Goal: Task Accomplishment & Management: Manage account settings

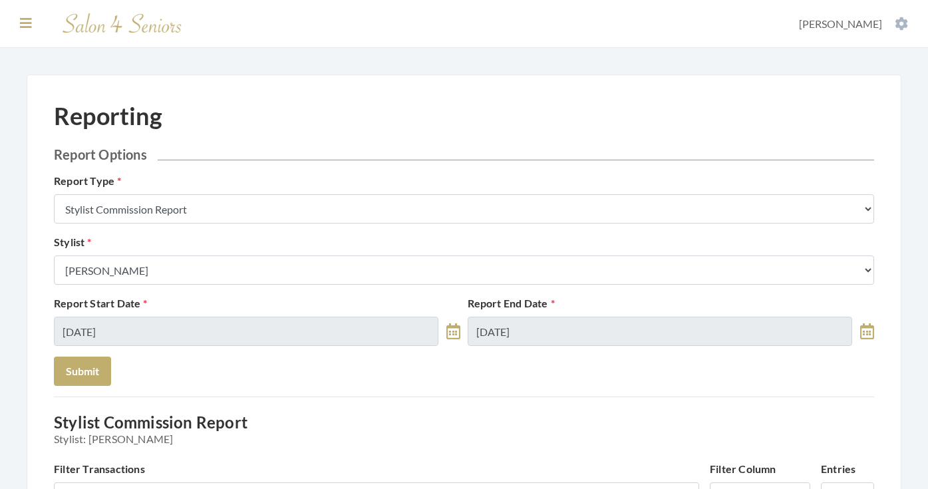
click at [22, 19] on icon at bounding box center [26, 23] width 12 height 13
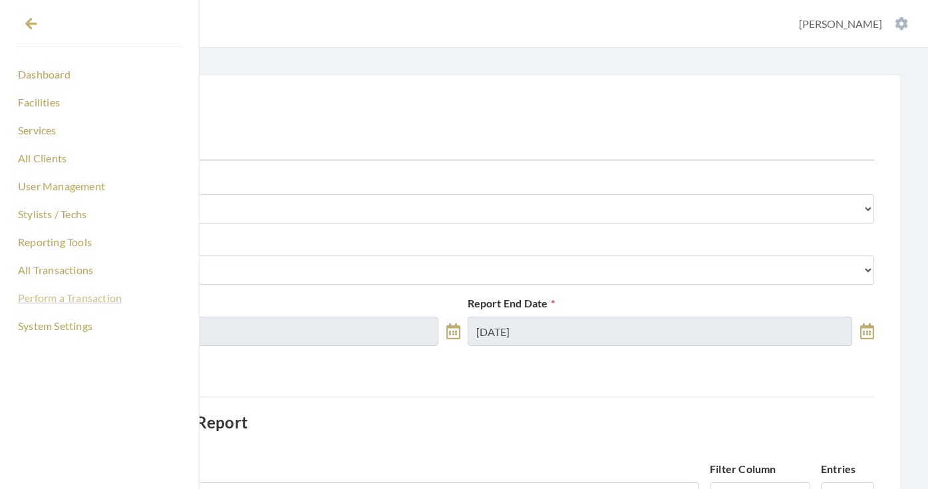
click at [61, 302] on link "Perform a Transaction" at bounding box center [99, 298] width 167 height 23
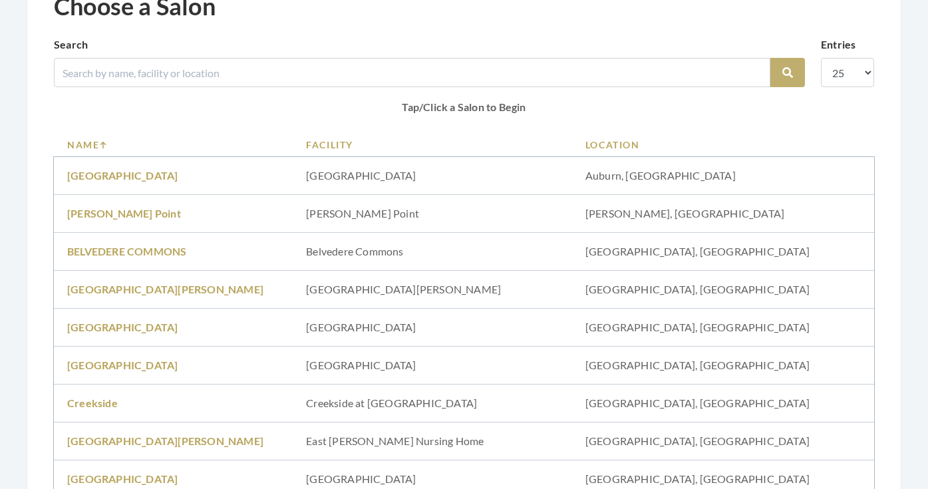
scroll to position [111, 0]
click at [155, 326] on link "[GEOGRAPHIC_DATA]" at bounding box center [122, 325] width 110 height 13
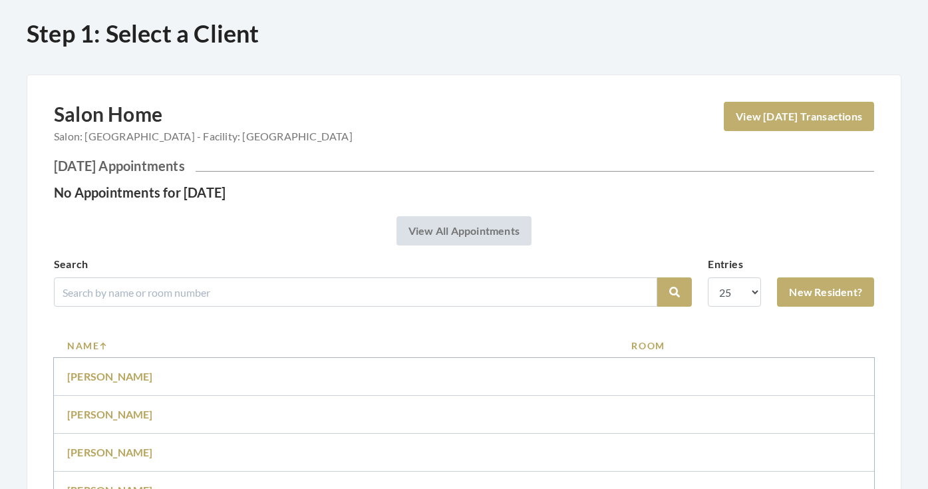
scroll to position [55, 0]
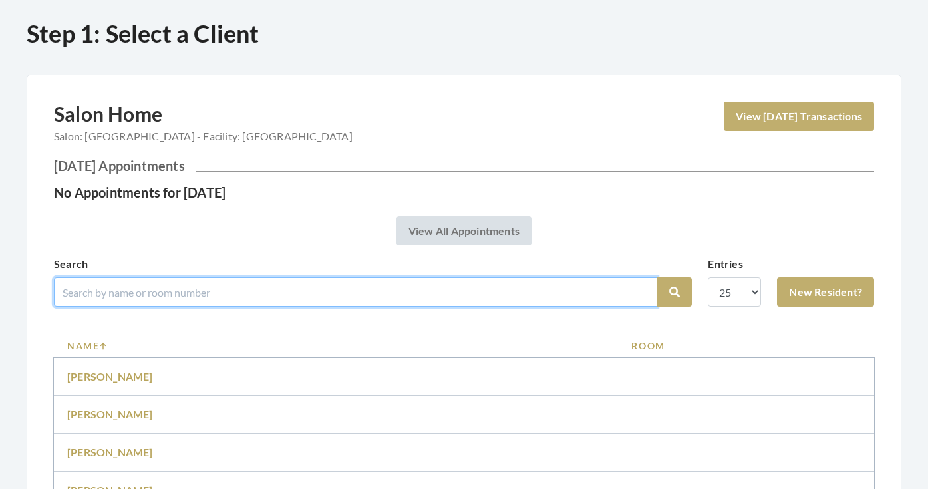
click at [224, 297] on input "search" at bounding box center [355, 291] width 603 height 29
type input "brown"
click at [675, 292] on button "Search" at bounding box center [674, 291] width 35 height 29
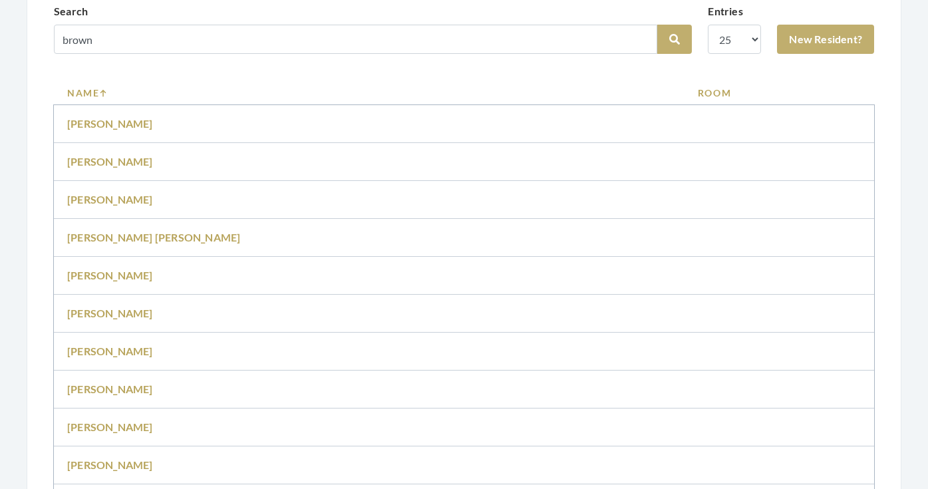
scroll to position [283, 0]
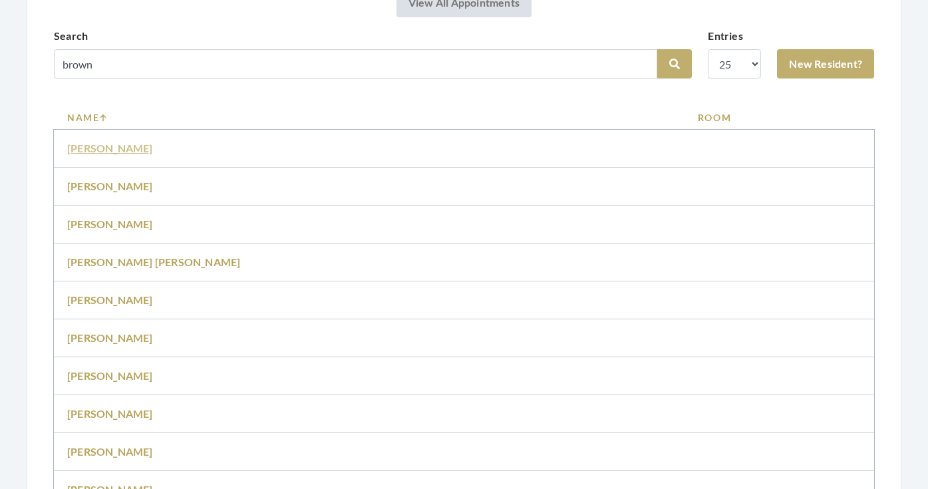
click at [78, 146] on link "Ann Brown" at bounding box center [110, 148] width 86 height 13
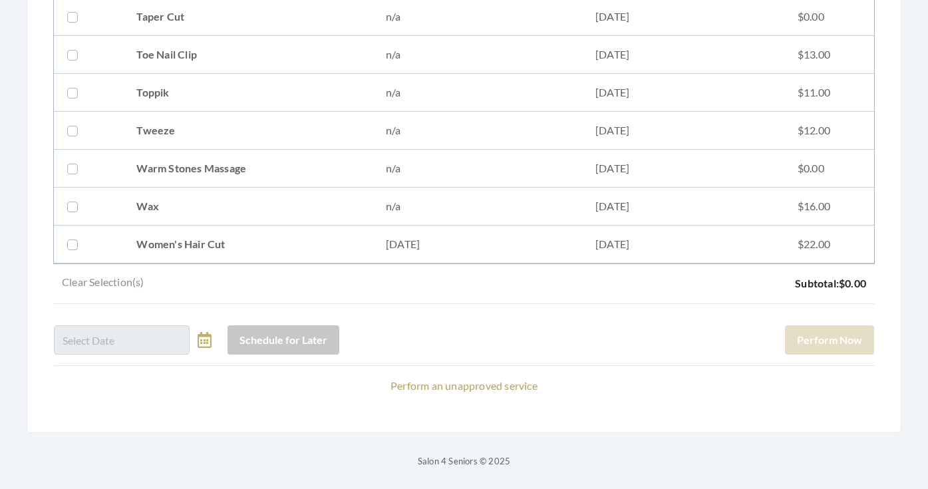
scroll to position [1750, 0]
click at [201, 340] on icon at bounding box center [205, 340] width 14 height 16
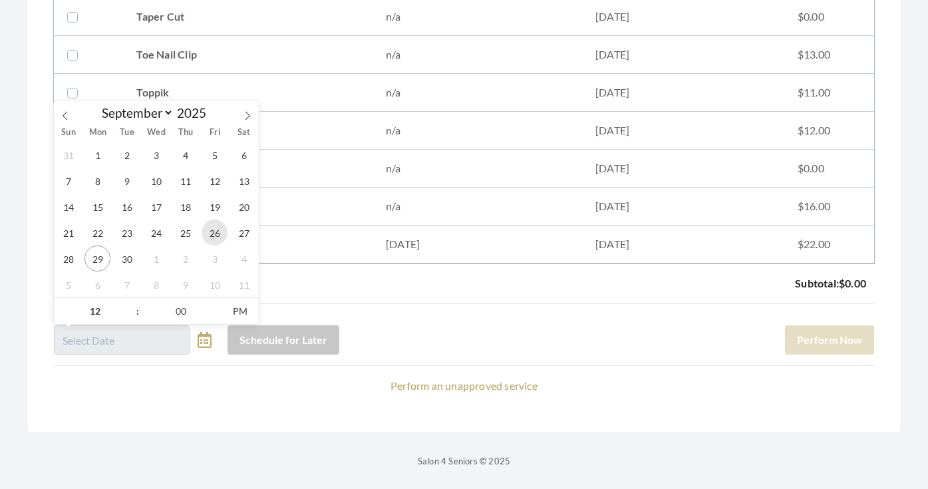
click at [207, 240] on span "26" at bounding box center [215, 233] width 26 height 26
type input "09/26/2025 12:00 PM"
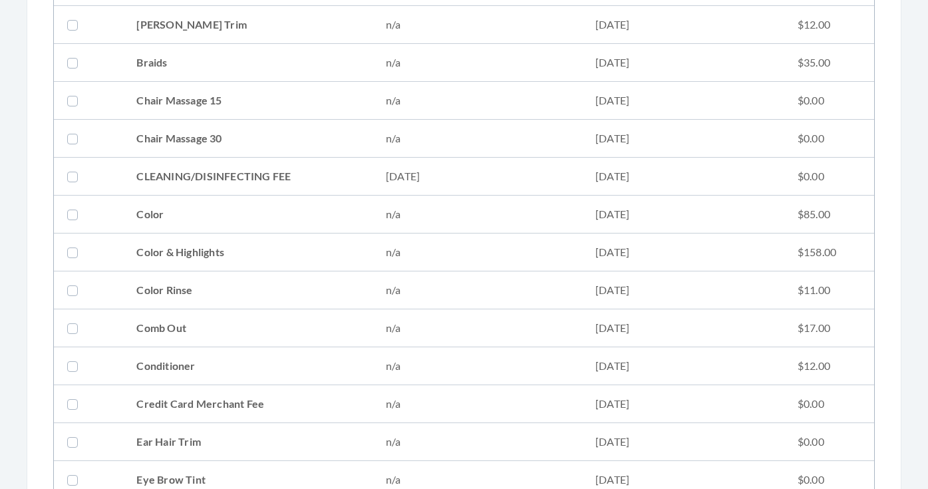
scroll to position [378, 0]
click at [330, 170] on td "CLEANING/DISINFECTING FEE" at bounding box center [247, 175] width 249 height 38
checkbox input "true"
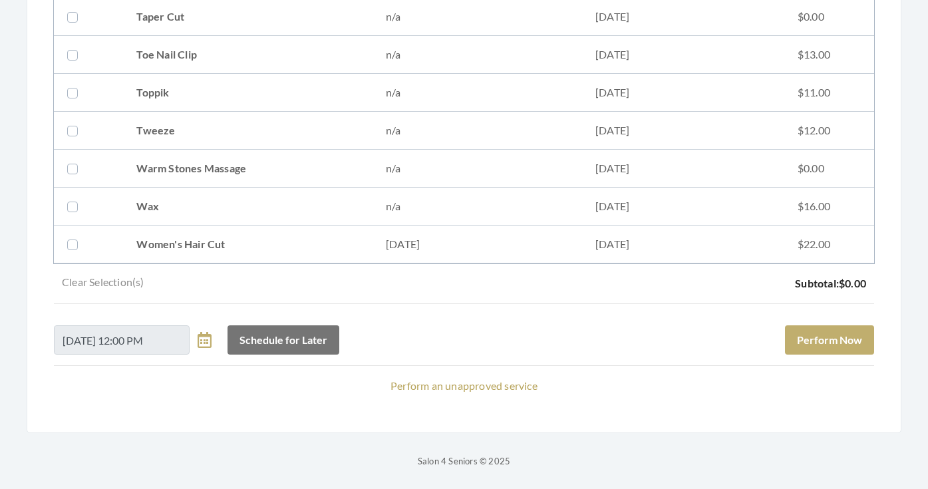
scroll to position [1750, 0]
click at [811, 346] on button "Perform Now" at bounding box center [829, 339] width 89 height 29
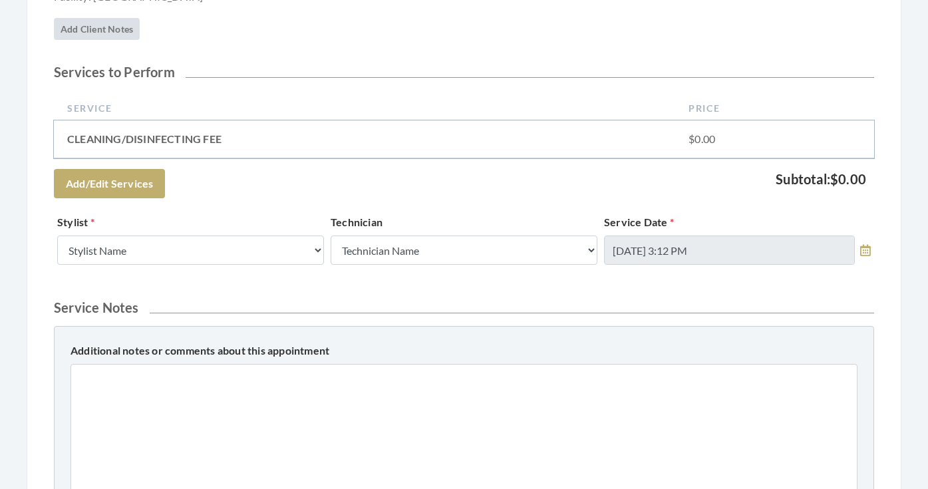
scroll to position [276, 0]
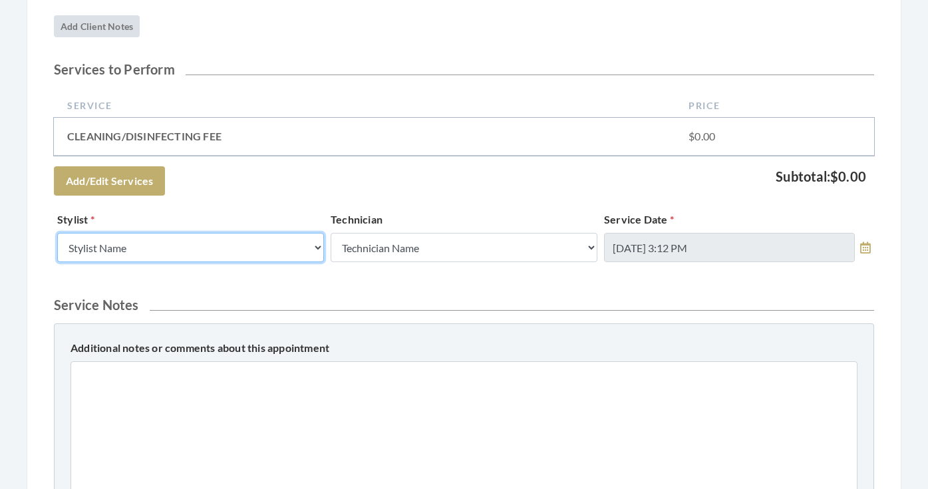
select select "18"
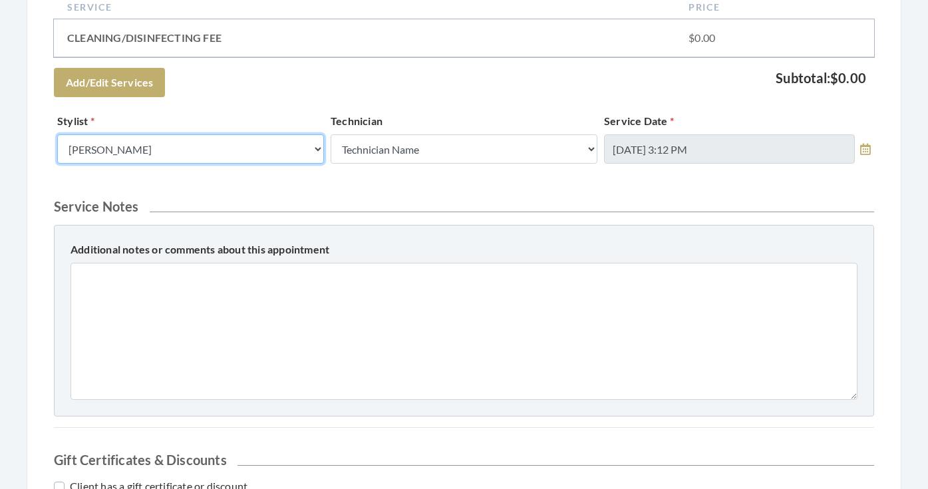
scroll to position [380, 0]
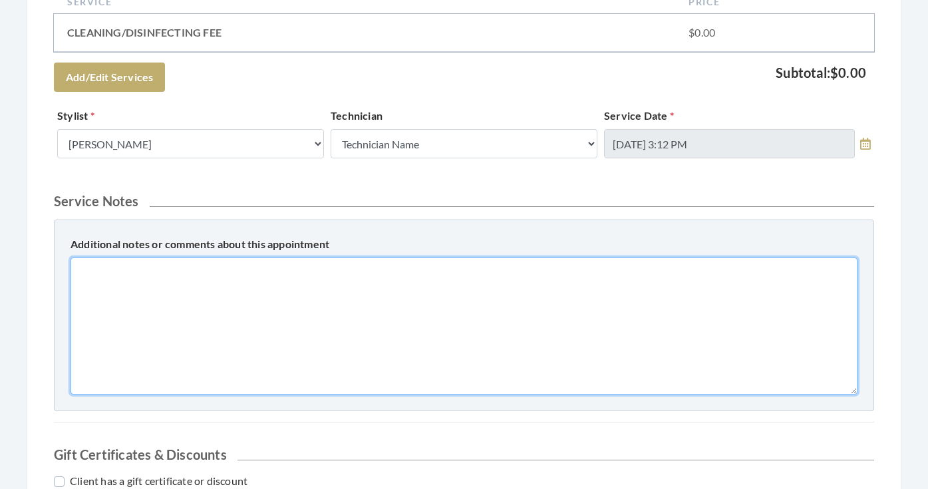
click at [308, 305] on textarea "Additional notes or comments about this appointment" at bounding box center [464, 325] width 787 height 137
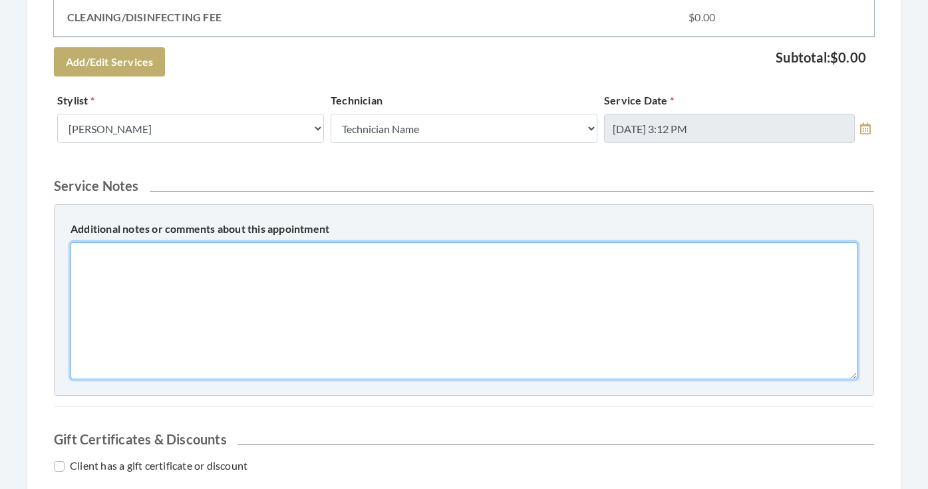
scroll to position [395, 0]
type textarea "Perm redo- free of charge. Done on 9/26"
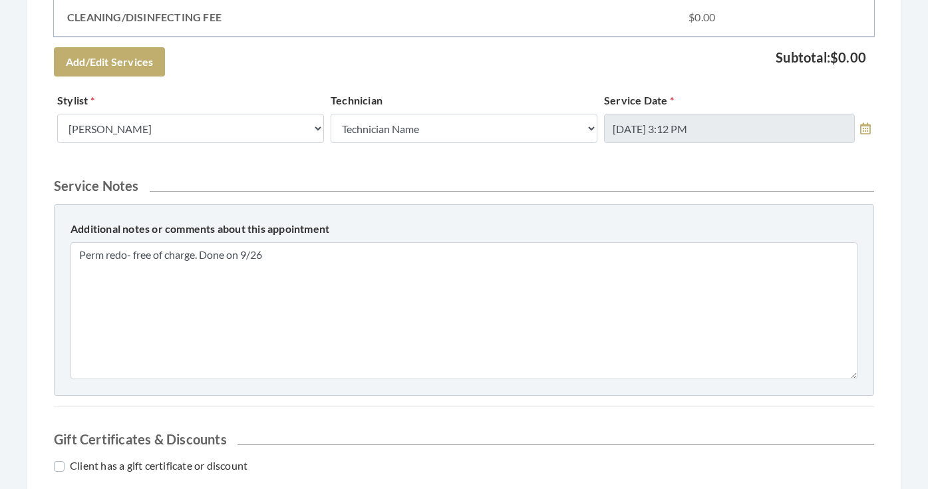
click at [370, 431] on h2 "Gift Certificates & Discounts" at bounding box center [464, 439] width 820 height 16
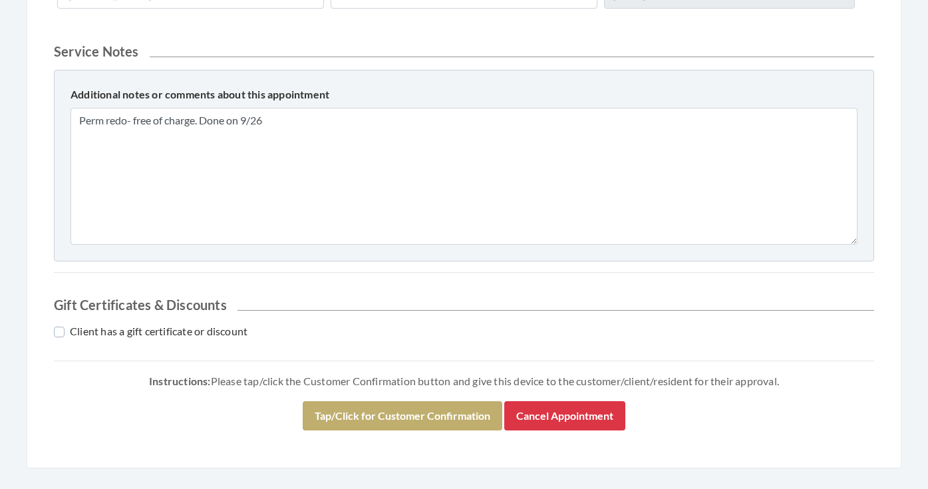
scroll to position [532, 0]
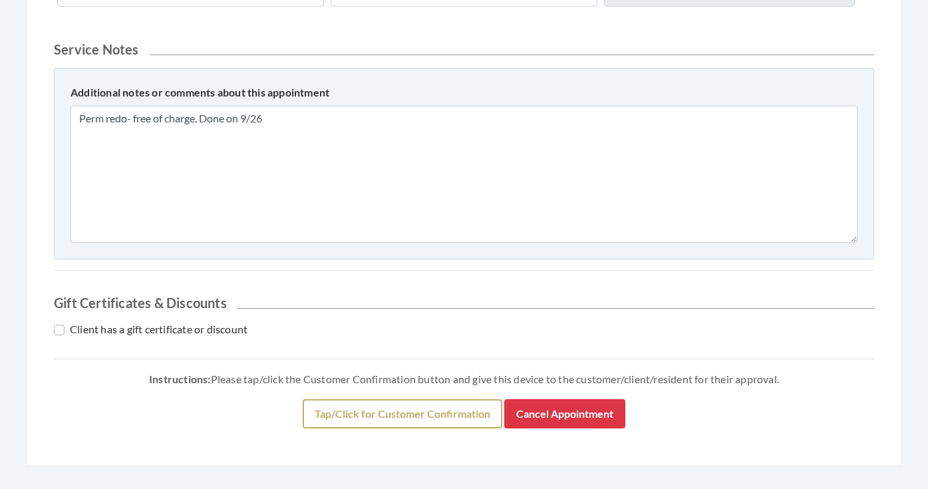
click at [387, 418] on button "Tap/Click for Customer Confirmation" at bounding box center [403, 413] width 200 height 29
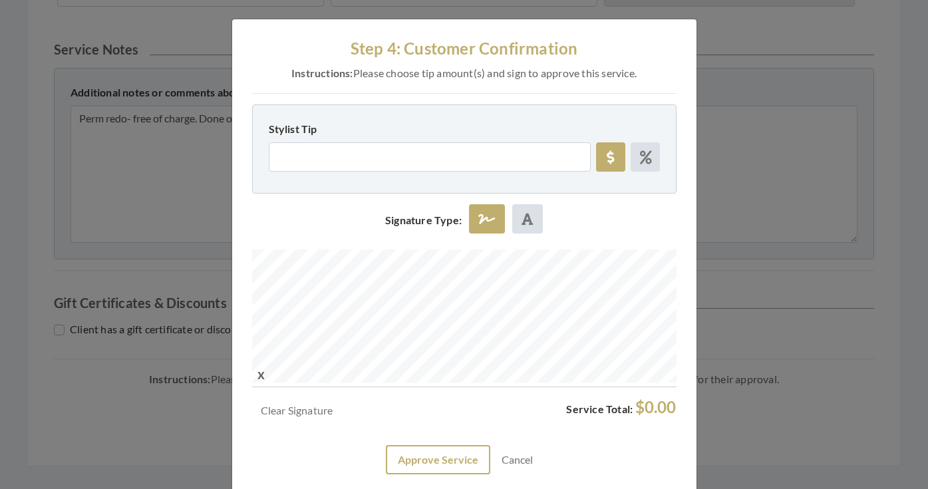
click at [448, 448] on button "Approve Service" at bounding box center [438, 459] width 104 height 29
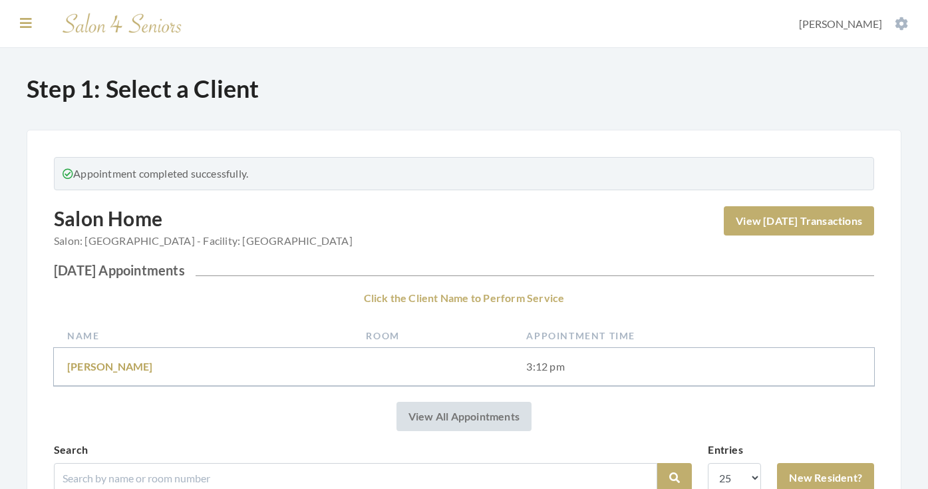
click at [25, 27] on icon at bounding box center [26, 23] width 12 height 13
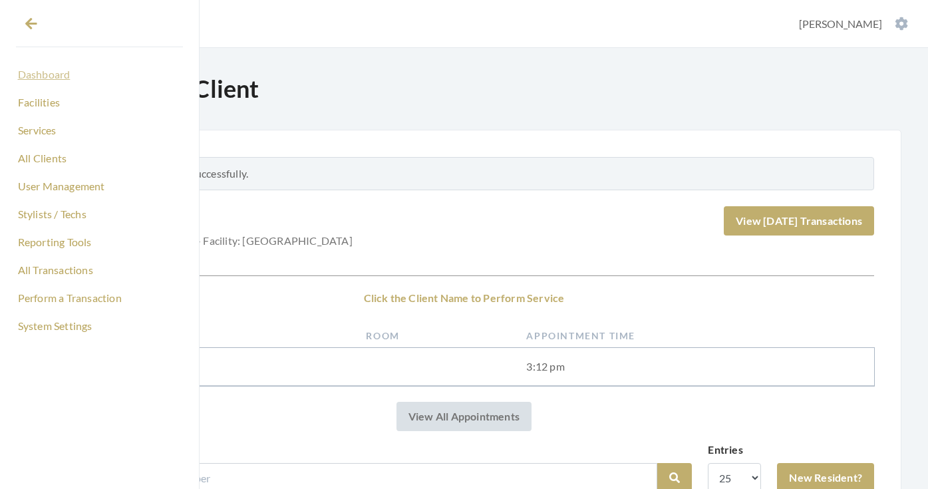
click at [56, 77] on link "Dashboard" at bounding box center [99, 74] width 167 height 23
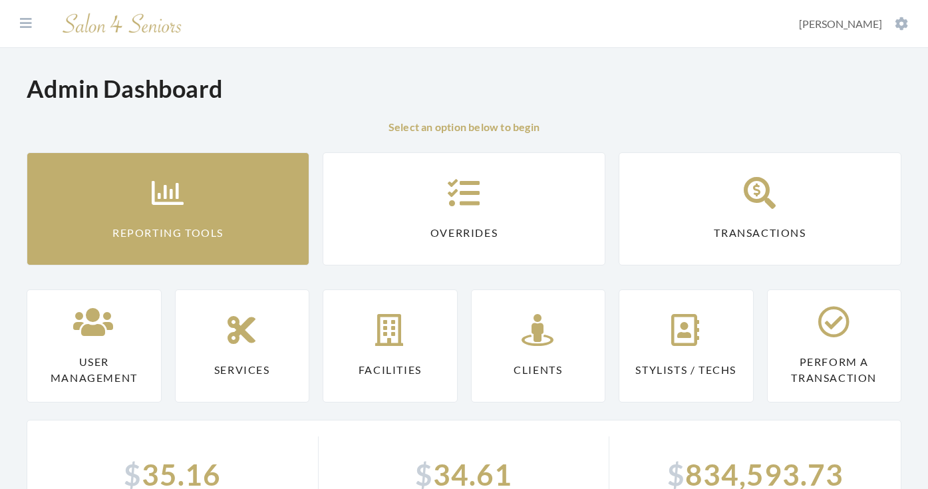
click at [162, 200] on icon at bounding box center [168, 193] width 33 height 32
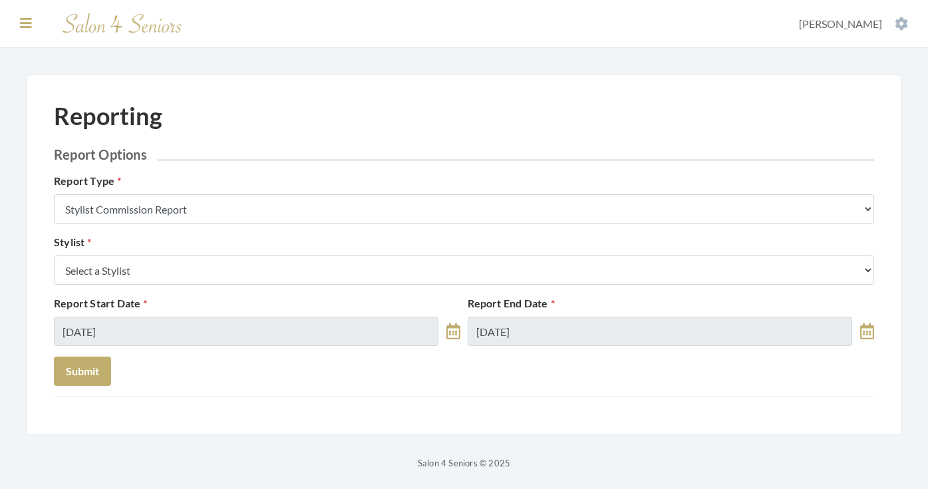
click at [22, 24] on icon at bounding box center [26, 23] width 12 height 13
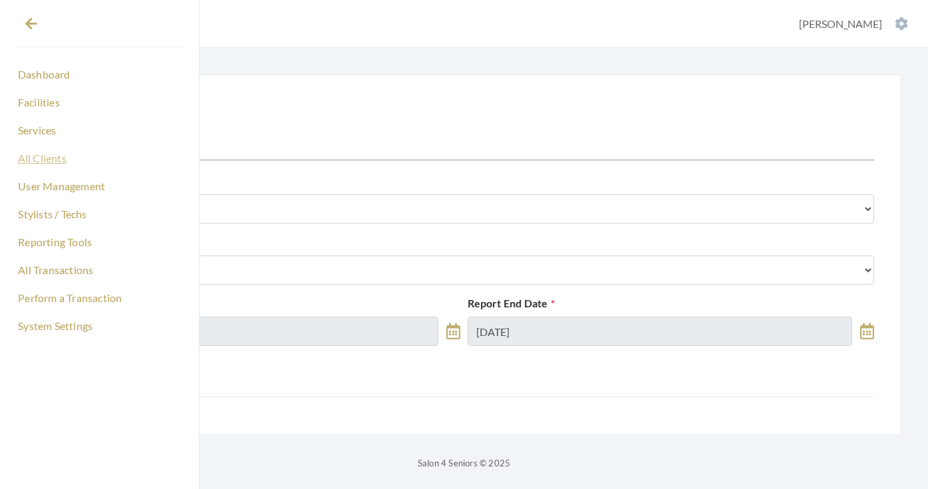
click at [40, 156] on link "All Clients" at bounding box center [99, 158] width 167 height 23
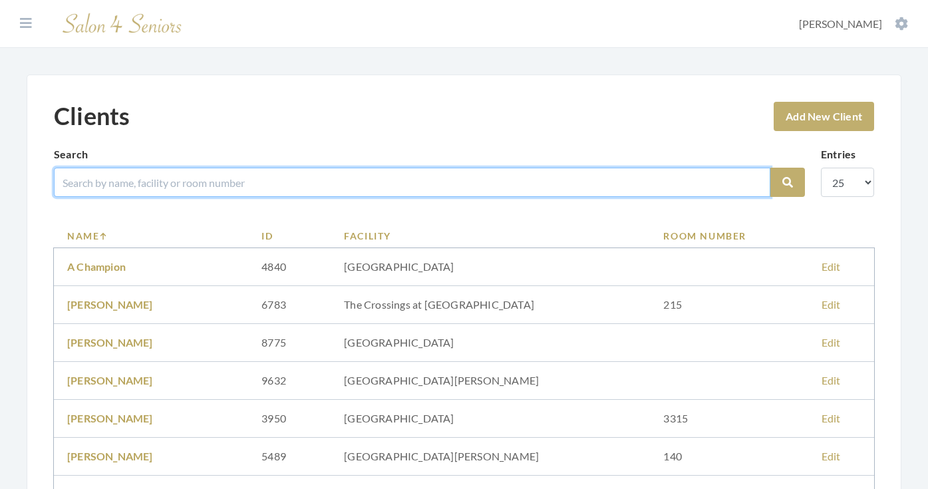
click at [233, 181] on input "search" at bounding box center [412, 182] width 717 height 29
type input "[PERSON_NAME]"
click at [788, 182] on button "Search" at bounding box center [787, 182] width 35 height 29
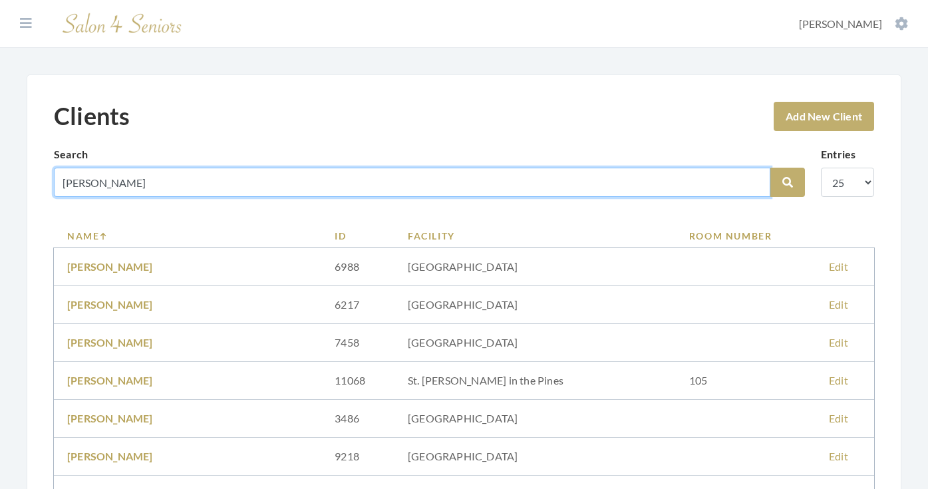
drag, startPoint x: 106, startPoint y: 184, endPoint x: 53, endPoint y: 184, distance: 53.9
click at [53, 184] on div "Clients Add New Client Search [PERSON_NAME] Search Entries 10 25 50 100 Name ID…" at bounding box center [464, 485] width 875 height 821
type input "chaneey"
click at [788, 182] on button "Search" at bounding box center [787, 182] width 35 height 29
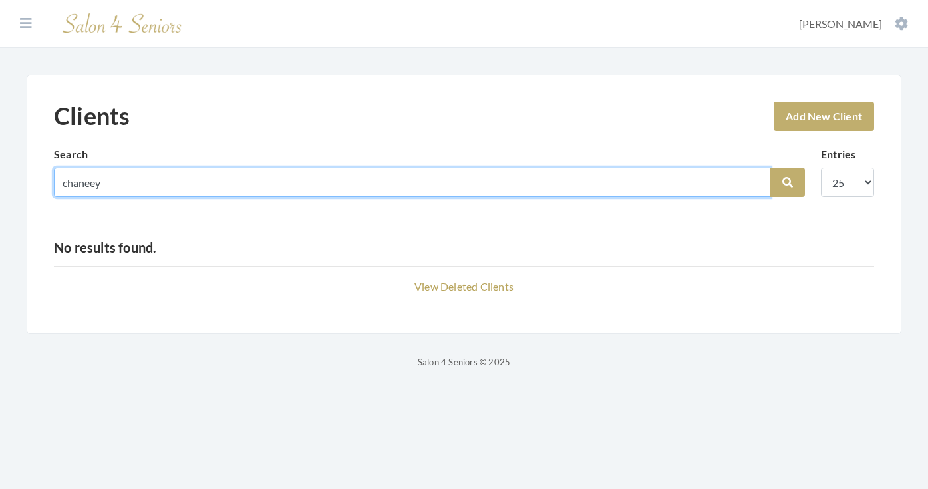
click at [92, 185] on input "chaneey" at bounding box center [412, 182] width 717 height 29
type input "[PERSON_NAME]"
click at [788, 182] on button "Search" at bounding box center [787, 182] width 35 height 29
drag, startPoint x: 109, startPoint y: 186, endPoint x: 33, endPoint y: 186, distance: 75.8
click at [33, 186] on div "Clients Add New Client Search chaney Search Entries 10 25 50 100 No results fou…" at bounding box center [464, 204] width 875 height 259
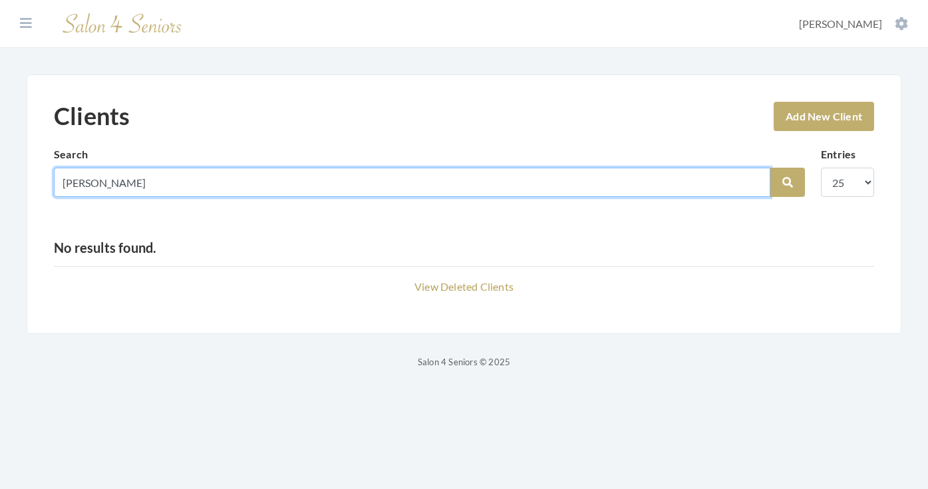
type input "[PERSON_NAME]"
click at [788, 182] on button "Search" at bounding box center [787, 182] width 35 height 29
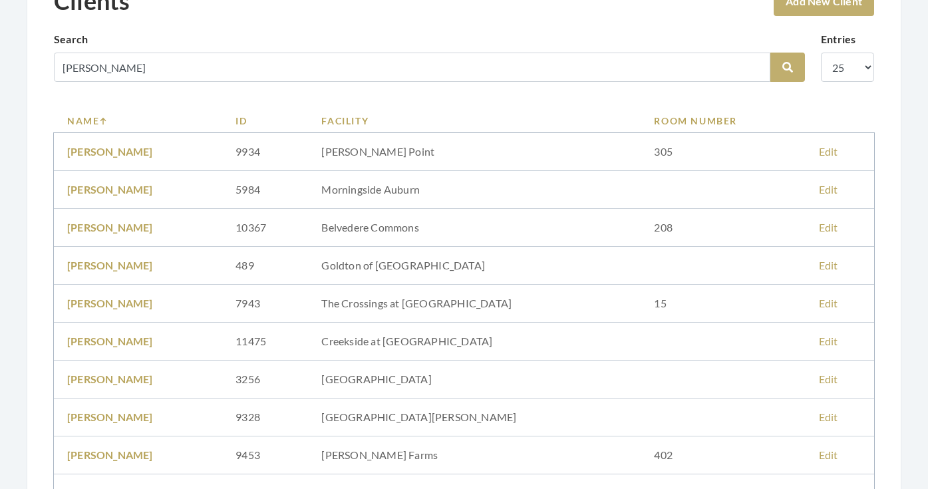
scroll to position [128, 0]
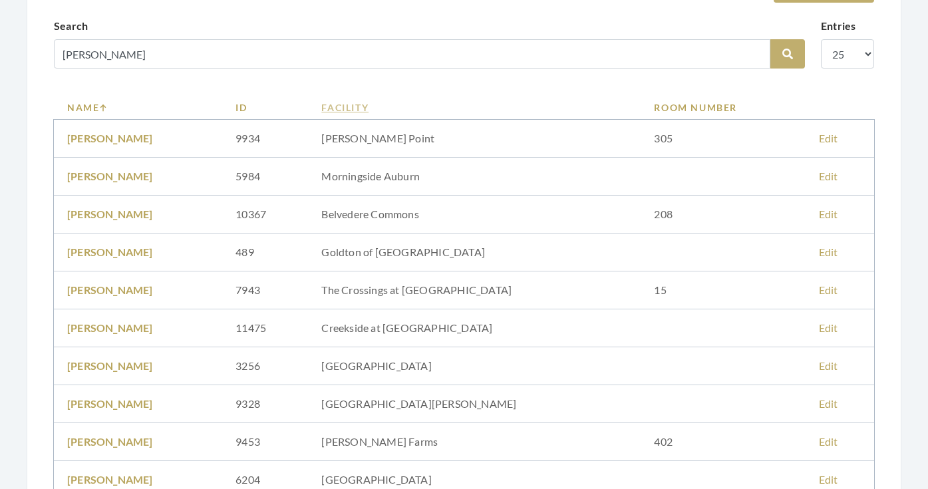
click at [381, 110] on link "Facility" at bounding box center [474, 107] width 306 height 14
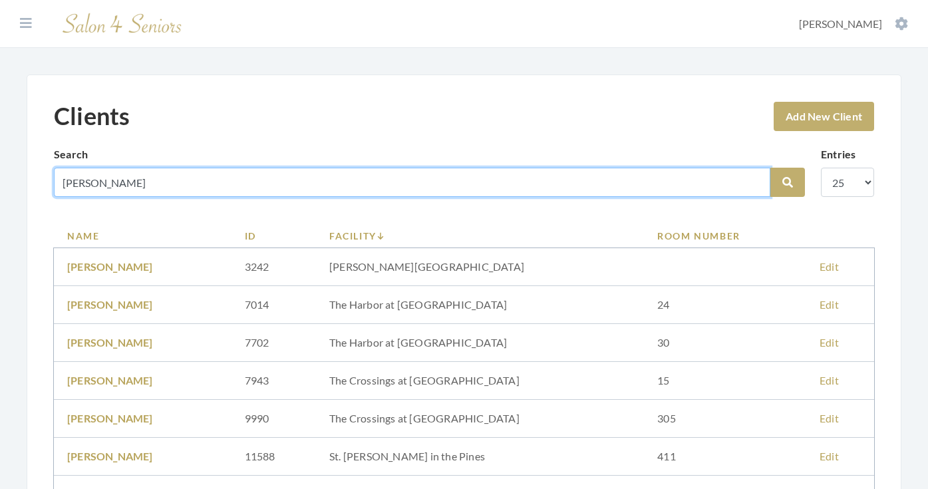
click at [120, 181] on input "[PERSON_NAME]" at bounding box center [412, 182] width 717 height 29
type input "[PERSON_NAME]"
click at [788, 182] on button "Search" at bounding box center [787, 182] width 35 height 29
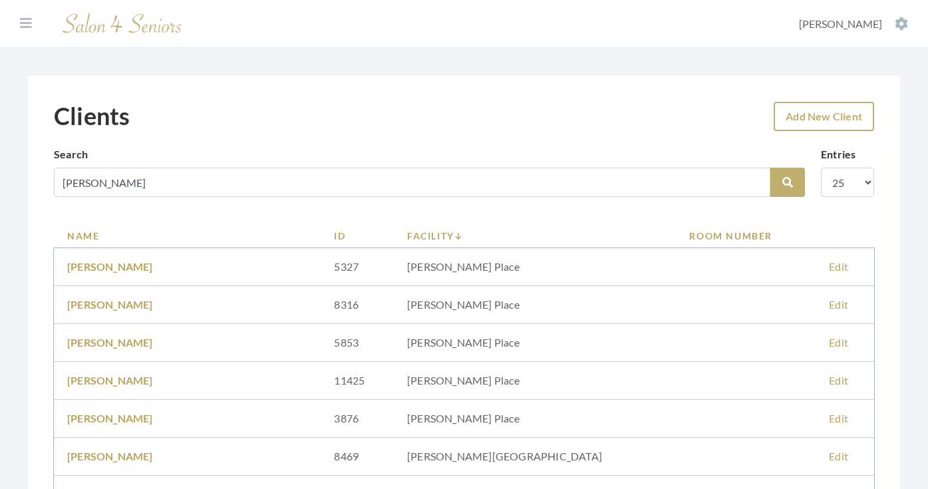
click at [826, 108] on link "Add New Client" at bounding box center [824, 116] width 100 height 29
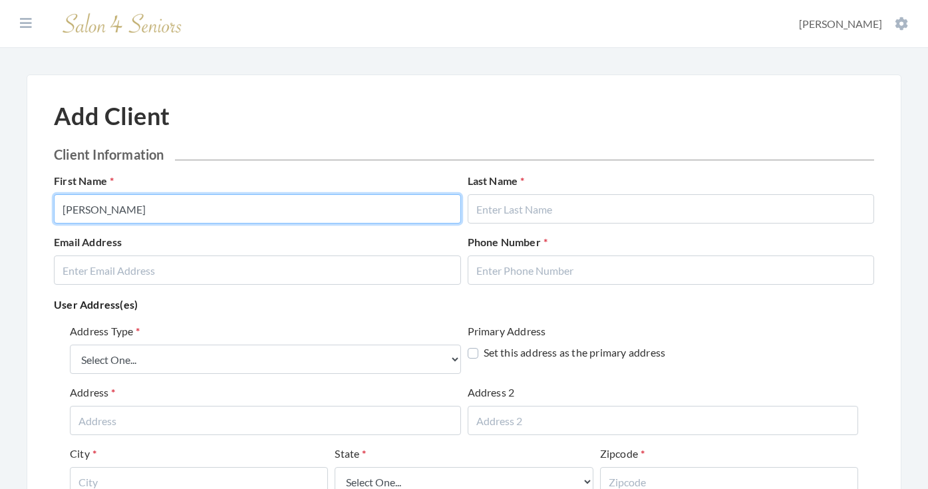
type input "KEITH DAVID"
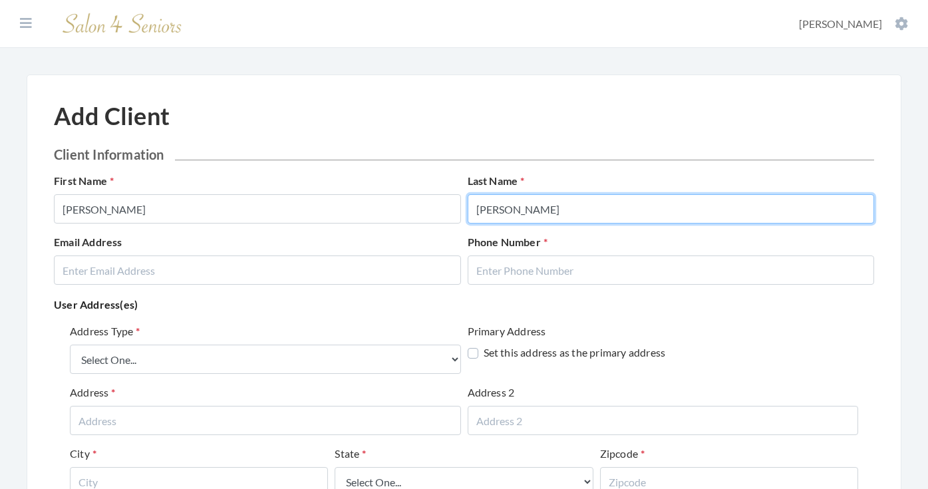
type input "[PERSON_NAME]"
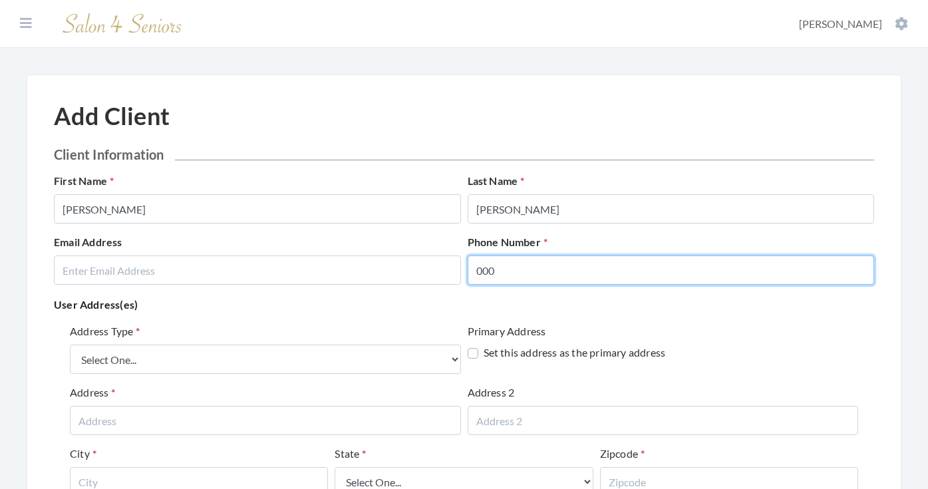
type input "000"
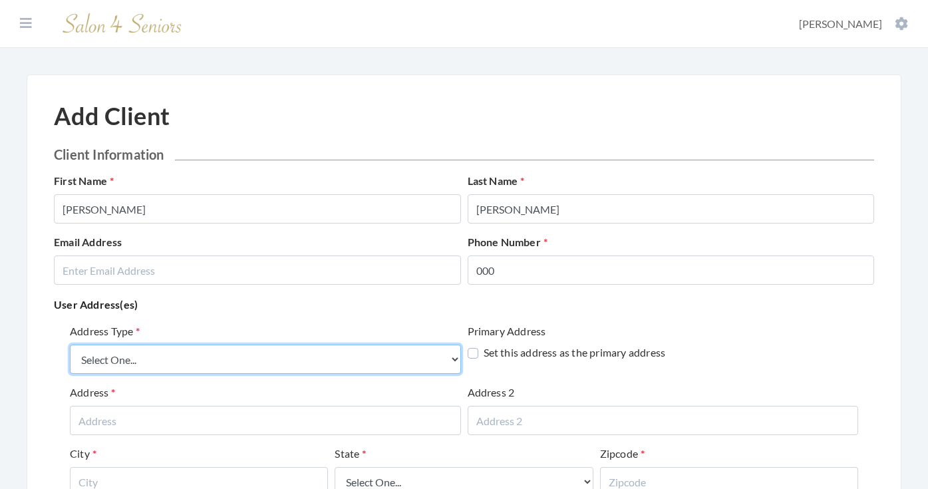
select select "billing"
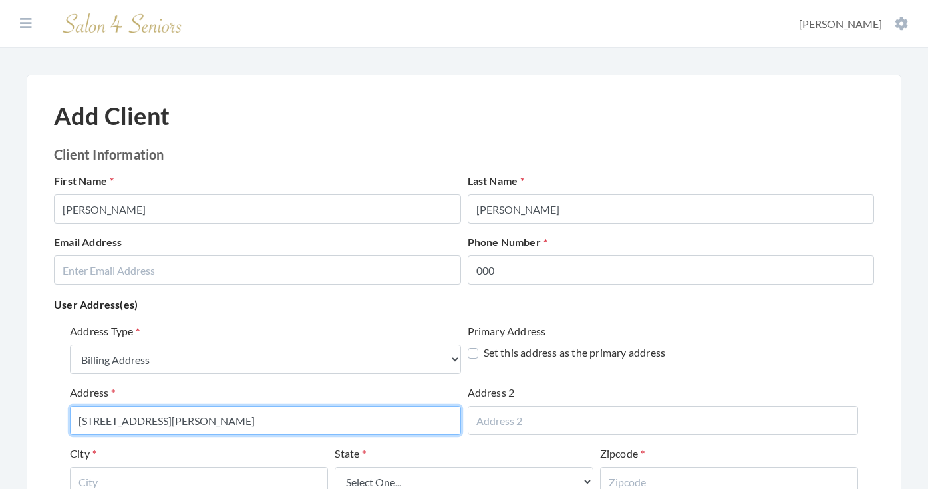
type input "113 BUSH STREET"
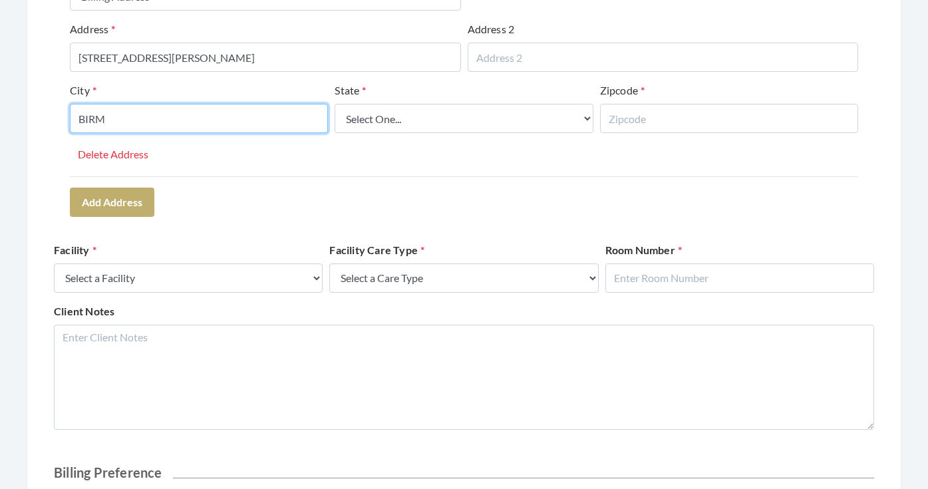
scroll to position [371, 0]
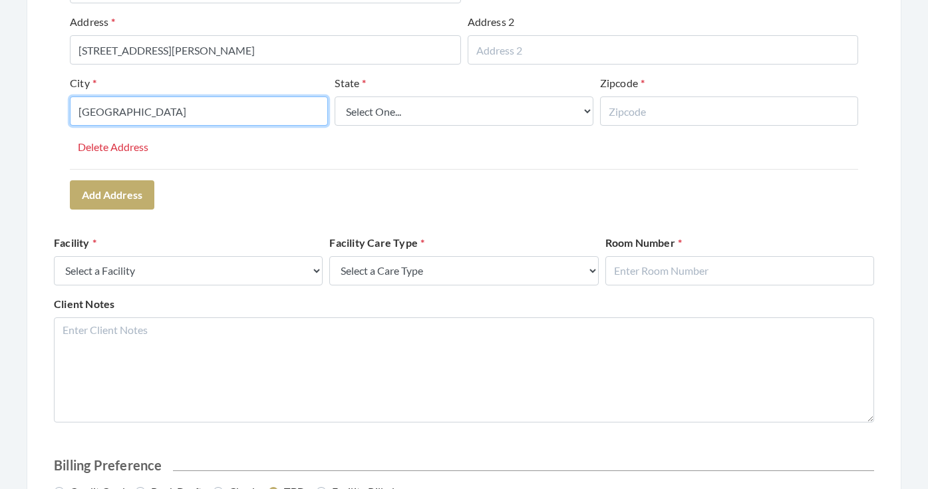
type input "BIRMINGHAM"
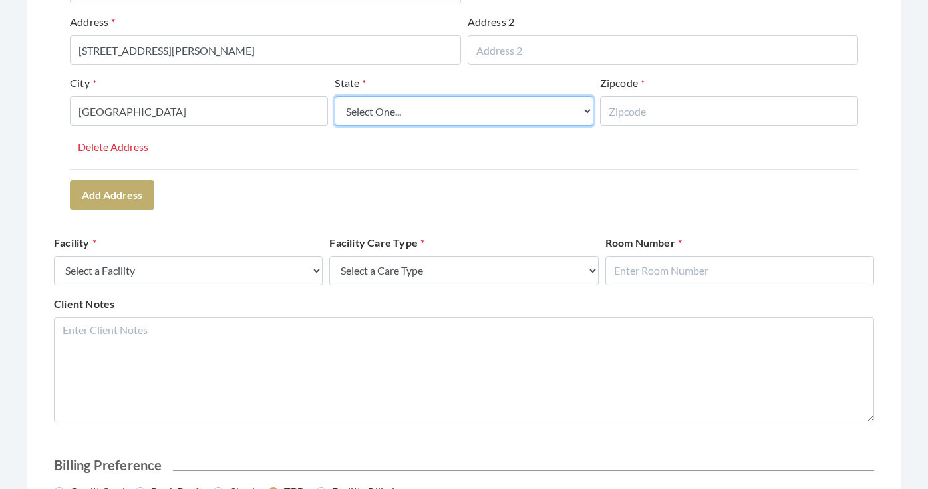
select select "al"
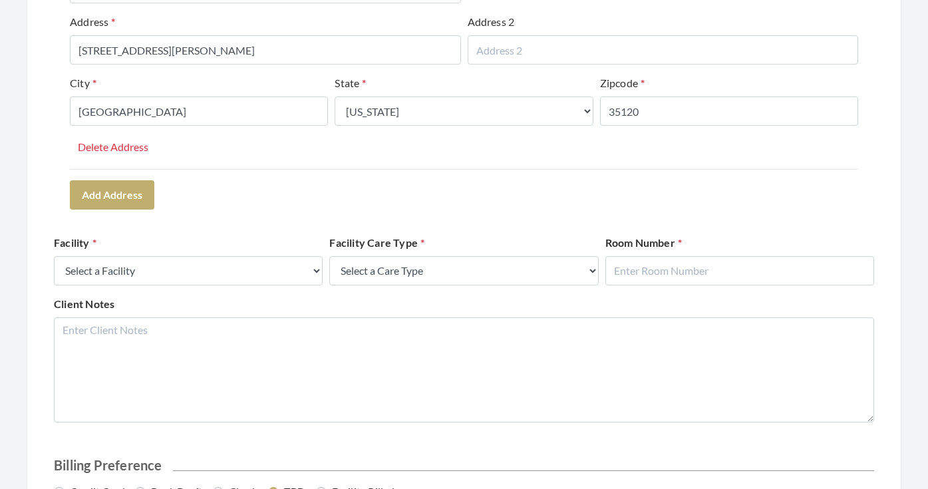
click at [321, 209] on div "Address Type Select One... Office Address Home Address Billing Address Primary …" at bounding box center [464, 80] width 820 height 267
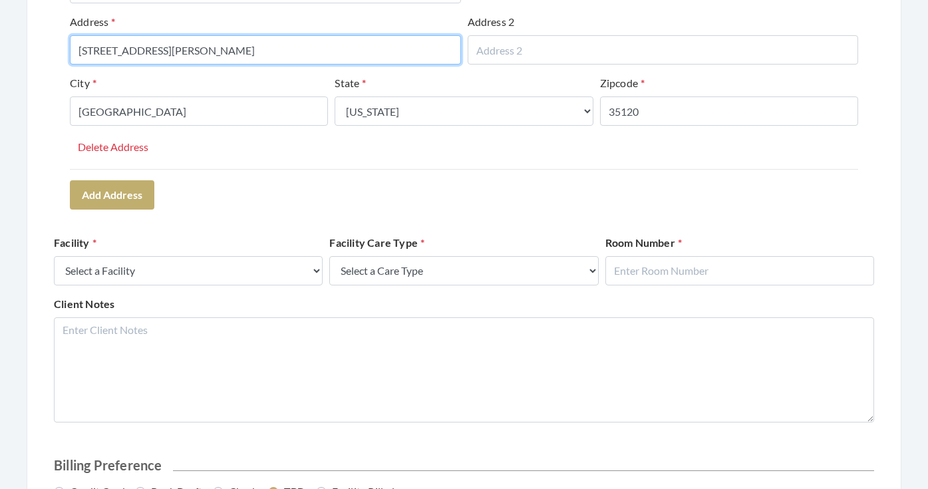
drag, startPoint x: 192, startPoint y: 45, endPoint x: 57, endPoint y: 47, distance: 135.1
click at [57, 47] on div "Address Type Select One... Office Address Home Address Billing Address Primary …" at bounding box center [464, 80] width 820 height 267
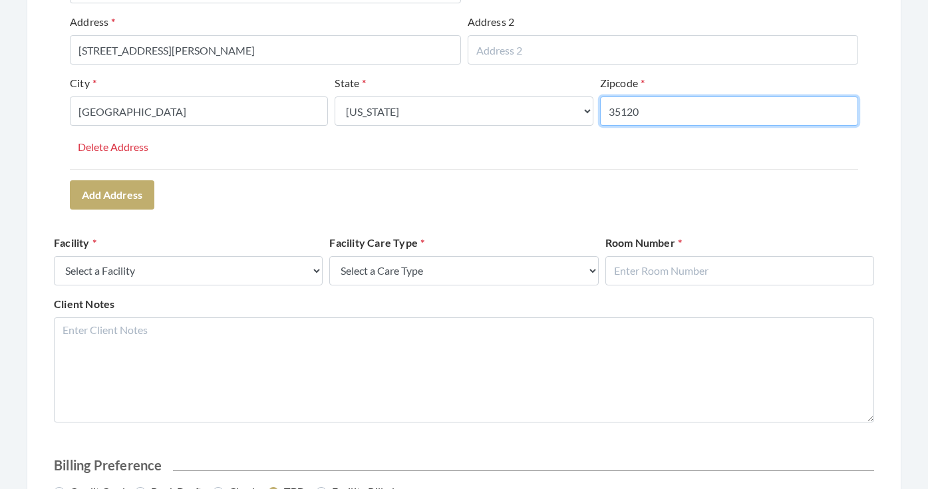
click at [683, 104] on input "35120" at bounding box center [729, 110] width 258 height 29
drag, startPoint x: 652, startPoint y: 105, endPoint x: 622, endPoint y: 107, distance: 30.0
click at [622, 107] on input "35120" at bounding box center [729, 110] width 258 height 29
type input "35210"
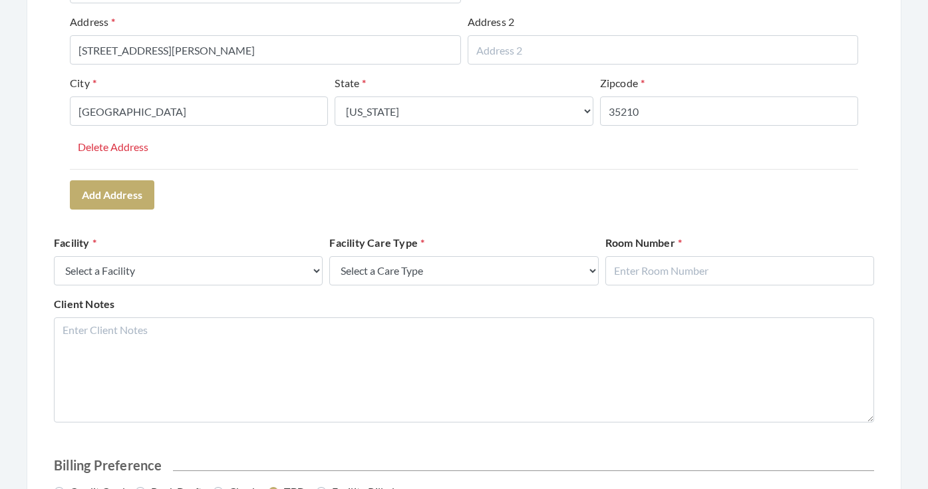
click at [639, 168] on div "Address Type Select One... Office Address Home Address Billing Address Primary …" at bounding box center [464, 61] width 788 height 216
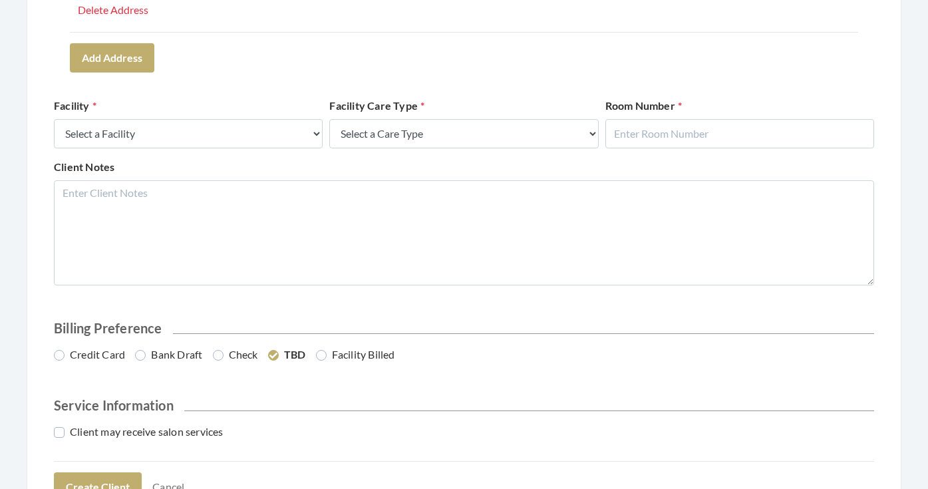
scroll to position [510, 0]
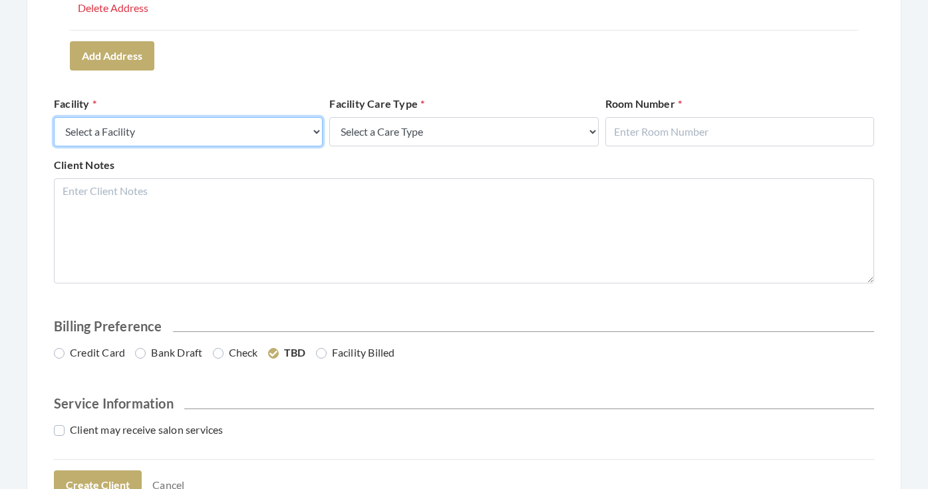
select select "58"
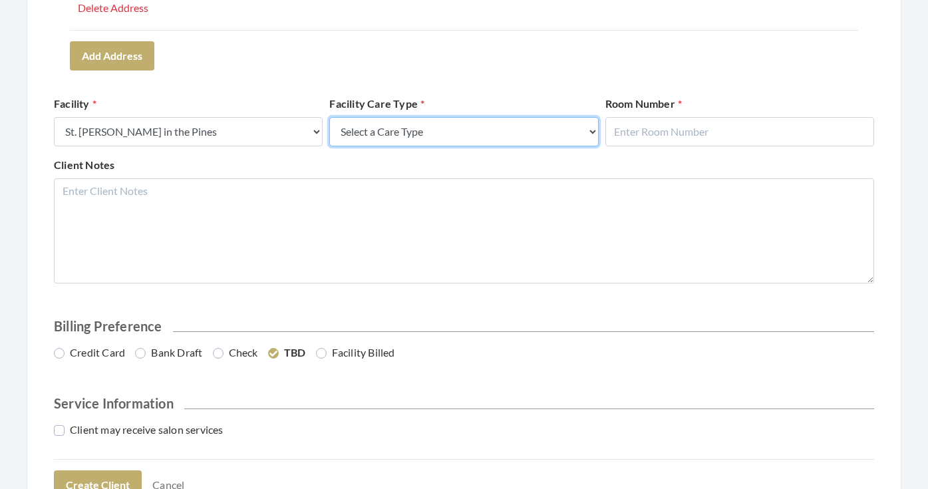
select select "4"
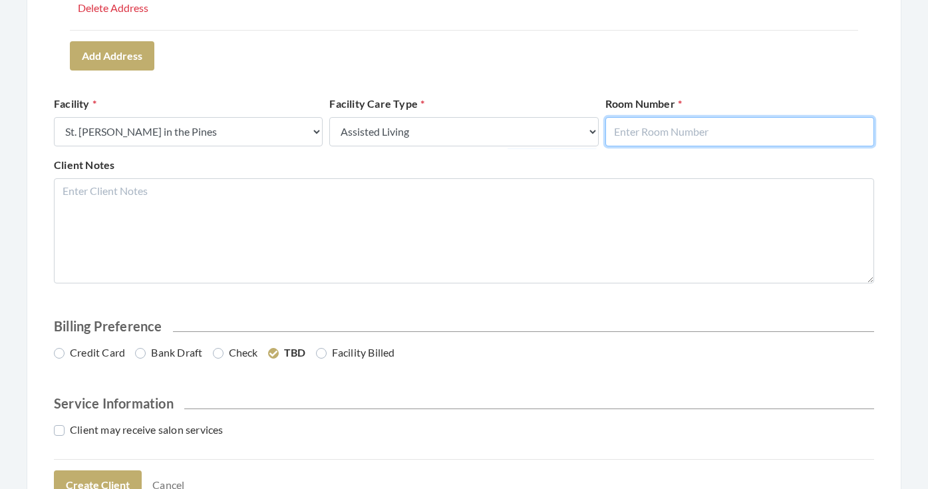
click at [617, 131] on input "text" at bounding box center [739, 131] width 269 height 29
type input "524"
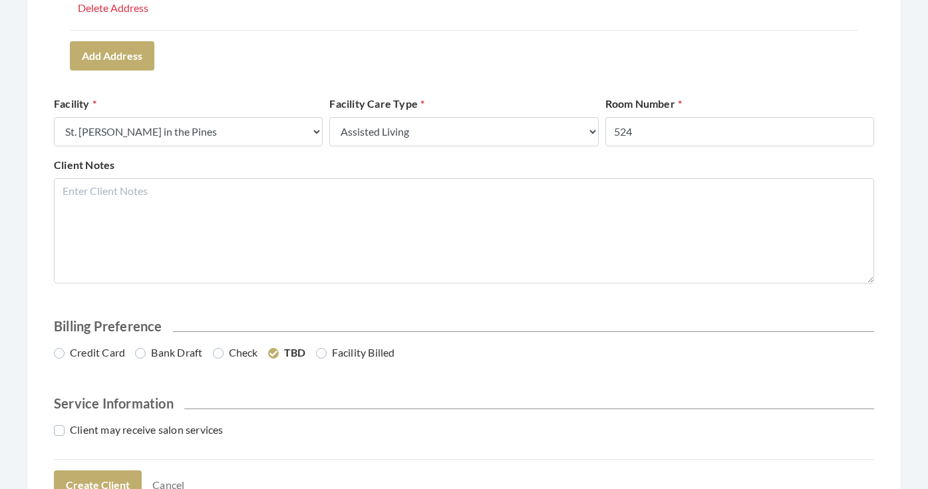
click at [648, 176] on div "Client Notes" at bounding box center [464, 220] width 827 height 126
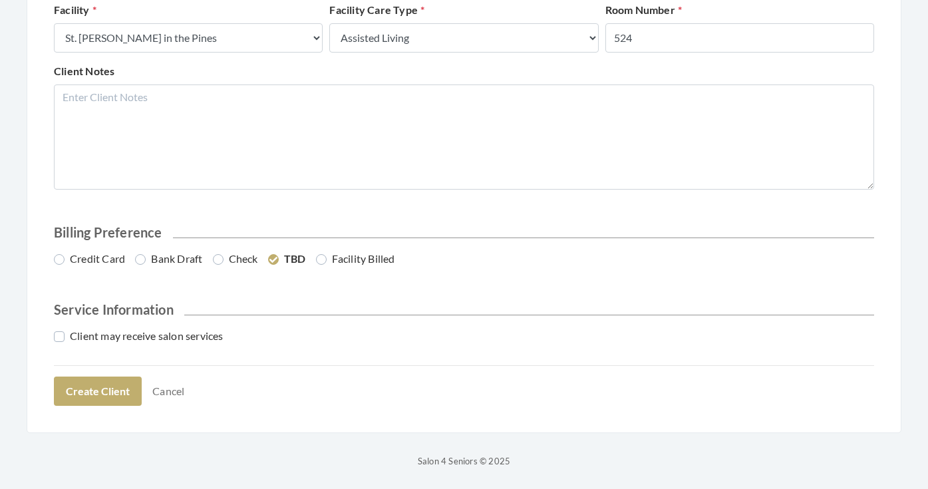
scroll to position [603, 0]
click at [84, 266] on label "Credit Card" at bounding box center [89, 259] width 71 height 16
radio input "true"
click at [88, 331] on label "Client may receive salon services" at bounding box center [139, 337] width 170 height 16
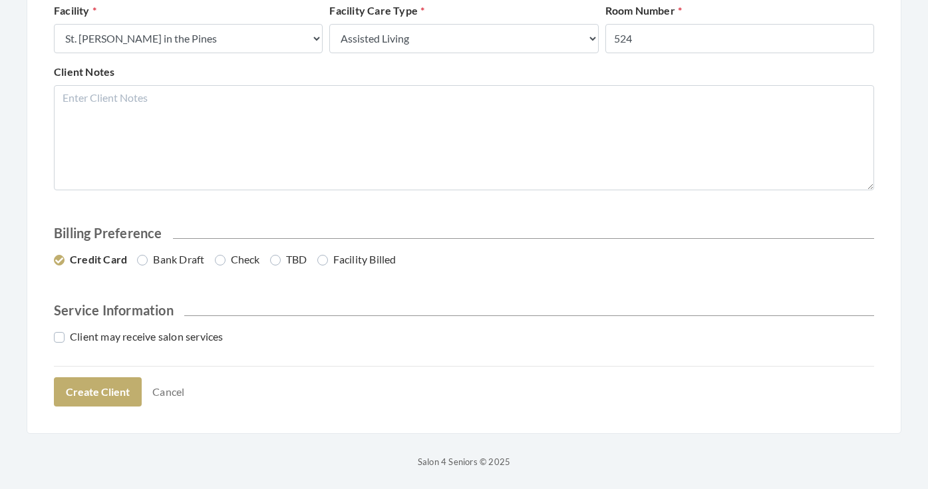
checkbox input "true"
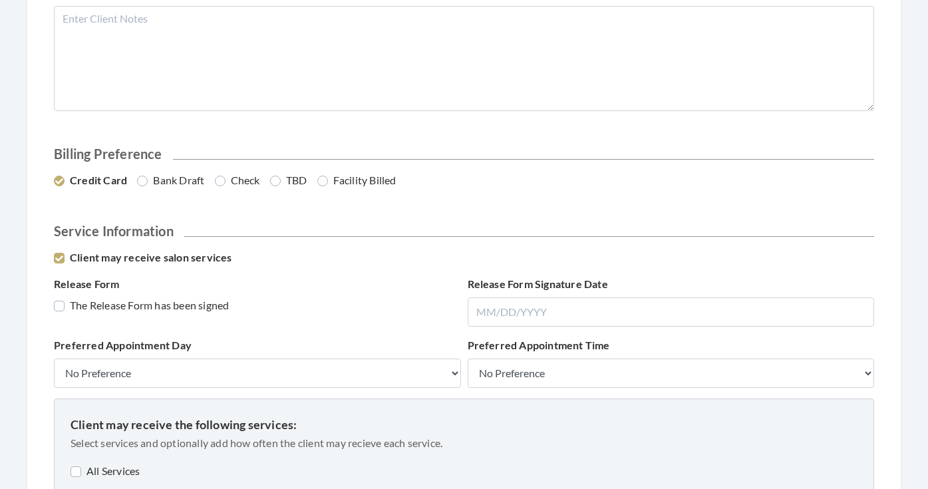
click at [99, 303] on label "The Release Form has been signed" at bounding box center [141, 305] width 175 height 16
checkbox input "true"
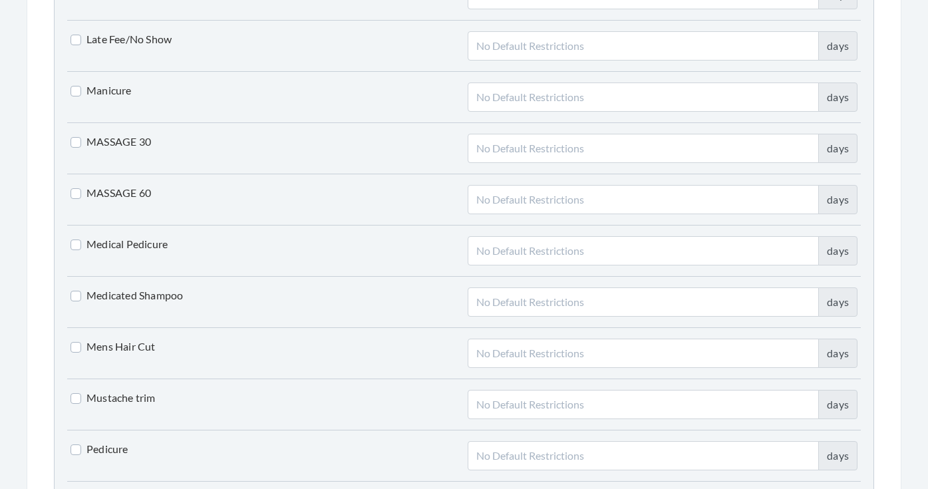
scroll to position [2185, 0]
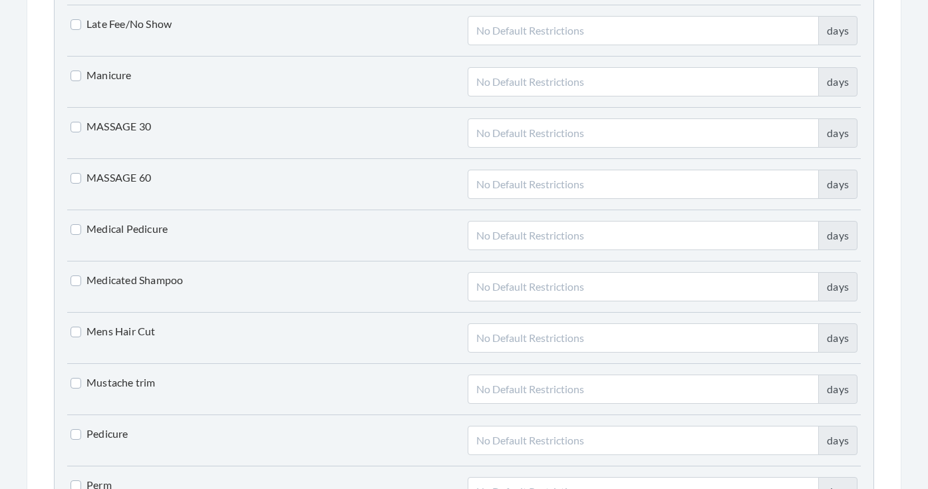
click at [92, 329] on label "Mens Hair Cut" at bounding box center [113, 331] width 85 height 16
checkbox input "true"
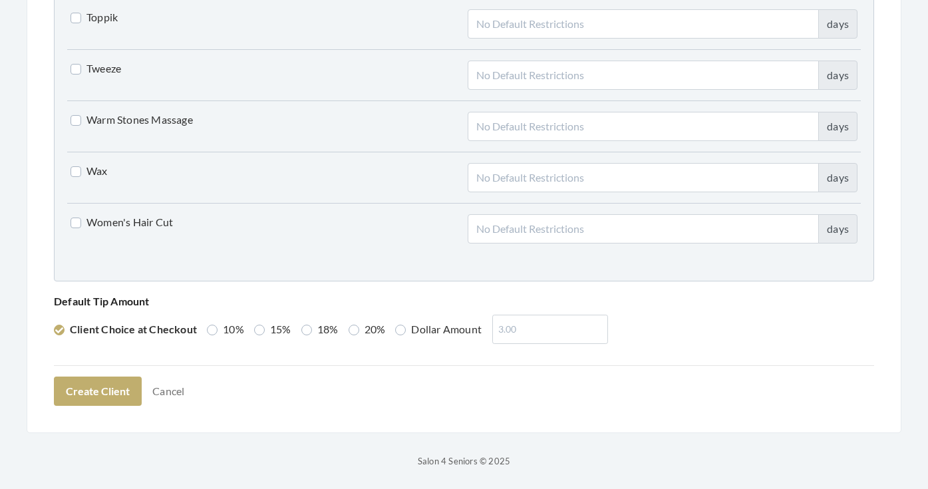
scroll to position [3370, 0]
click at [397, 327] on label "Dollar Amount" at bounding box center [438, 330] width 86 height 16
radio input "true"
click at [510, 321] on input "number" at bounding box center [547, 329] width 116 height 29
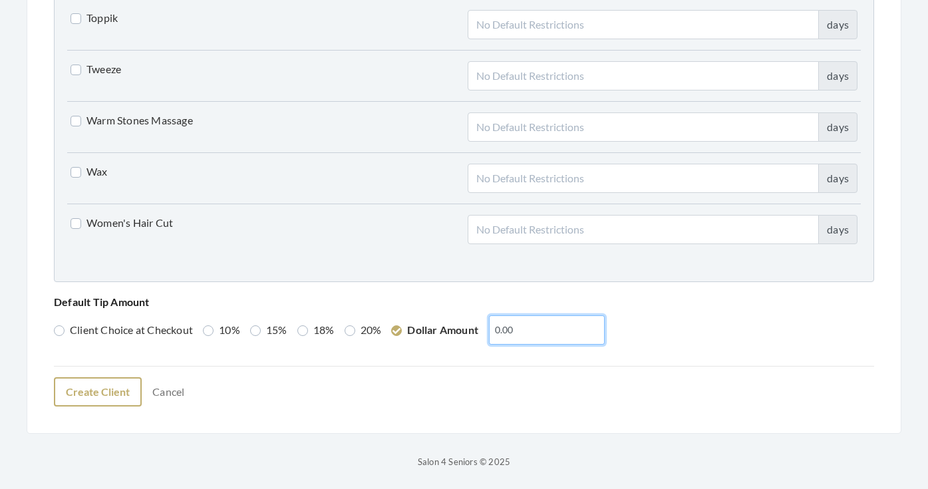
type input "0.00"
click at [112, 390] on button "Create Client" at bounding box center [98, 391] width 88 height 29
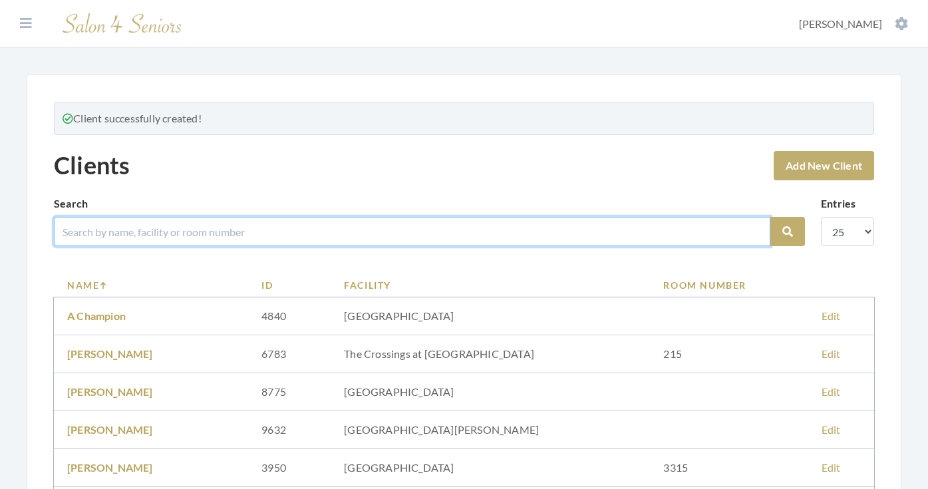
click at [369, 234] on input "search" at bounding box center [412, 231] width 717 height 29
type input "[PERSON_NAME]"
click at [788, 232] on button "Search" at bounding box center [787, 231] width 35 height 29
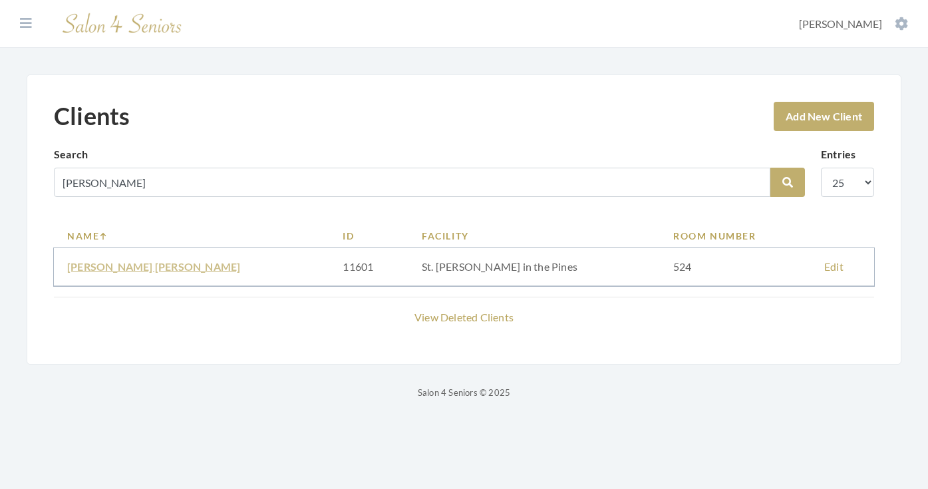
click at [137, 267] on link "[PERSON_NAME] [PERSON_NAME]" at bounding box center [153, 266] width 173 height 13
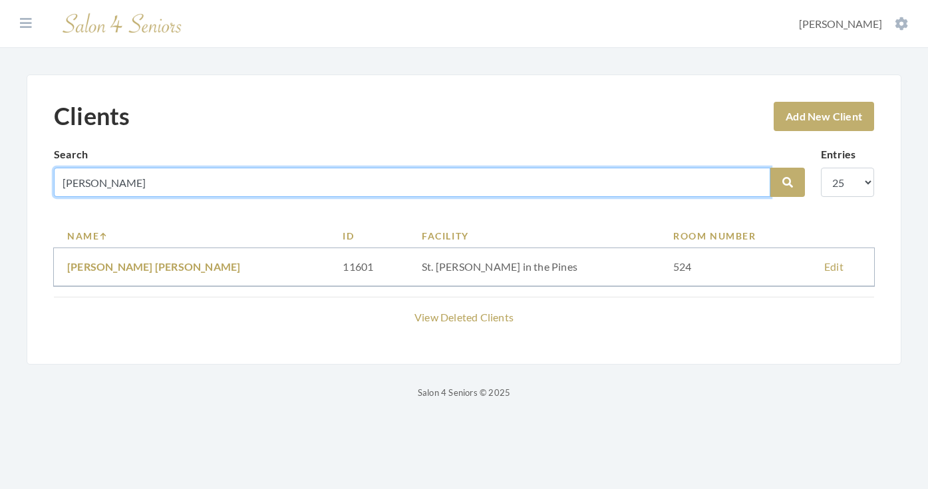
click at [144, 184] on input "[PERSON_NAME]" at bounding box center [412, 182] width 717 height 29
click at [94, 183] on input "[PERSON_NAME]" at bounding box center [412, 182] width 717 height 29
type input "[PERSON_NAME]"
click at [788, 182] on button "Search" at bounding box center [787, 182] width 35 height 29
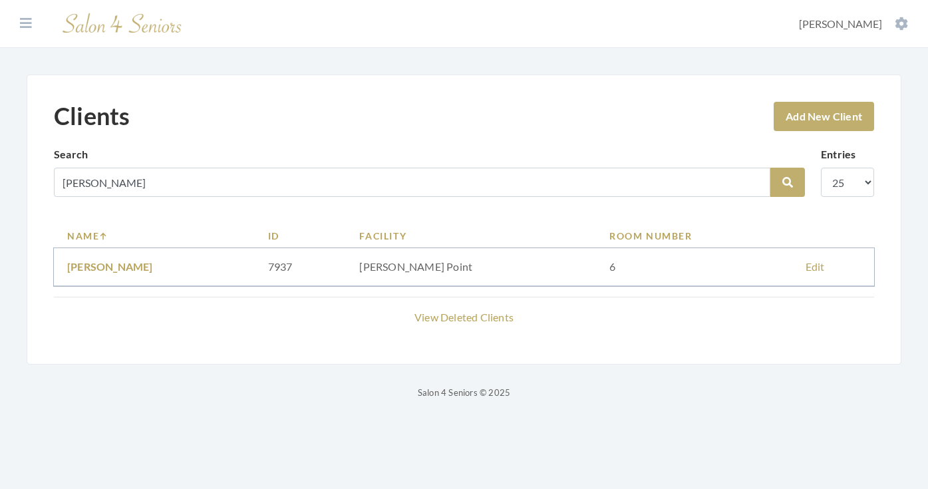
click at [126, 256] on td "Keith Chancey" at bounding box center [154, 267] width 201 height 38
click at [126, 268] on link "Keith Chancey" at bounding box center [110, 266] width 86 height 13
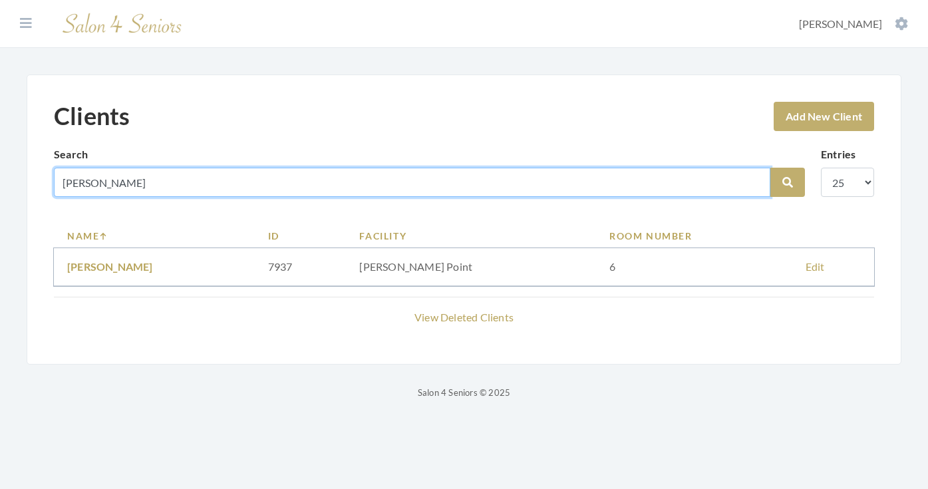
drag, startPoint x: 151, startPoint y: 182, endPoint x: 114, endPoint y: 182, distance: 36.6
click at [114, 182] on input "CHANCEY" at bounding box center [412, 182] width 717 height 29
click at [100, 181] on input "CHANCEY" at bounding box center [412, 182] width 717 height 29
type input "CHANEY"
click at [788, 182] on button "Search" at bounding box center [787, 182] width 35 height 29
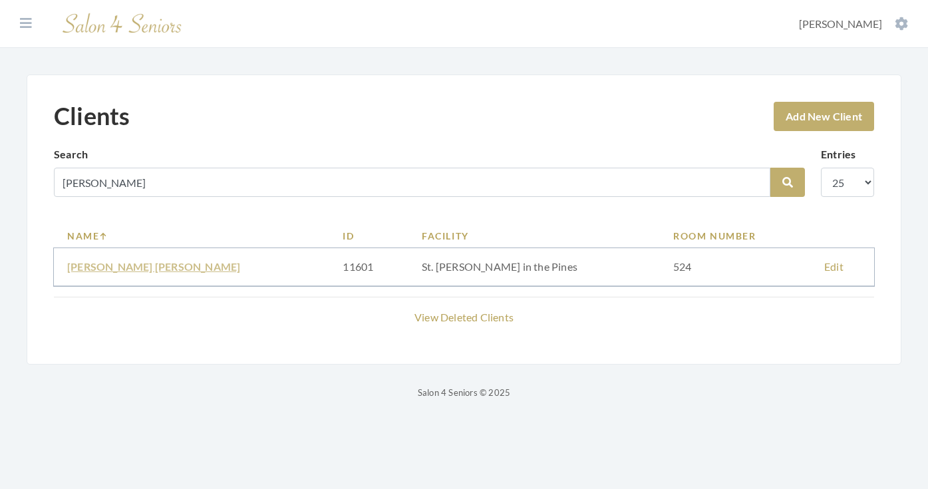
click at [140, 268] on link "KEITH DAVID CHANEY" at bounding box center [153, 266] width 173 height 13
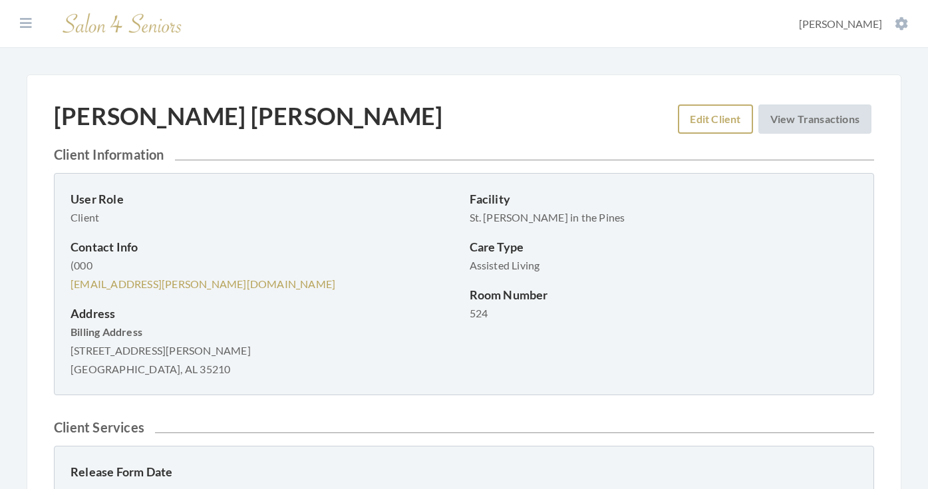
click at [685, 120] on link "Edit Client" at bounding box center [715, 118] width 75 height 29
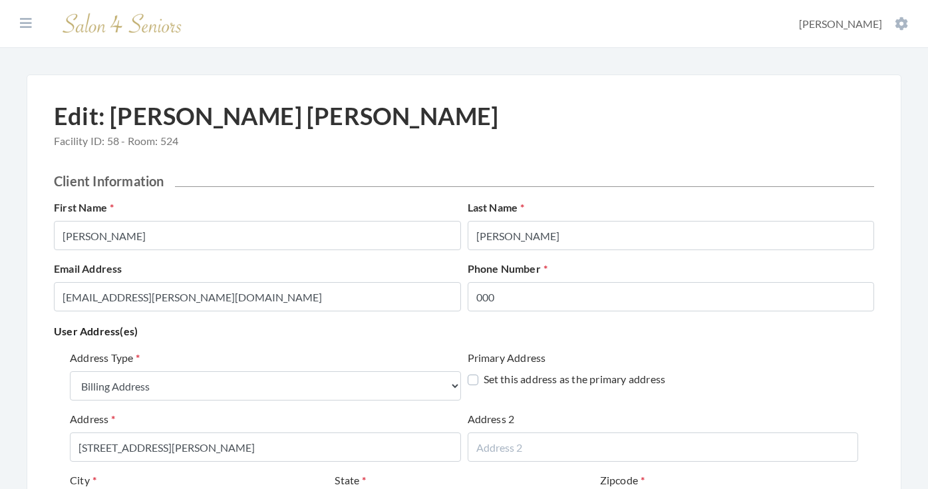
select select "billing"
select select "al"
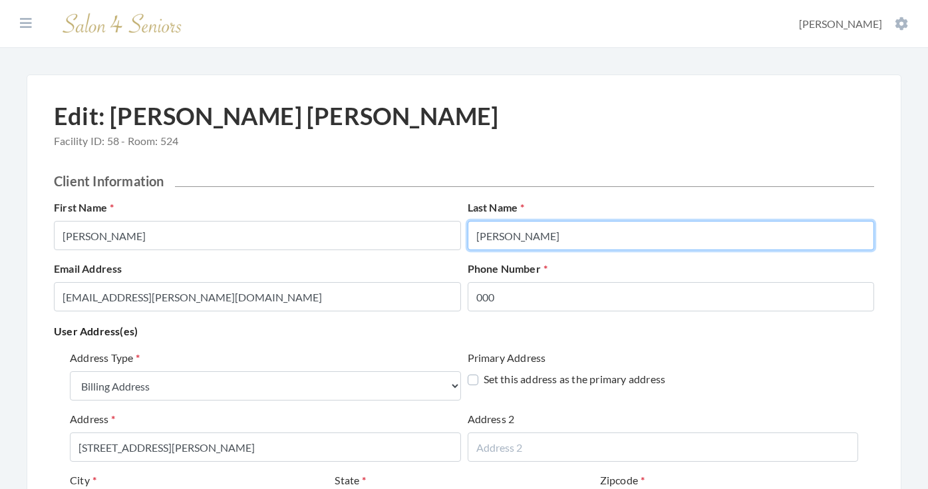
type input "[PERSON_NAME]"
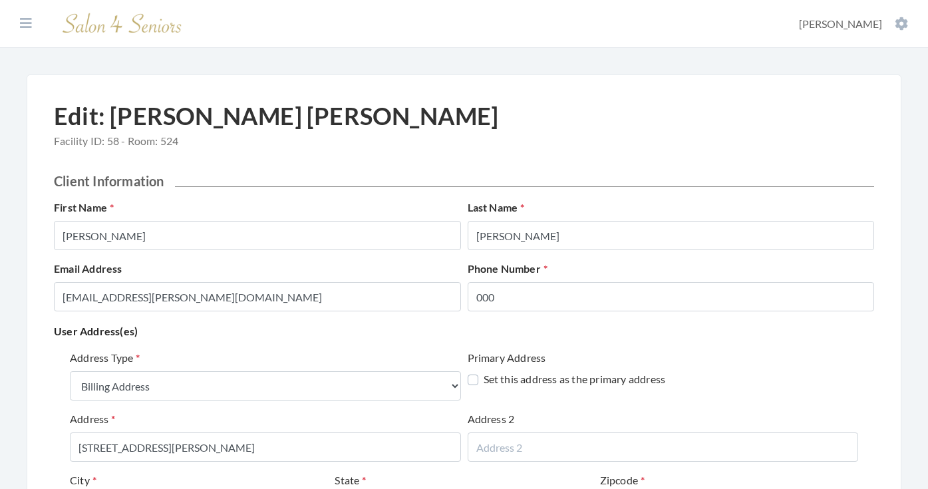
click at [561, 255] on div "First Name [PERSON_NAME] [PERSON_NAME] Name [PERSON_NAME]" at bounding box center [464, 230] width 827 height 61
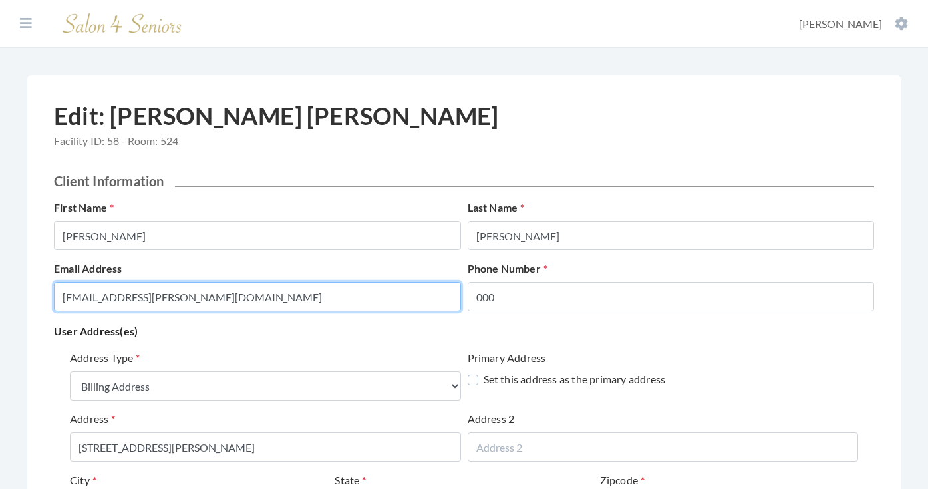
drag, startPoint x: 312, startPoint y: 303, endPoint x: -5, endPoint y: 295, distance: 316.8
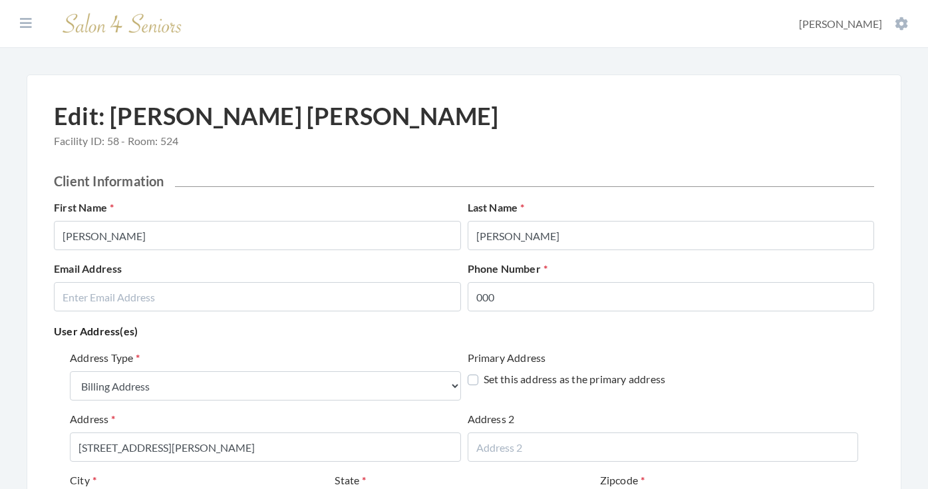
click at [174, 334] on p "User Address(es)" at bounding box center [464, 331] width 820 height 19
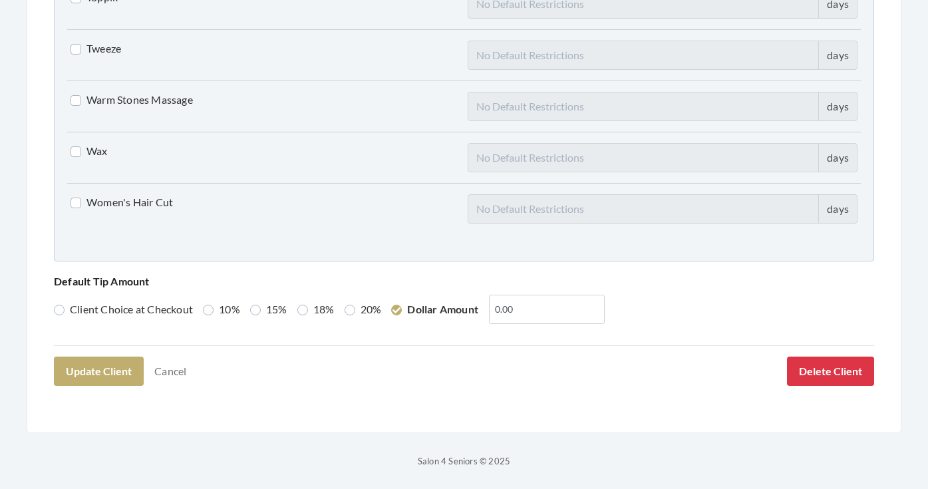
scroll to position [3416, 0]
click at [120, 372] on button "Update Client" at bounding box center [99, 371] width 90 height 29
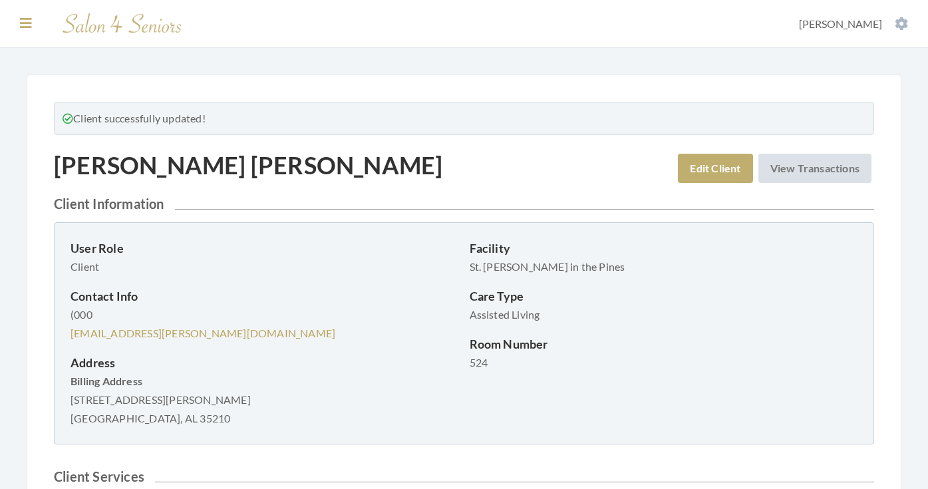
click at [21, 23] on icon at bounding box center [26, 23] width 12 height 13
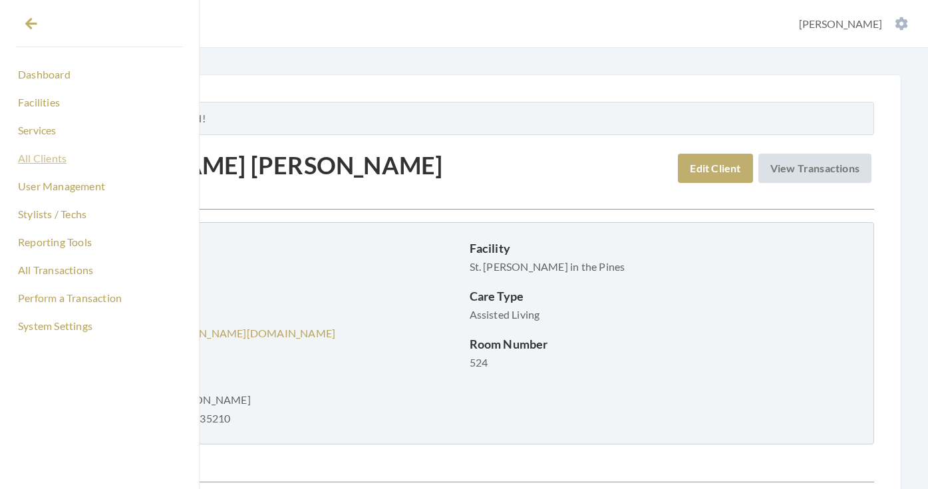
click at [46, 164] on link "All Clients" at bounding box center [99, 158] width 167 height 23
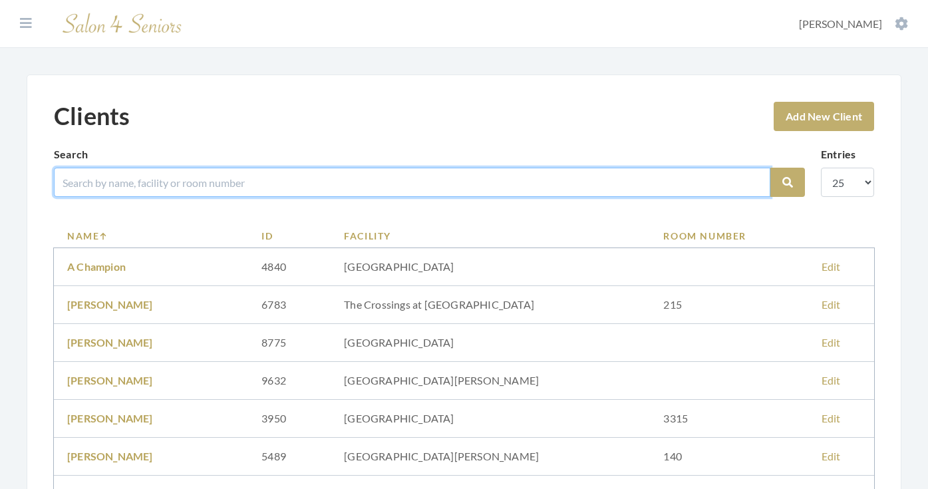
click at [142, 180] on input "search" at bounding box center [412, 182] width 717 height 29
type input "DOBBS"
click at [788, 182] on button "Search" at bounding box center [787, 182] width 35 height 29
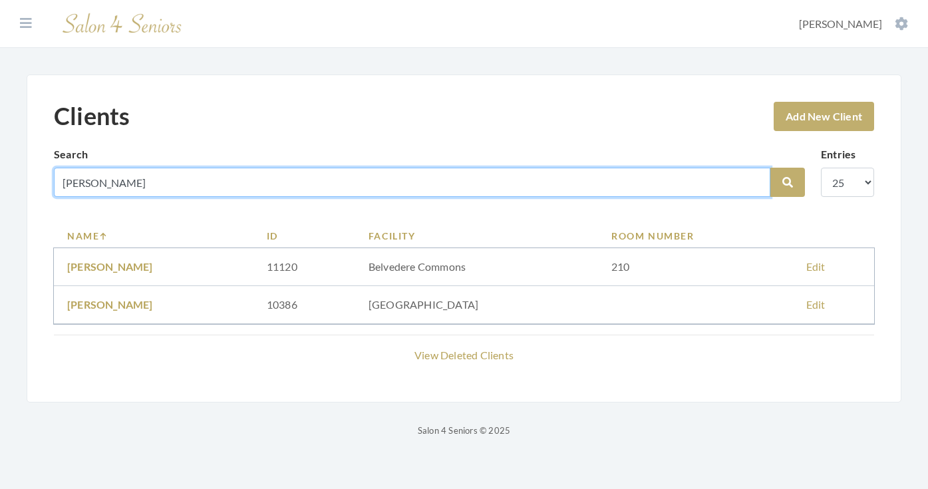
click at [757, 181] on input "[PERSON_NAME]" at bounding box center [412, 182] width 717 height 29
type input "JAMES"
click at [788, 182] on button "Search" at bounding box center [787, 182] width 35 height 29
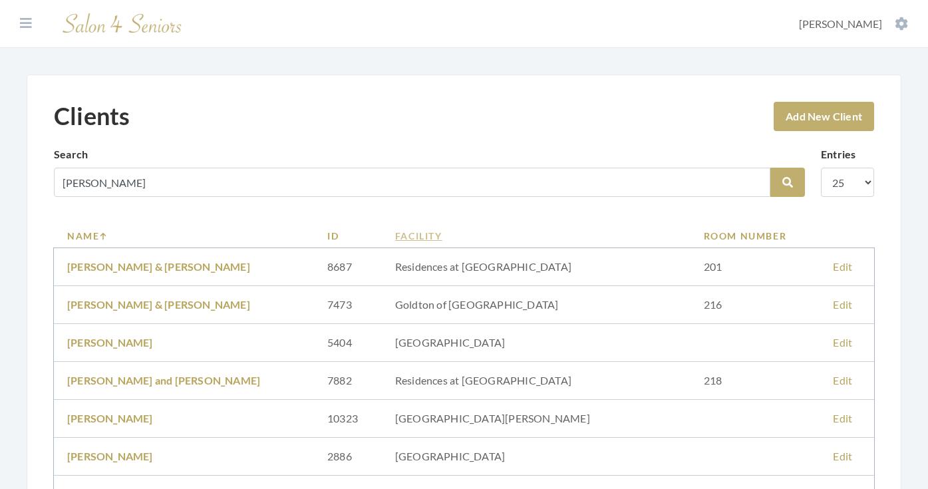
click at [437, 236] on link "Facility" at bounding box center [536, 236] width 282 height 14
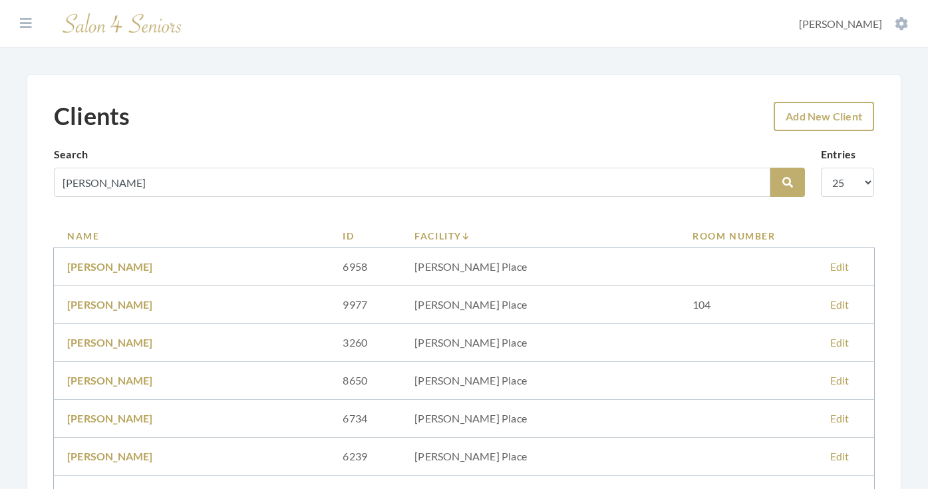
click at [824, 108] on link "Add New Client" at bounding box center [824, 116] width 100 height 29
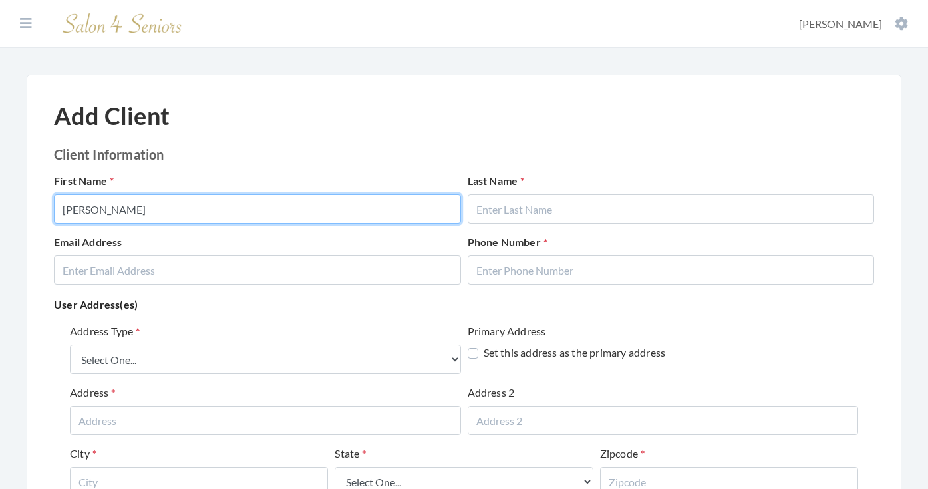
type input "JAMES"
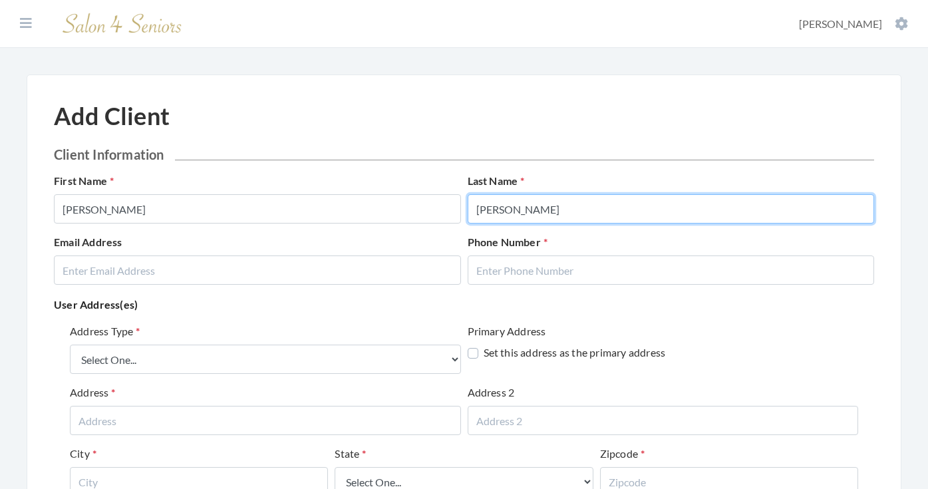
type input "[PERSON_NAME]"
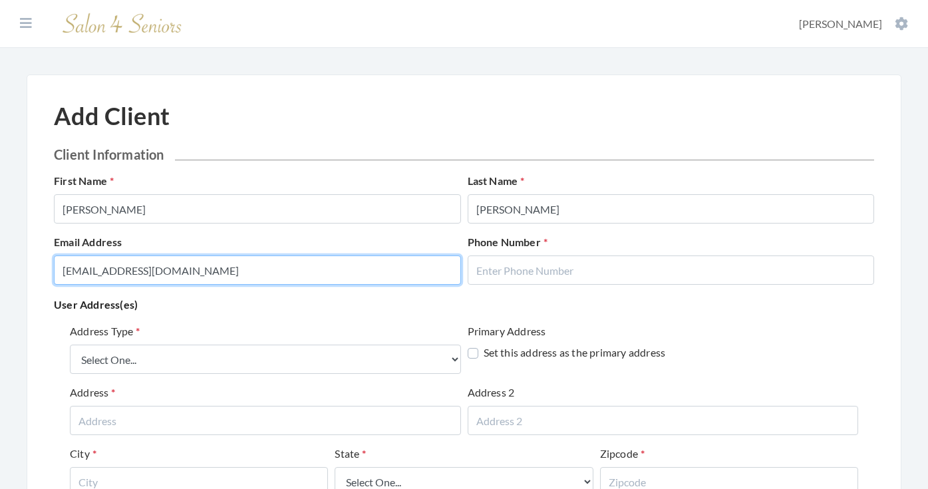
type input "IVYDWILSON@GMAIL.COM"
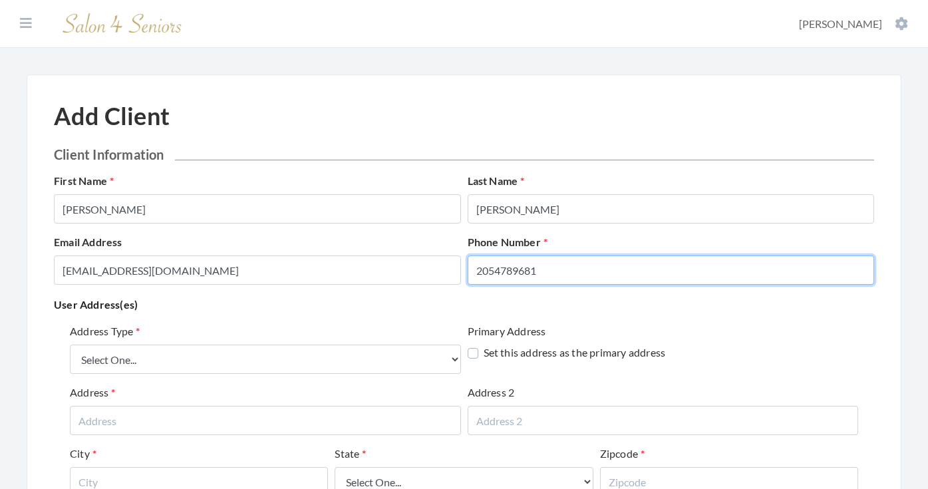
type input "2054789681"
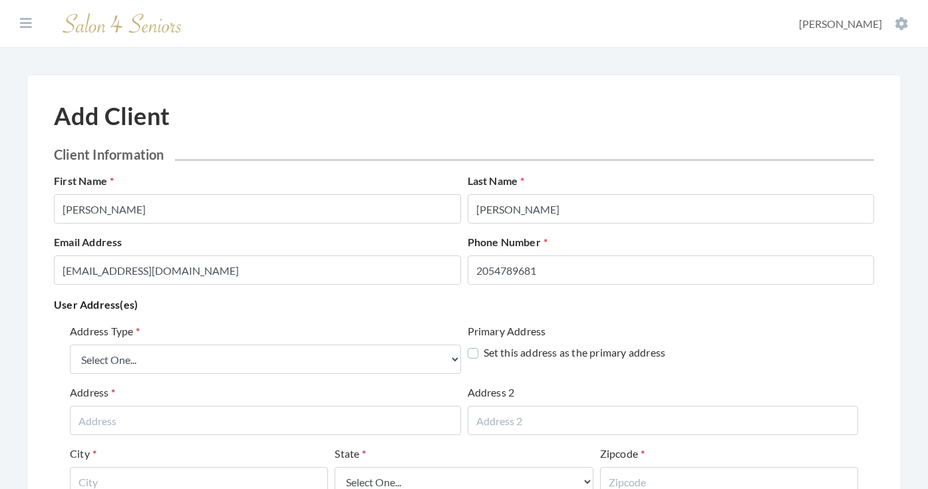
click at [290, 333] on div "Address Type Select One... Office Address Home Address Billing Address" at bounding box center [265, 348] width 391 height 51
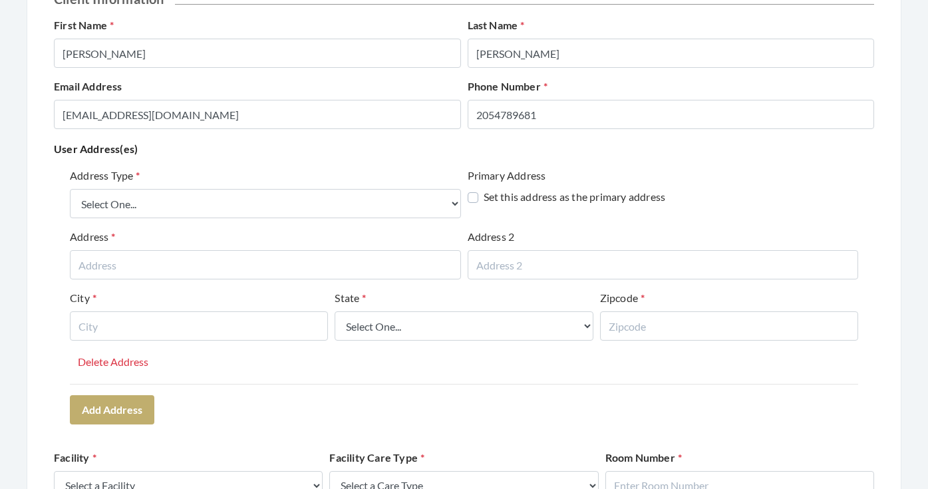
scroll to position [164, 0]
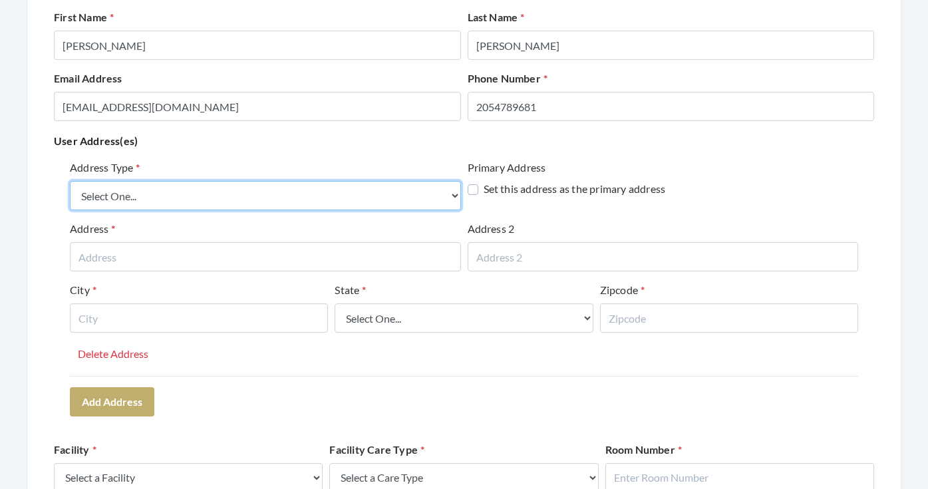
select select "billing"
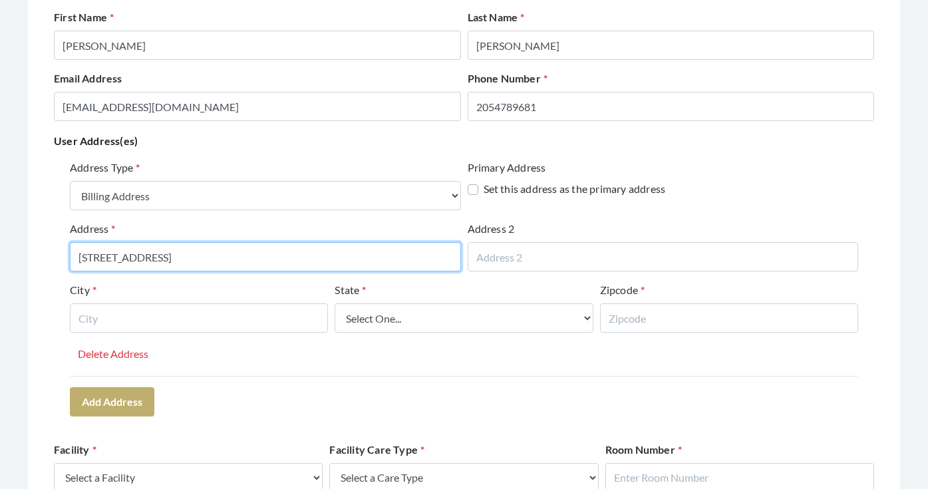
type input "[STREET_ADDRESS]"
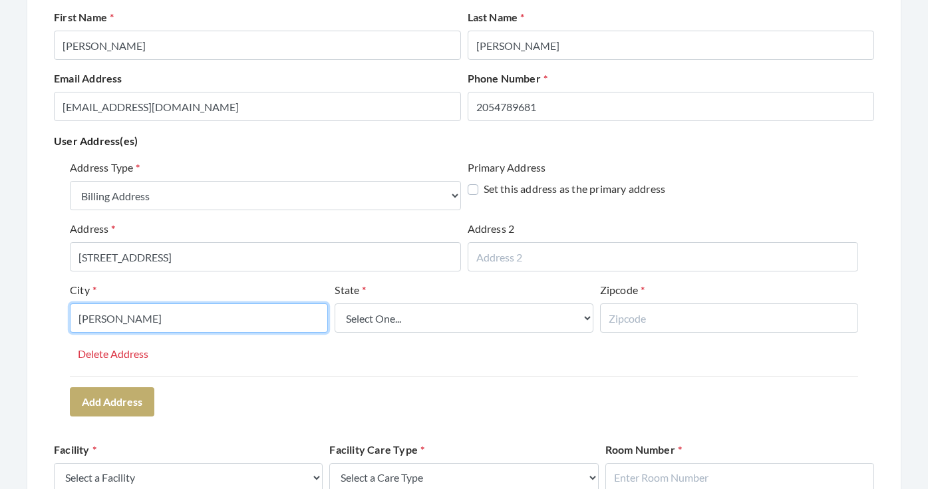
type input "CHELSEA"
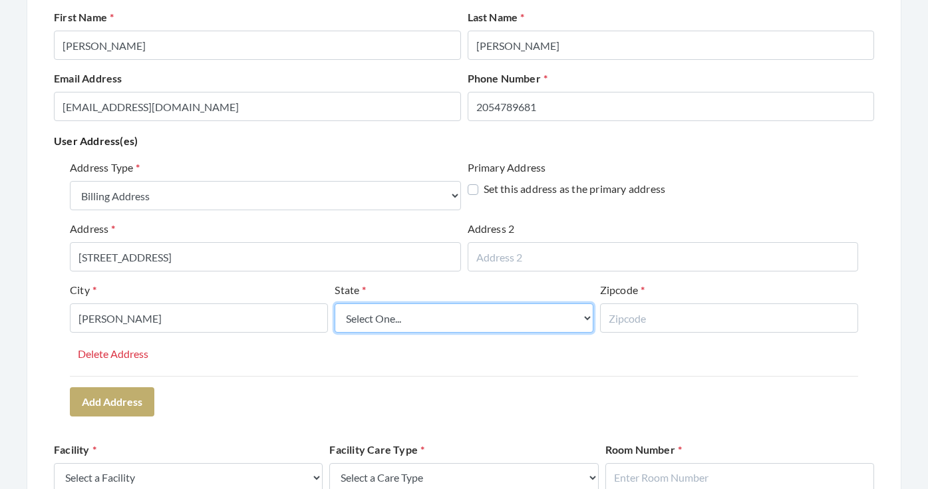
select select "al"
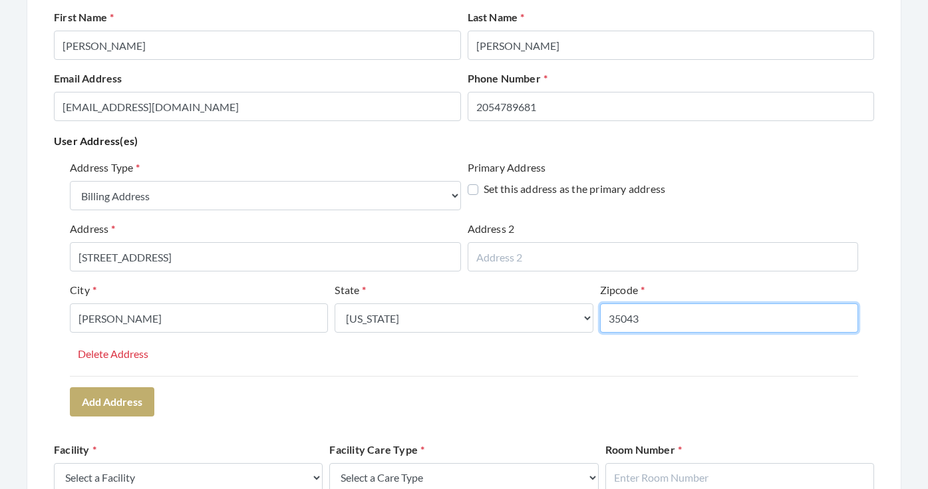
type input "35043"
click at [299, 380] on div "Address Type Select One... Office Address Home Address Billing Address Primary …" at bounding box center [464, 287] width 820 height 267
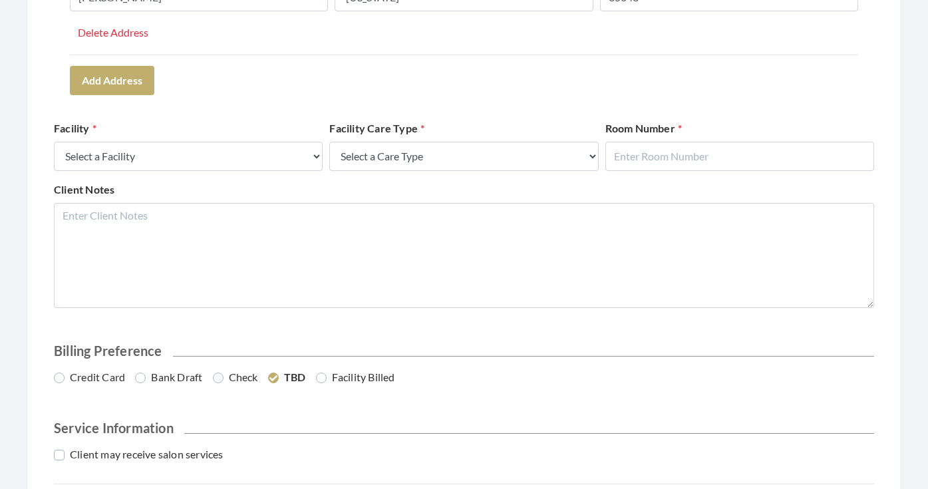
scroll to position [494, 0]
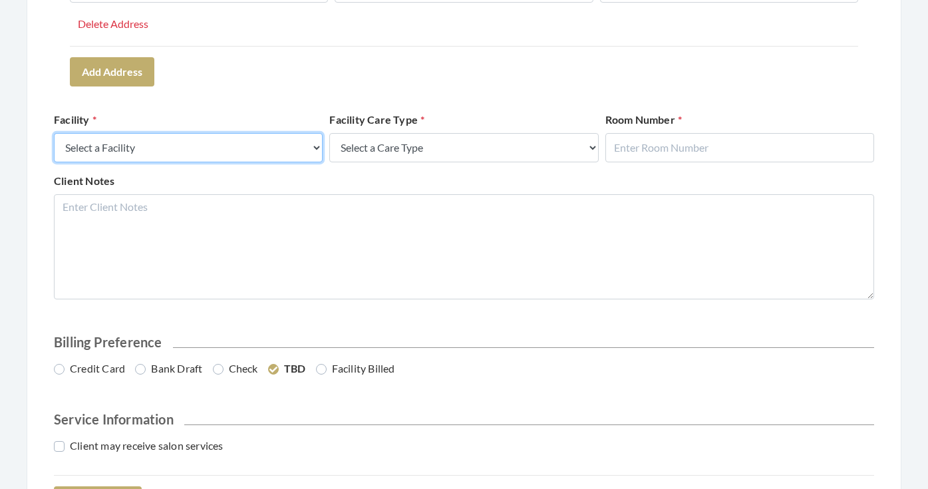
select select "58"
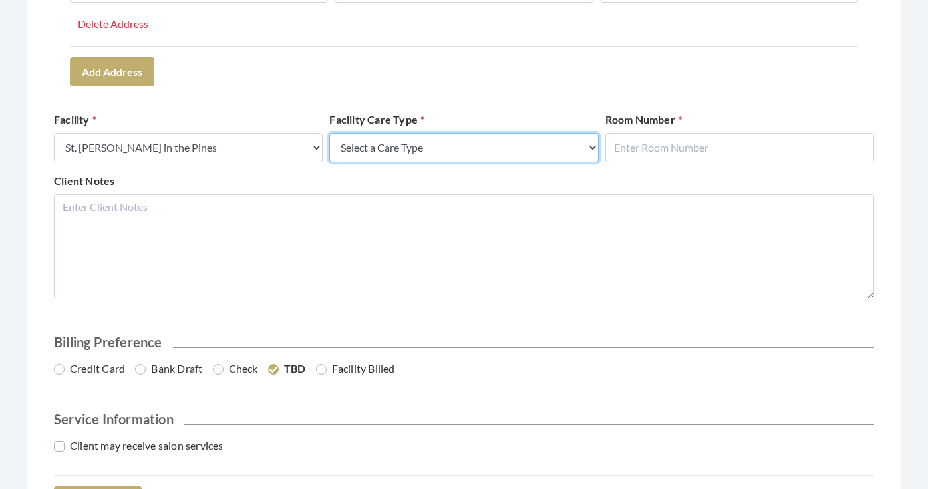
select select "4"
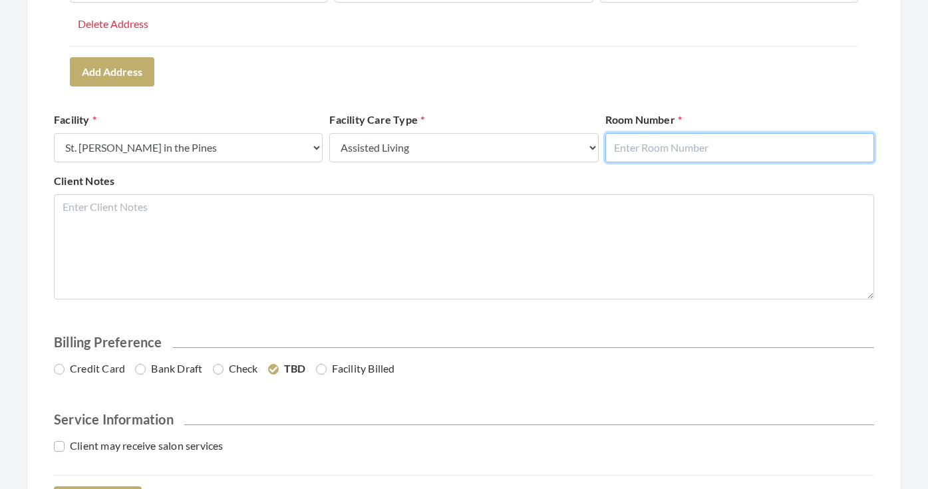
click at [666, 159] on input "text" at bounding box center [739, 147] width 269 height 29
type input "801"
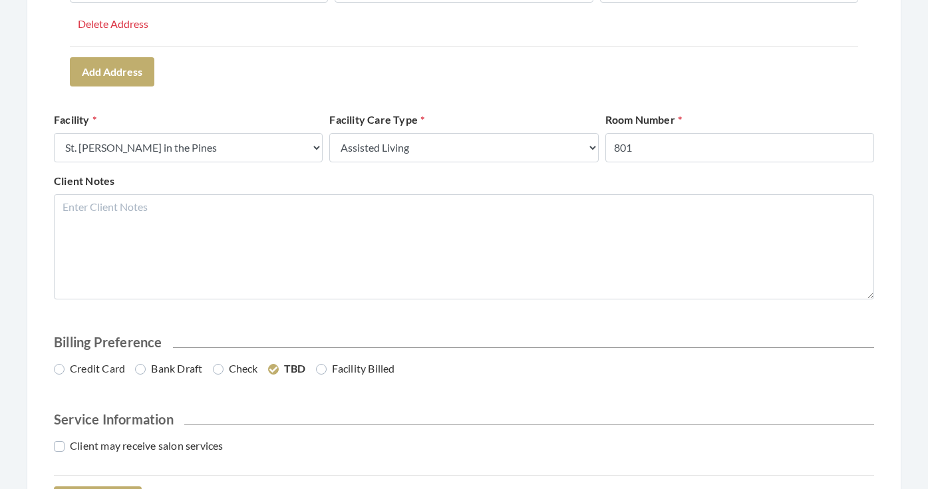
click at [715, 104] on form "Client Information First Name JAMES Last Name DOBBS Email Address IVYDWILSON@GM…" at bounding box center [464, 84] width 820 height 862
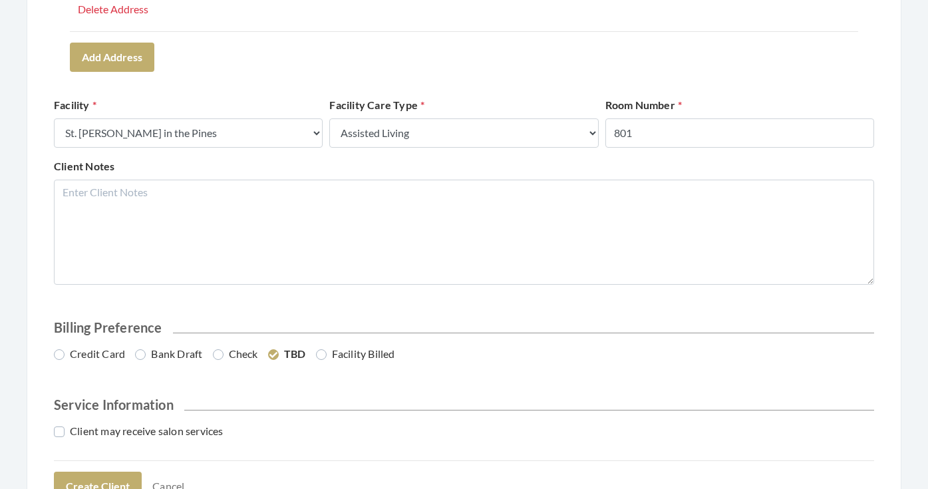
scroll to position [518, 0]
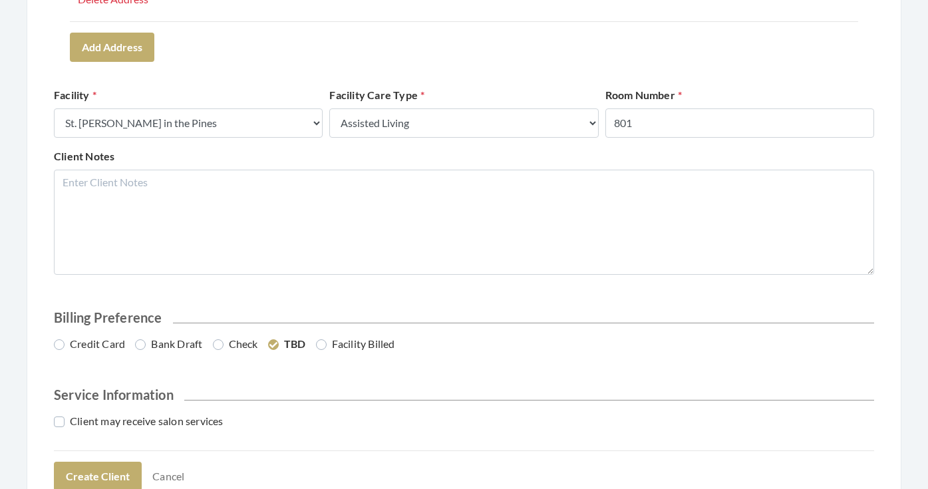
click at [110, 348] on label "Credit Card" at bounding box center [89, 344] width 71 height 16
radio input "true"
click at [136, 419] on label "Client may receive salon services" at bounding box center [139, 421] width 170 height 16
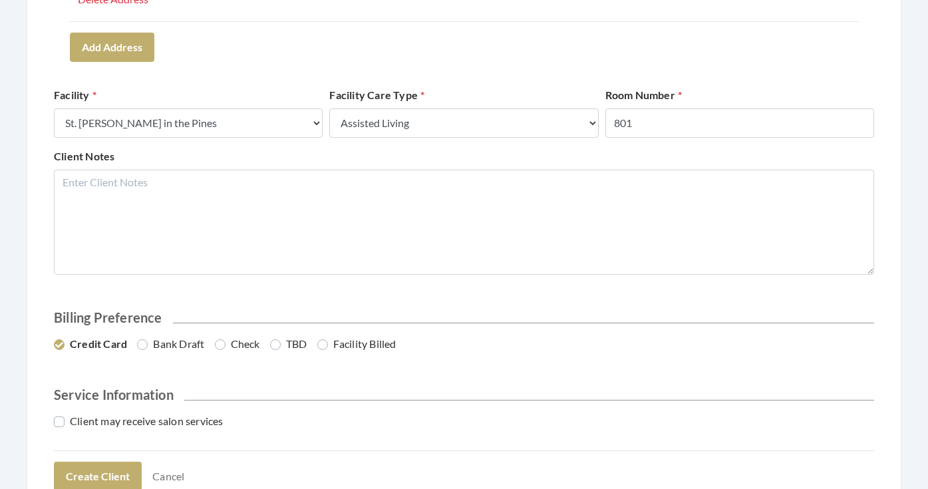
checkbox input "true"
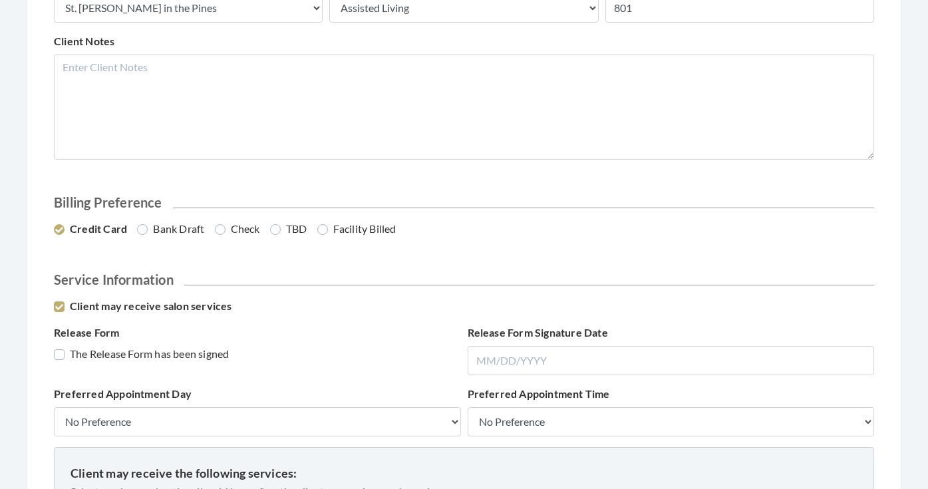
scroll to position [638, 0]
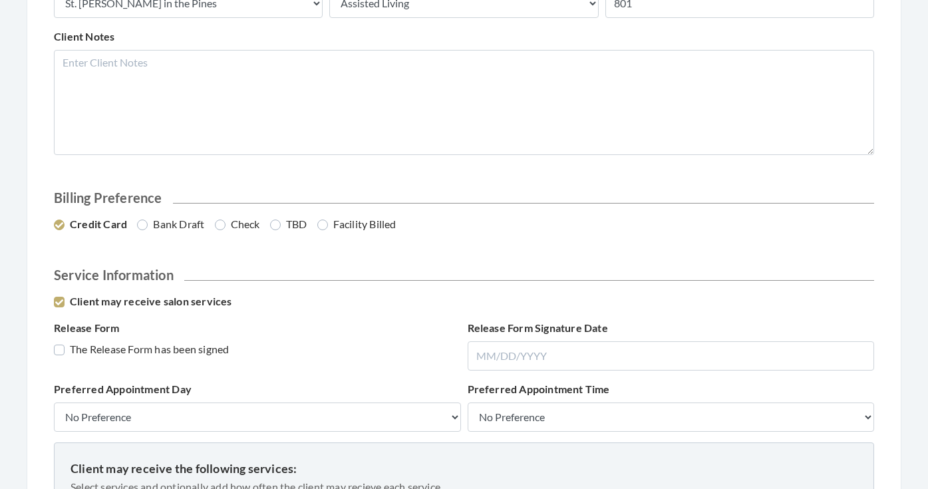
click at [135, 347] on label "The Release Form has been signed" at bounding box center [141, 349] width 175 height 16
checkbox input "true"
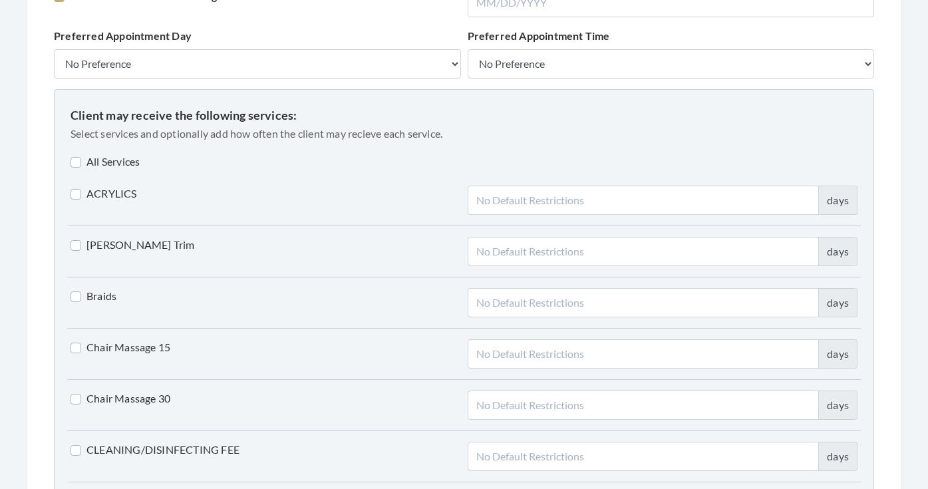
scroll to position [1041, 0]
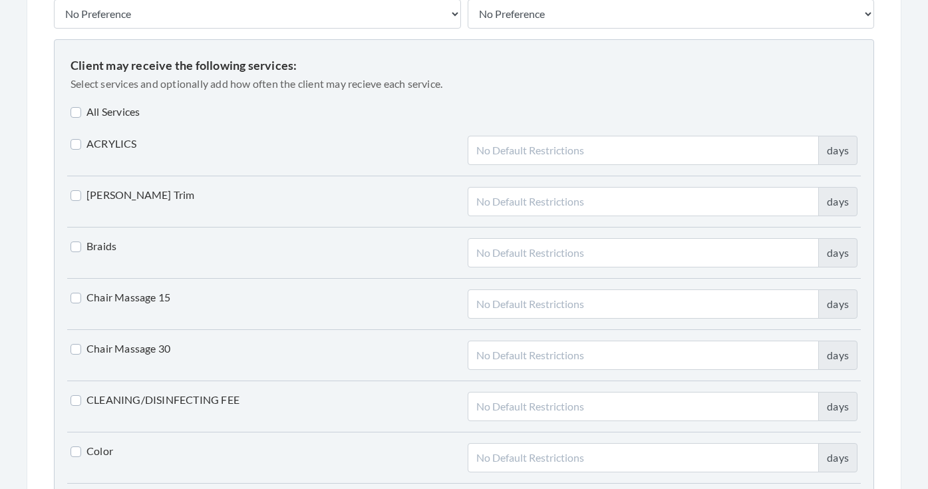
click at [112, 200] on label "Beard Trim" at bounding box center [133, 195] width 124 height 16
checkbox input "true"
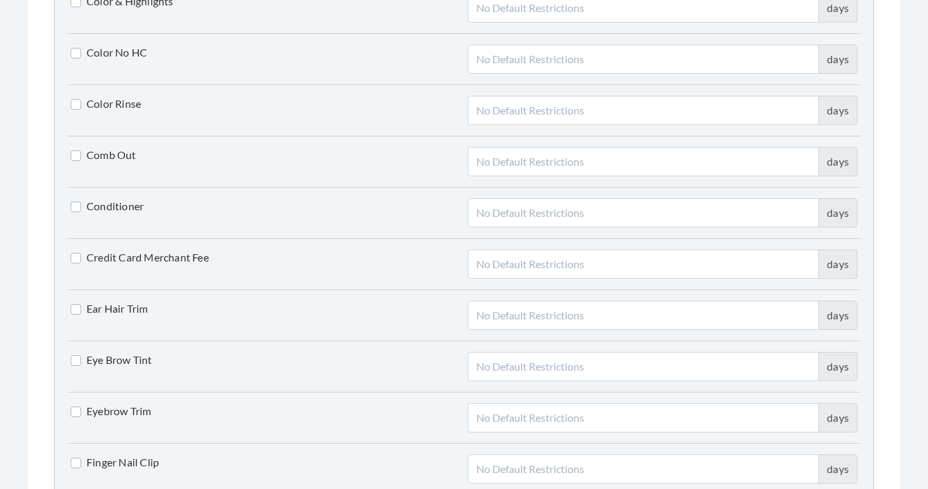
scroll to position [1544, 0]
click at [128, 309] on label "Ear Hair Trim" at bounding box center [110, 307] width 78 height 16
checkbox input "true"
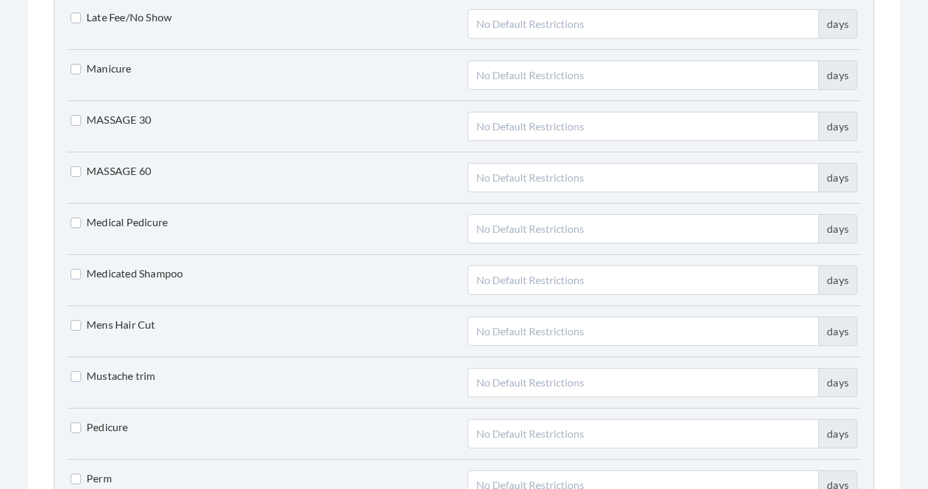
scroll to position [2217, 0]
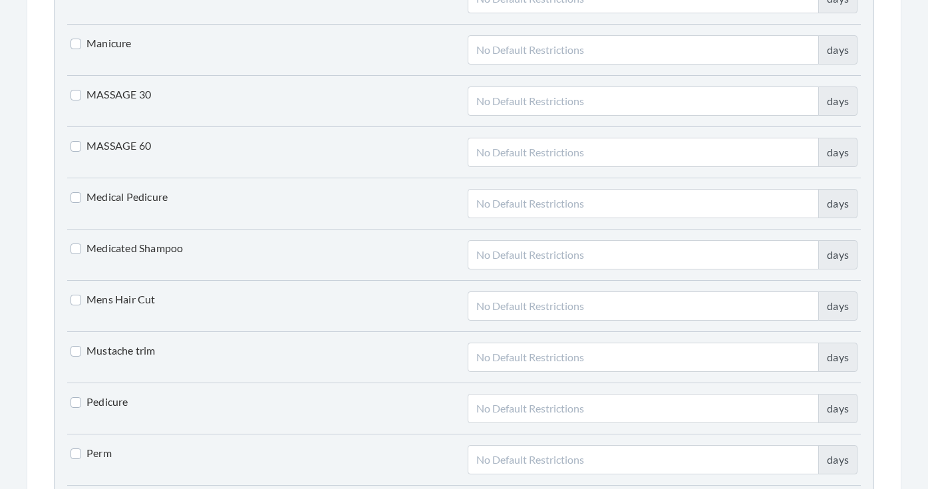
click at [126, 299] on label "Mens Hair Cut" at bounding box center [113, 299] width 85 height 16
checkbox input "true"
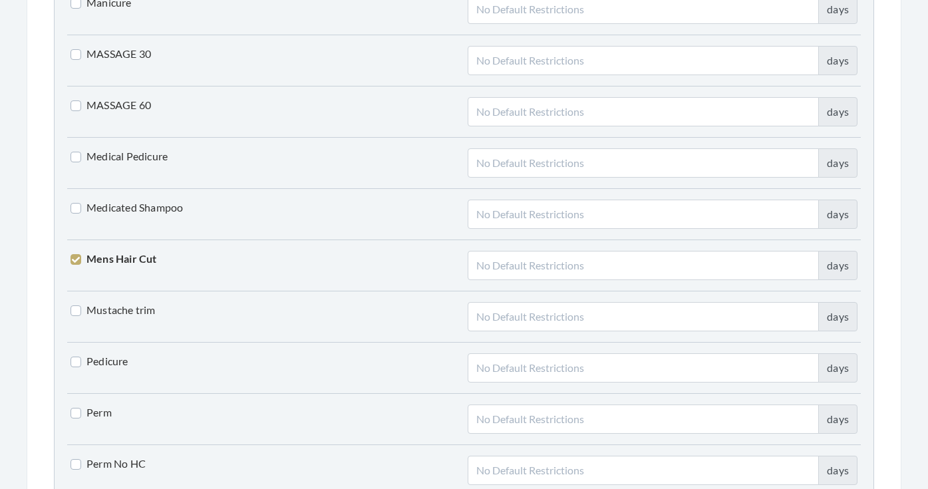
click at [124, 313] on label "Mustache trim" at bounding box center [113, 310] width 85 height 16
checkbox input "true"
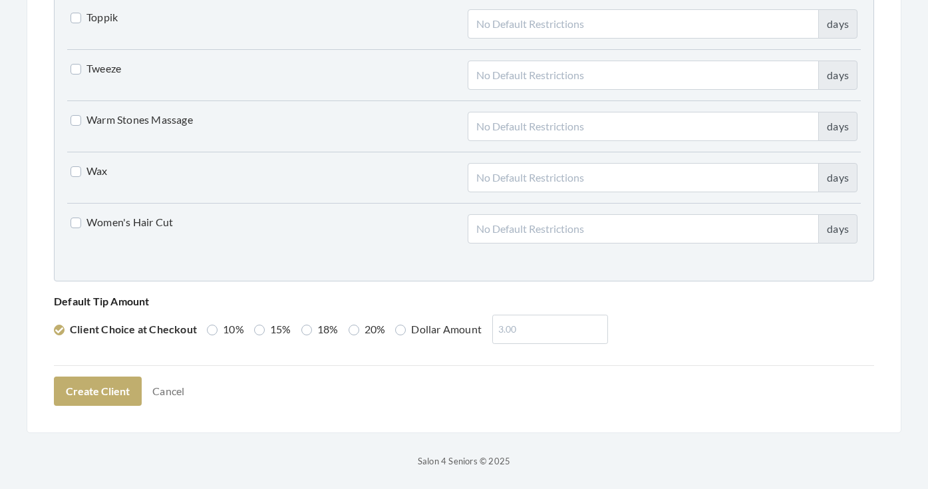
scroll to position [3370, 0]
click at [292, 325] on div "Default Tip Amount Client Choice at Checkout 10% 15% 18% 20% Dollar Amount" at bounding box center [464, 319] width 827 height 52
click at [298, 327] on div "Default Tip Amount Client Choice at Checkout 10% 15% 18% 20% Dollar Amount" at bounding box center [464, 319] width 827 height 52
click at [299, 333] on div "Default Tip Amount Client Choice at Checkout 10% 15% 18% 20% Dollar Amount" at bounding box center [464, 319] width 827 height 52
click at [307, 333] on label "18%" at bounding box center [319, 330] width 37 height 16
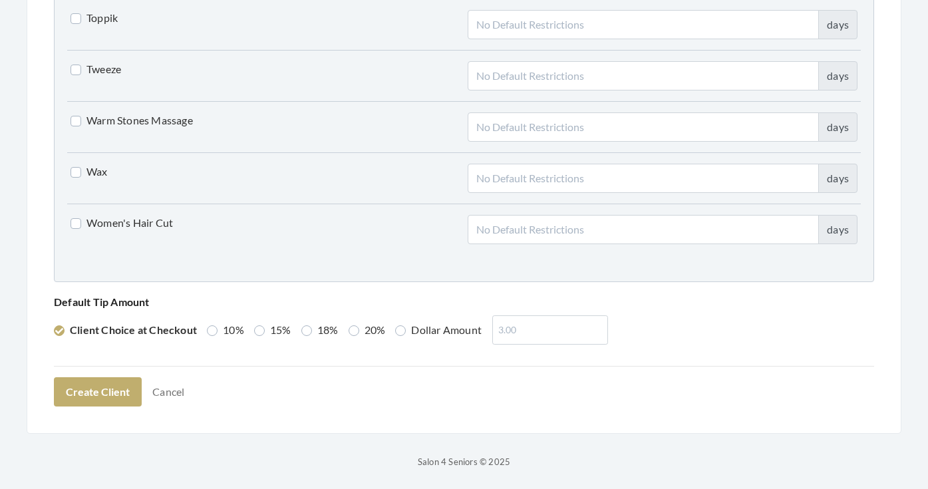
radio input "true"
click at [95, 396] on button "Create Client" at bounding box center [98, 391] width 88 height 29
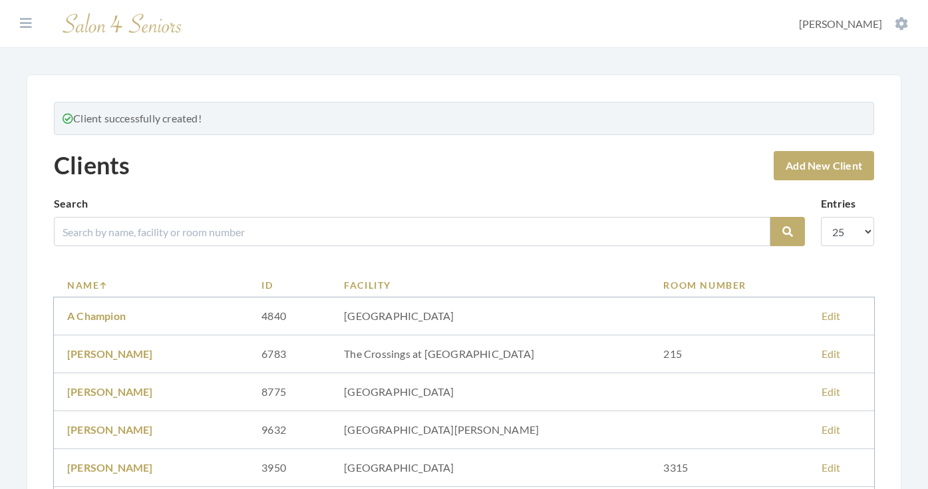
click at [311, 247] on div "Search Search" at bounding box center [429, 226] width 751 height 61
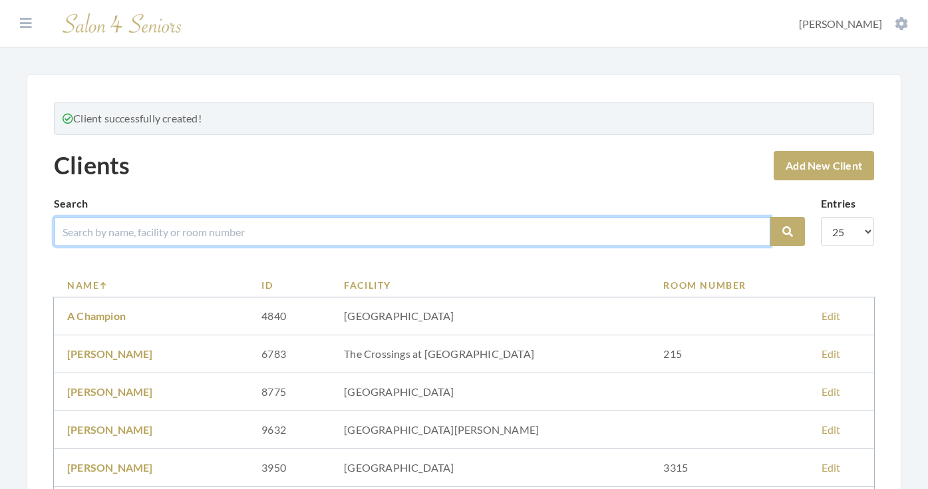
click at [307, 230] on input "search" at bounding box center [412, 231] width 717 height 29
type input "[PERSON_NAME]"
click at [788, 232] on button "Search" at bounding box center [787, 231] width 35 height 29
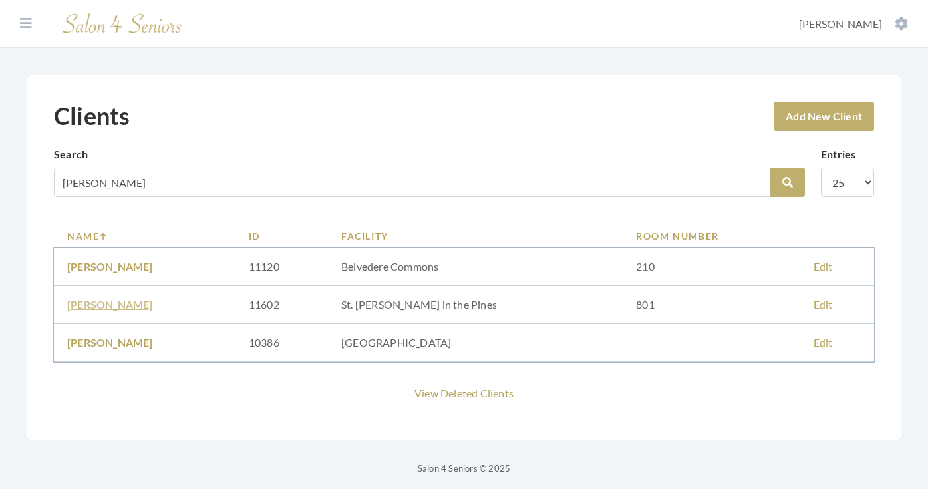
click at [120, 307] on link "[PERSON_NAME]" at bounding box center [110, 304] width 86 height 13
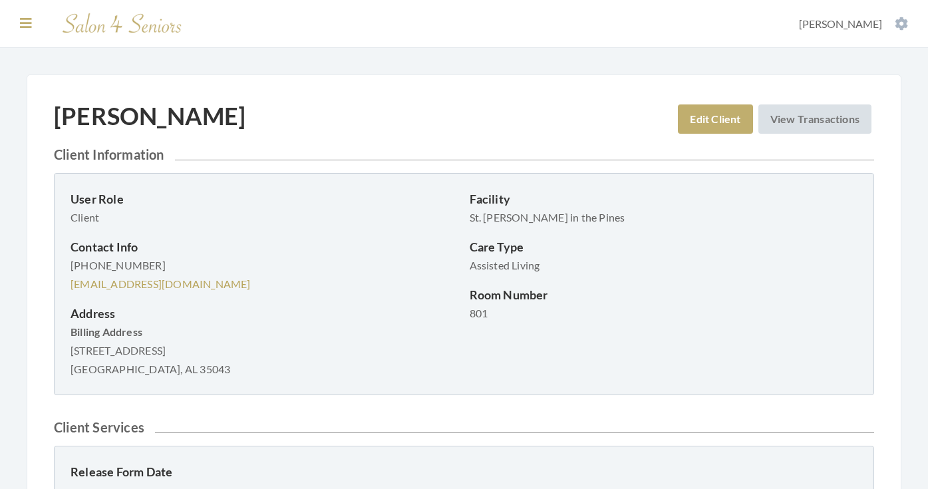
click at [25, 21] on icon at bounding box center [26, 23] width 12 height 13
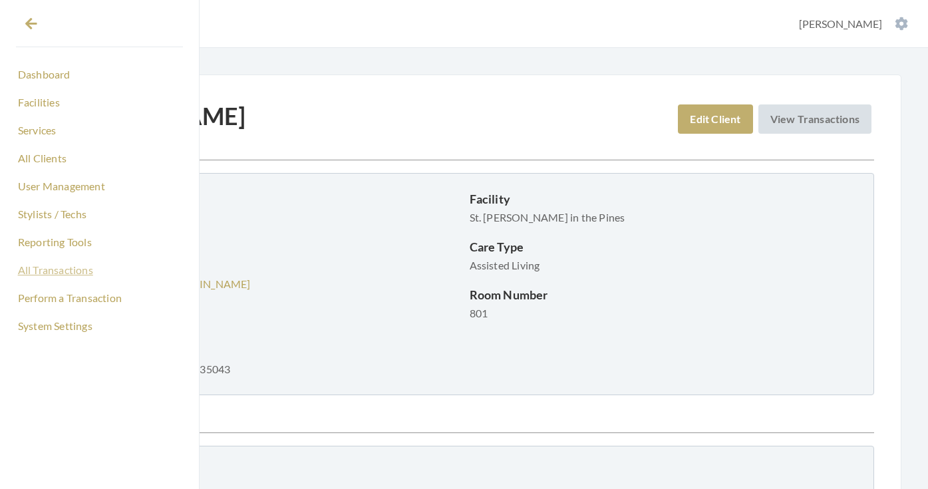
click at [65, 274] on link "All Transactions" at bounding box center [99, 270] width 167 height 23
click at [29, 17] on icon at bounding box center [31, 23] width 12 height 13
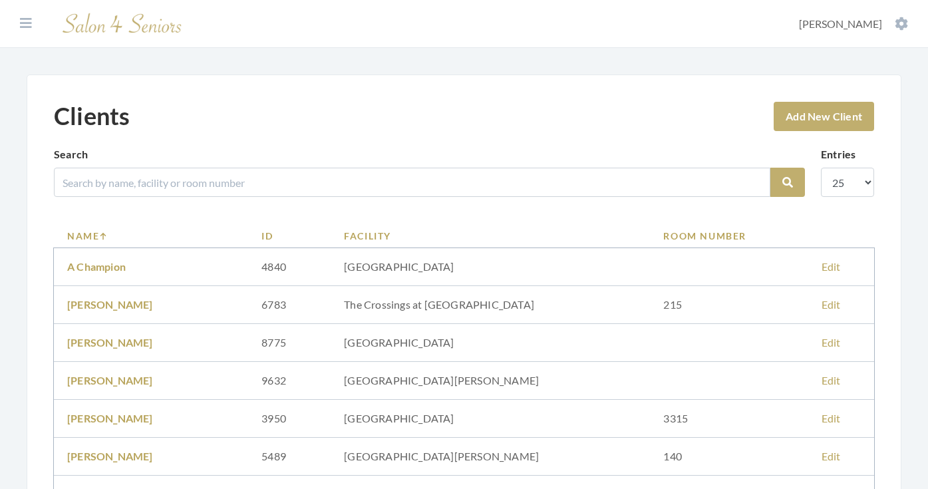
click at [204, 200] on div "Search Search" at bounding box center [429, 176] width 751 height 61
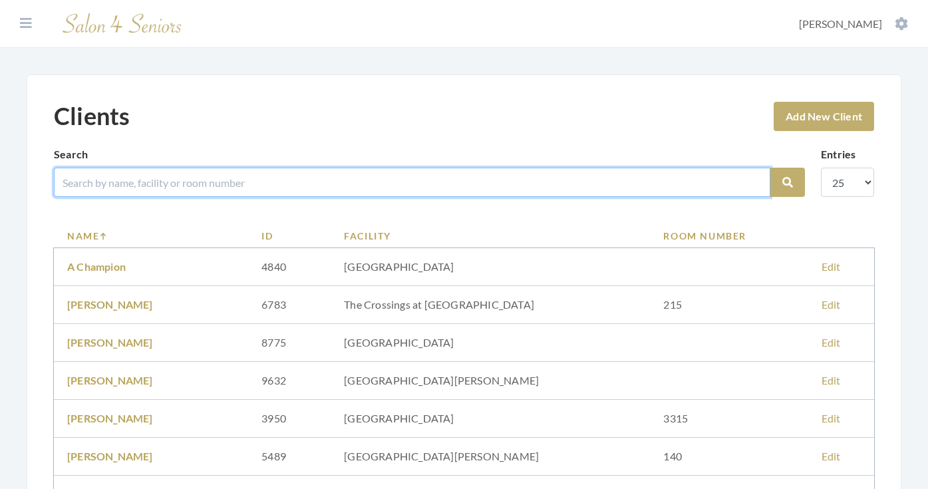
click at [204, 183] on input "search" at bounding box center [412, 182] width 717 height 29
type input "[PERSON_NAME]"
click at [788, 182] on button "Search" at bounding box center [787, 182] width 35 height 29
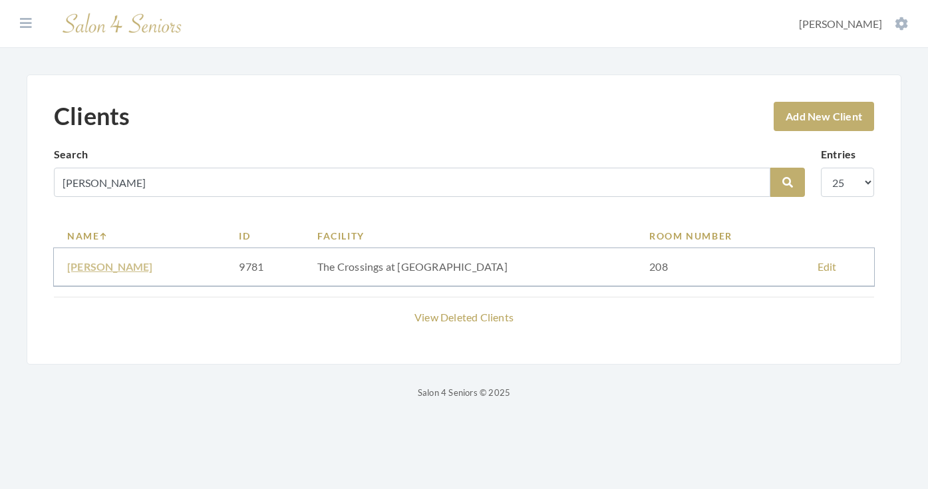
click at [144, 262] on link "[PERSON_NAME]" at bounding box center [110, 266] width 86 height 13
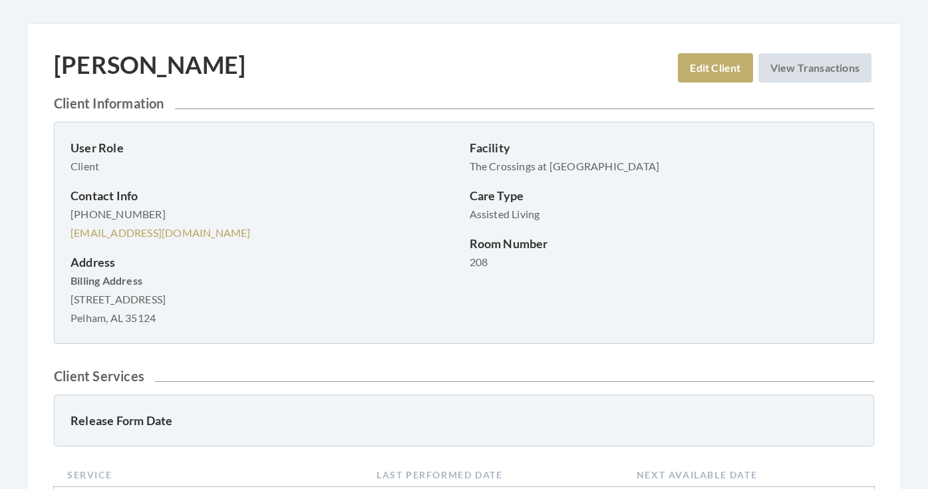
scroll to position [53, 0]
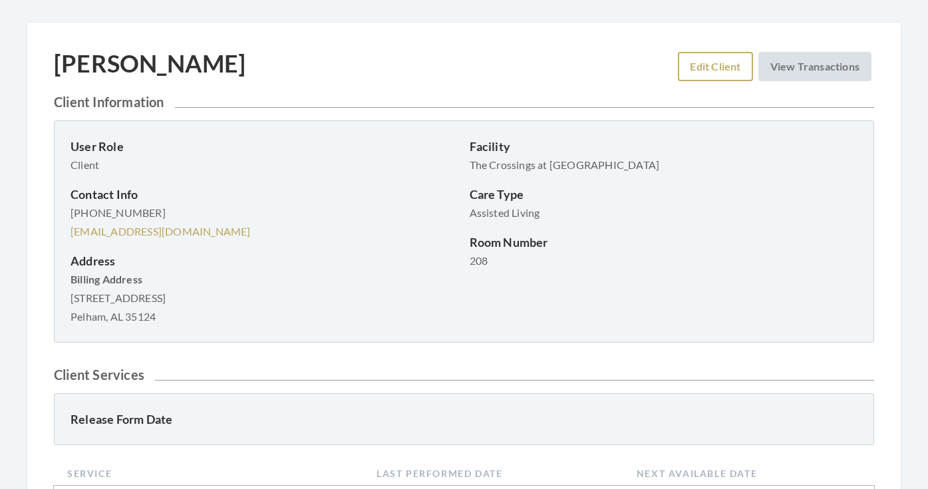
click at [689, 69] on link "Edit Client" at bounding box center [715, 66] width 75 height 29
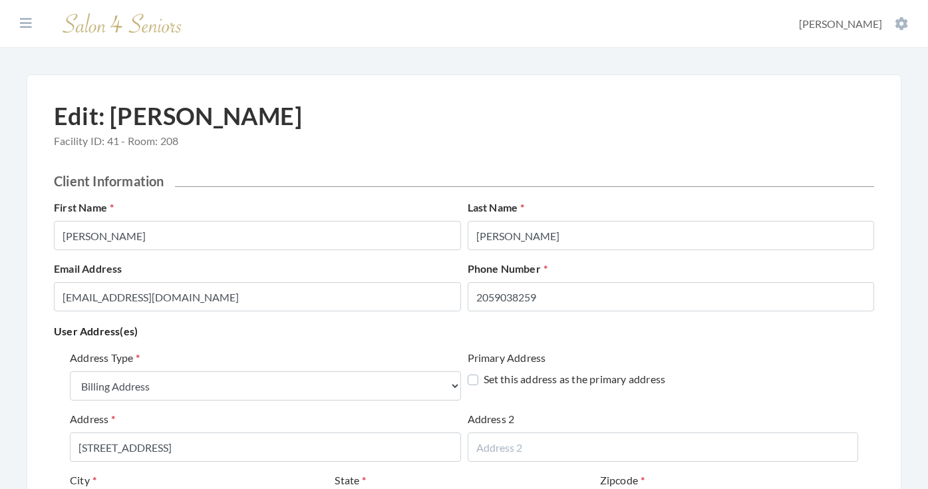
select select "billing"
select select "al"
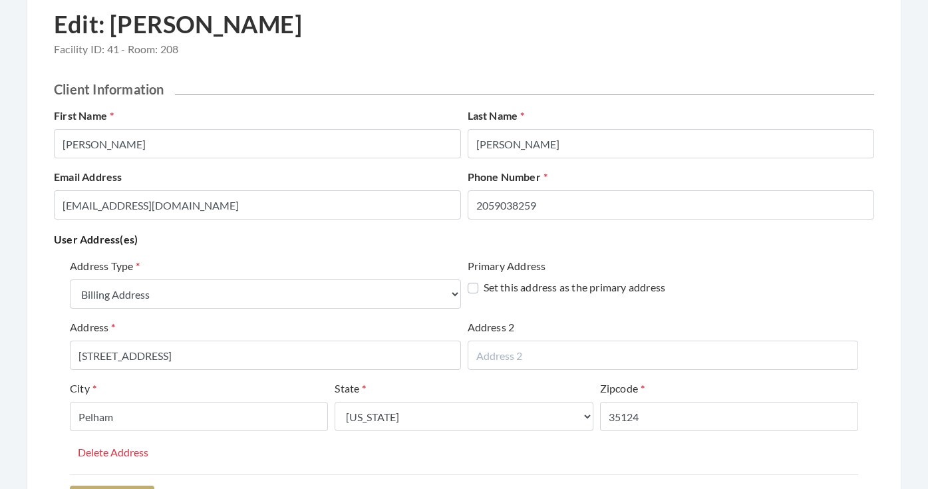
scroll to position [120, 0]
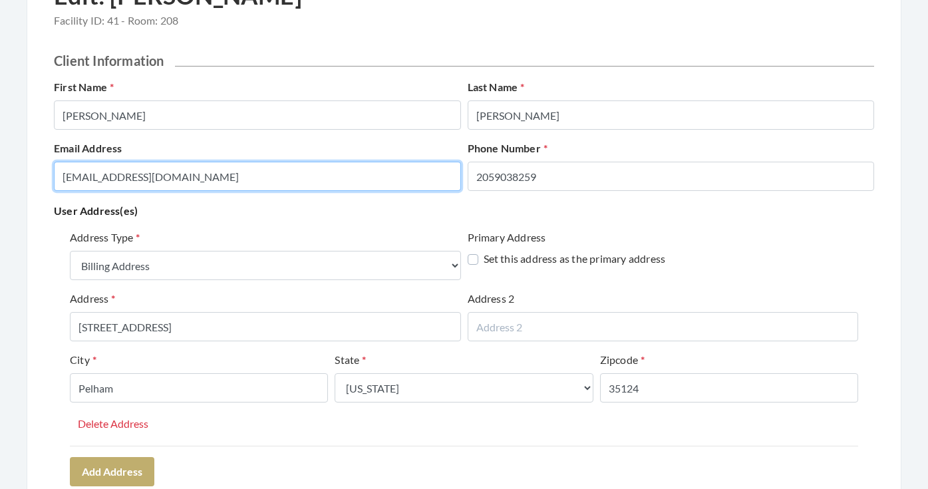
drag, startPoint x: 190, startPoint y: 181, endPoint x: 21, endPoint y: 177, distance: 169.0
type input "[EMAIL_ADDRESS][DOMAIN_NAME]"
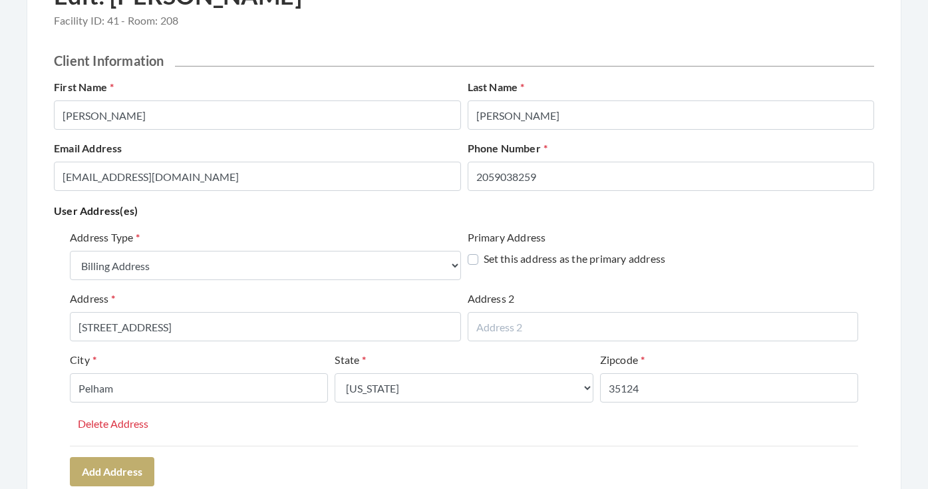
click at [182, 220] on p "User Address(es)" at bounding box center [464, 211] width 820 height 19
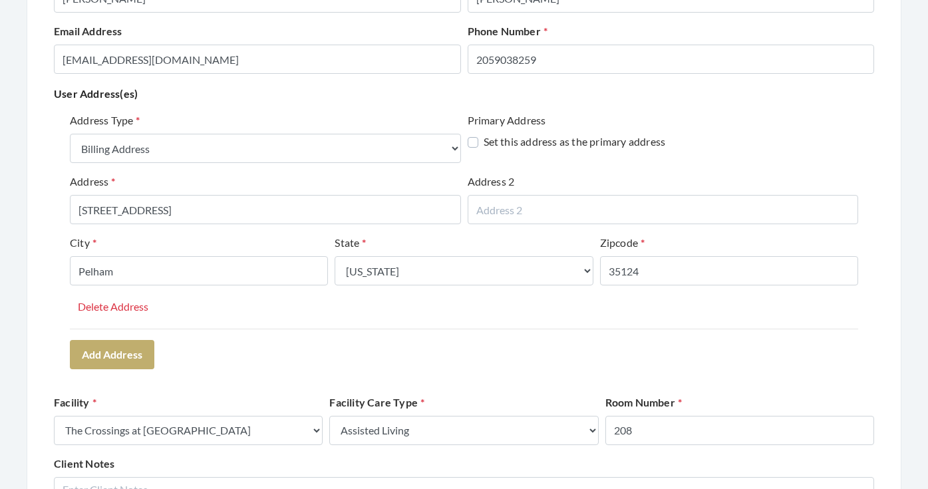
scroll to position [247, 0]
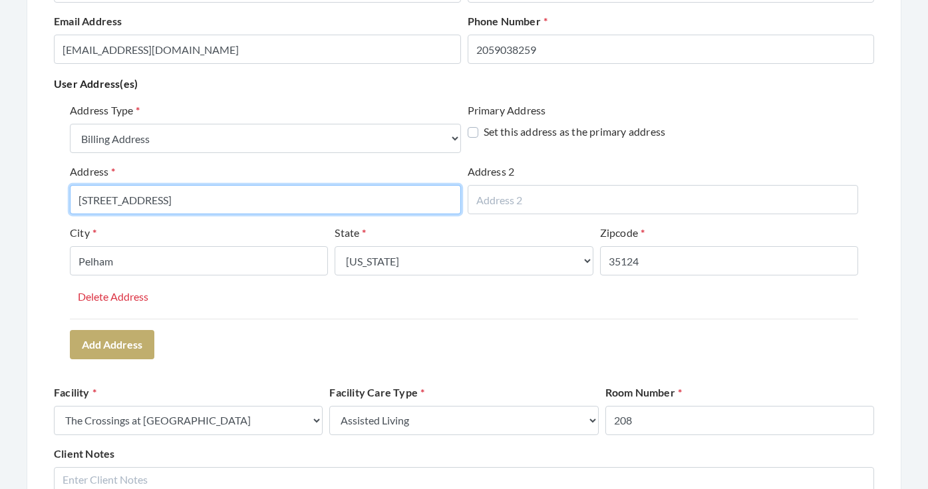
drag, startPoint x: 201, startPoint y: 200, endPoint x: 108, endPoint y: 200, distance: 93.1
type input "2005 [GEOGRAPHIC_DATA]"
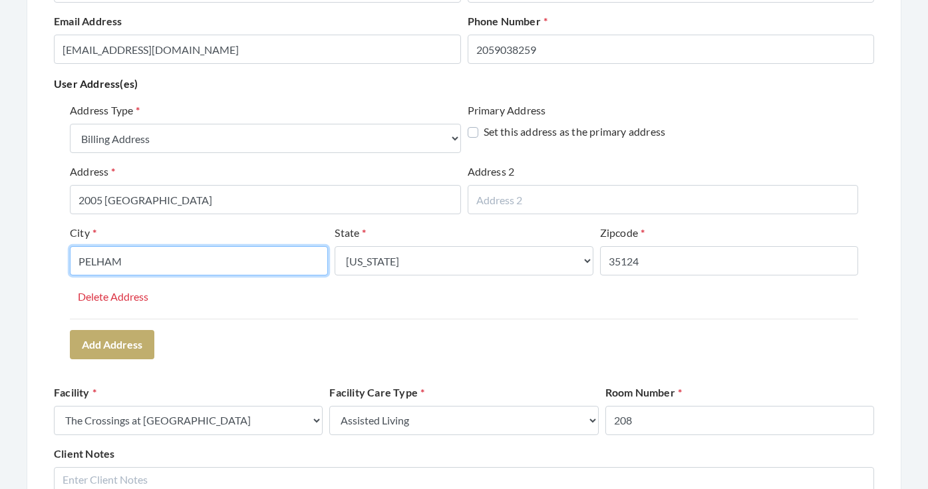
type input "PELHAM"
click at [231, 334] on div "Address Type Select One... Office Address Home Address Billing Address Primary …" at bounding box center [464, 230] width 820 height 267
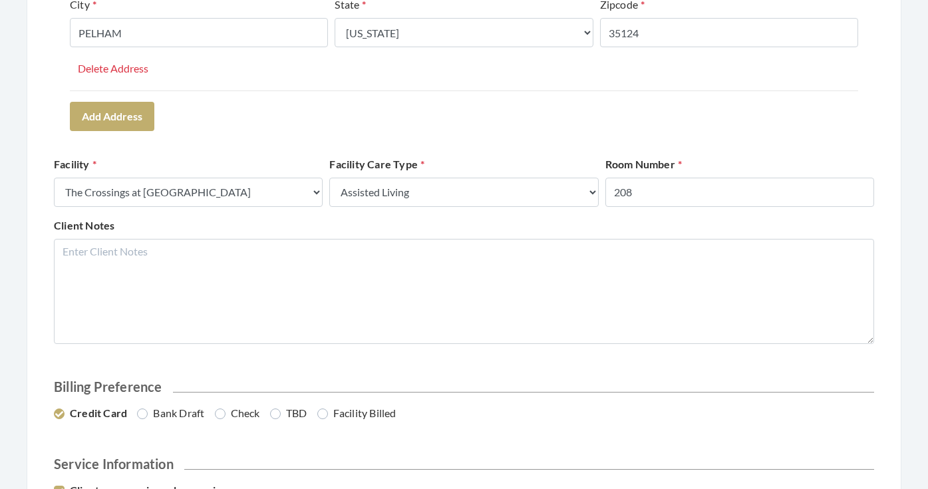
scroll to position [506, 0]
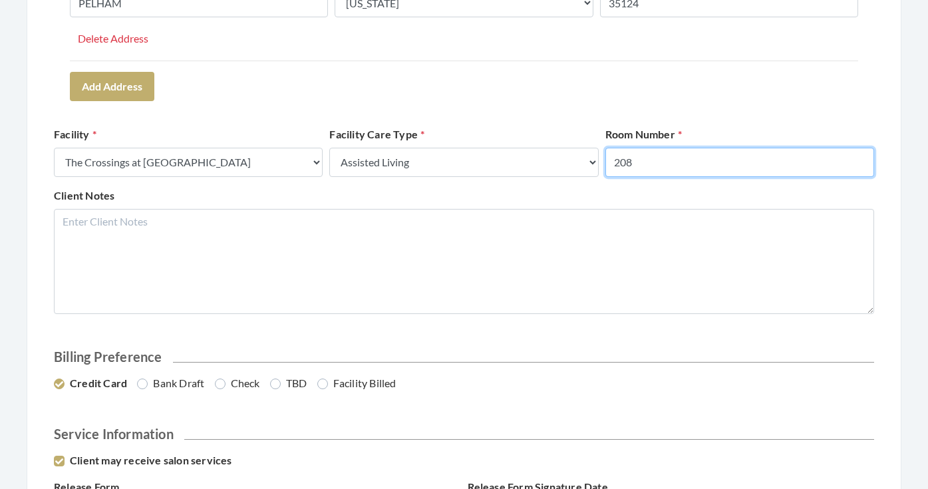
click at [681, 170] on input "208" at bounding box center [739, 162] width 269 height 29
drag, startPoint x: 635, startPoint y: 160, endPoint x: 603, endPoint y: 156, distance: 32.1
click at [603, 157] on div "Room Number 208216" at bounding box center [739, 151] width 275 height 51
type input "216"
click at [709, 191] on div "Client Notes" at bounding box center [464, 251] width 827 height 126
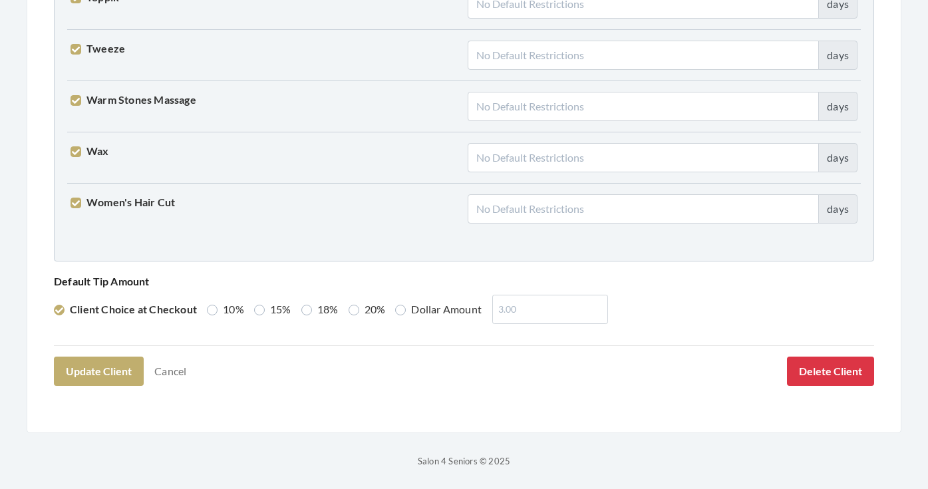
scroll to position [3416, 0]
click at [309, 308] on label "18%" at bounding box center [319, 310] width 37 height 16
radio input "true"
click at [117, 370] on button "Update Client" at bounding box center [99, 371] width 90 height 29
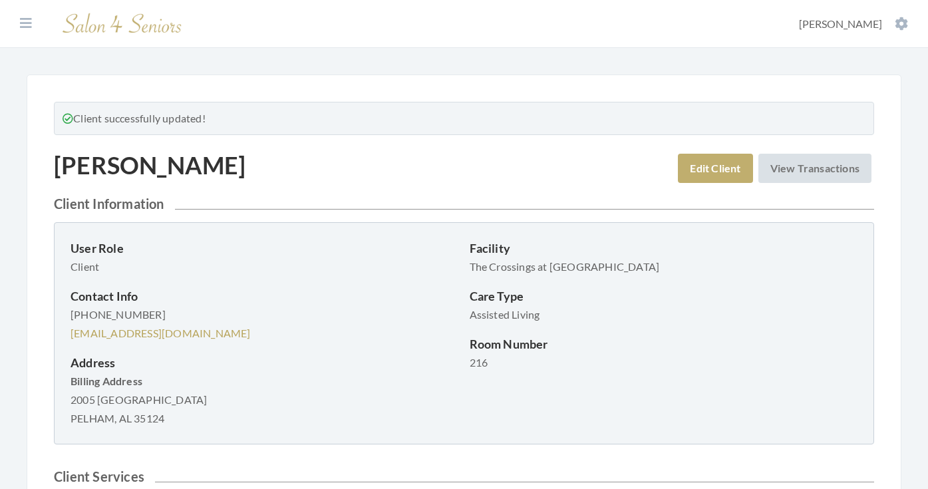
click at [37, 27] on section "Dashboard Facilities Services All Clients User Management Stylists / Techs Repo…" at bounding box center [464, 24] width 928 height 48
click at [27, 27] on icon at bounding box center [26, 23] width 12 height 13
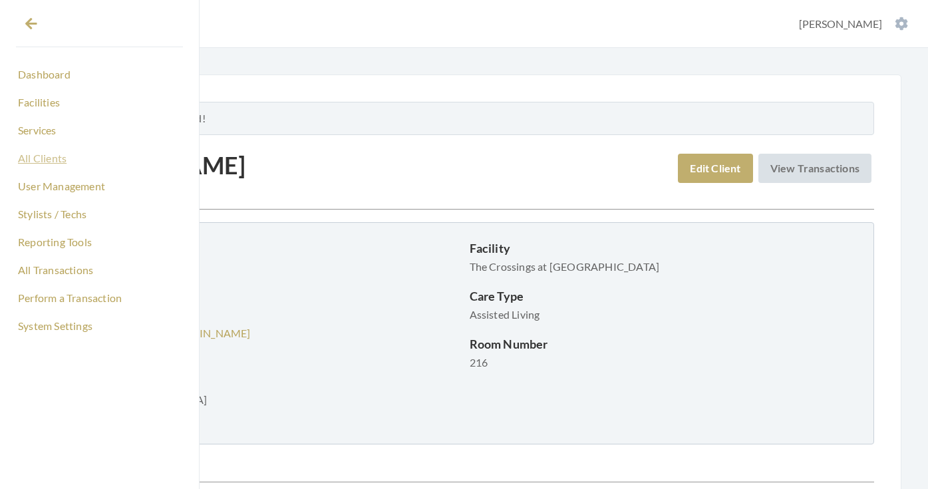
click at [42, 158] on link "All Clients" at bounding box center [99, 158] width 167 height 23
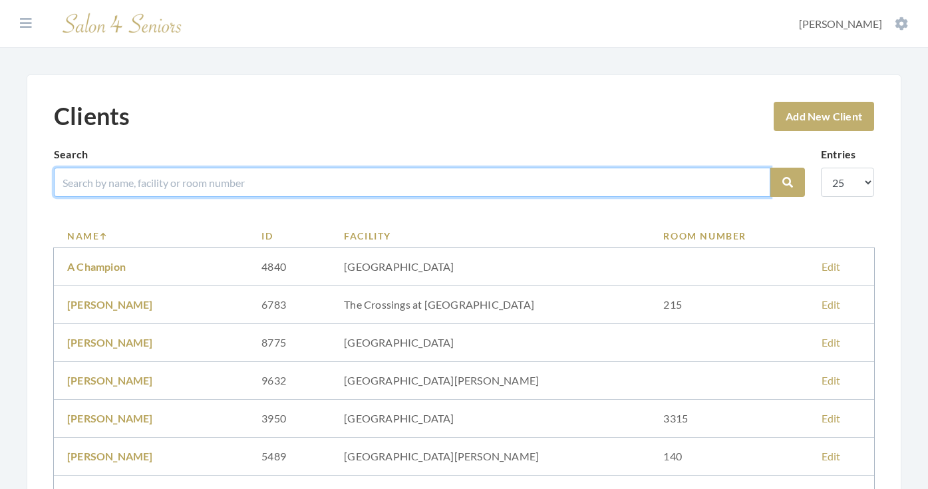
click at [221, 175] on input "search" at bounding box center [412, 182] width 717 height 29
type input "ORMAN"
click at [788, 182] on button "Search" at bounding box center [787, 182] width 35 height 29
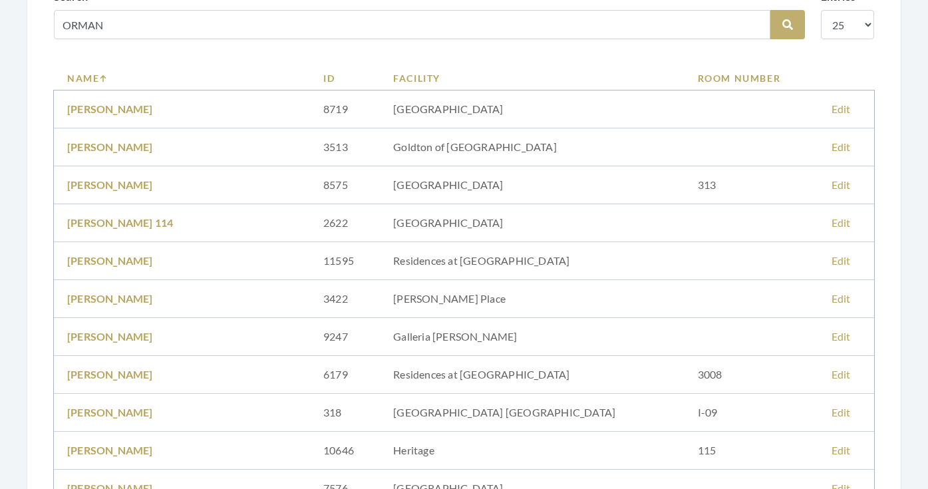
scroll to position [165, 0]
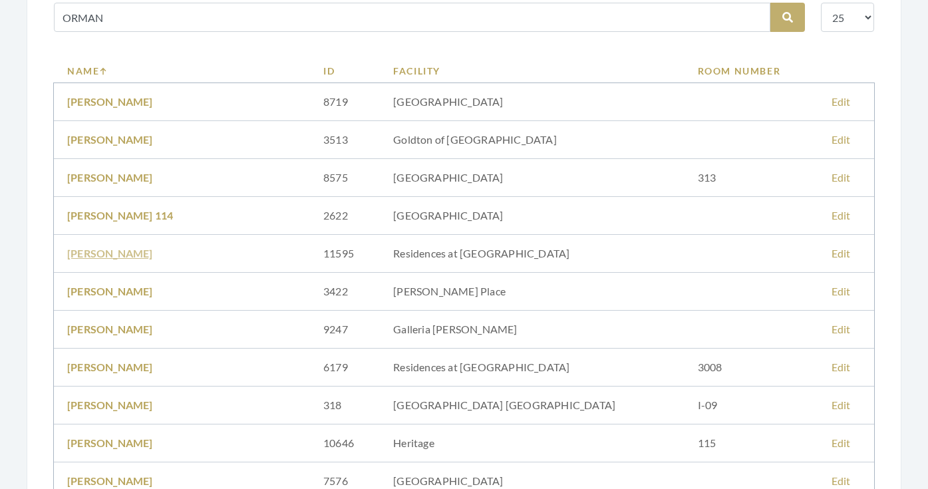
click at [133, 256] on link "LINDA ORMAN" at bounding box center [110, 253] width 86 height 13
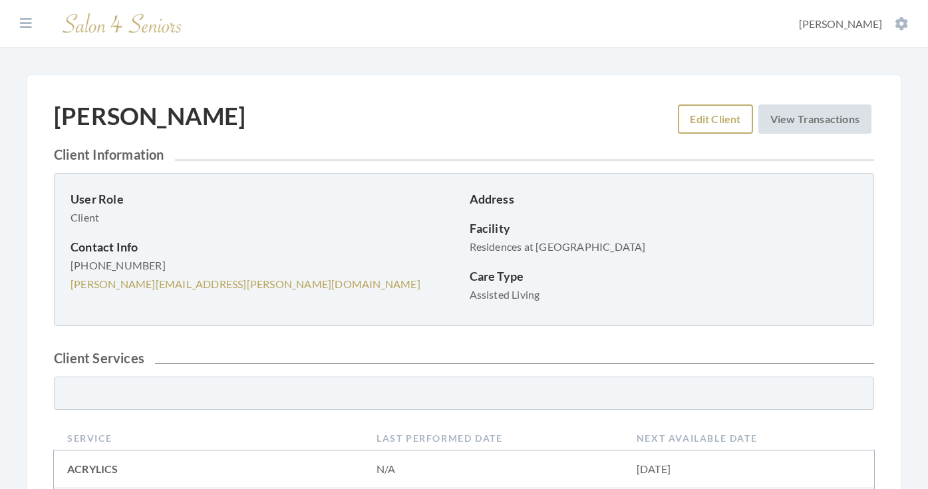
click at [711, 109] on link "Edit Client" at bounding box center [715, 118] width 75 height 29
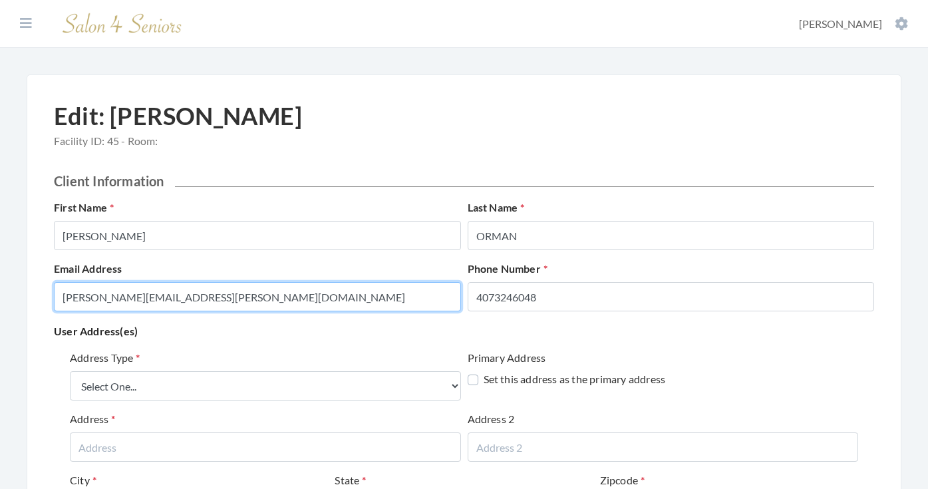
click at [349, 299] on input "[PERSON_NAME][EMAIL_ADDRESS][PERSON_NAME][DOMAIN_NAME]" at bounding box center [257, 296] width 407 height 29
type input "[EMAIL_ADDRESS][DOMAIN_NAME]"
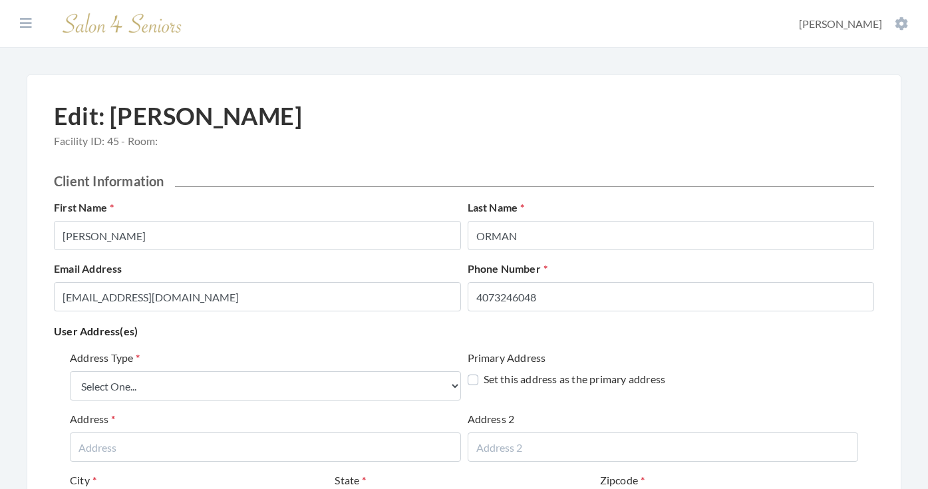
click at [337, 345] on div "Address Type Select One... Office Address Home Address Billing Address Primary …" at bounding box center [464, 478] width 820 height 267
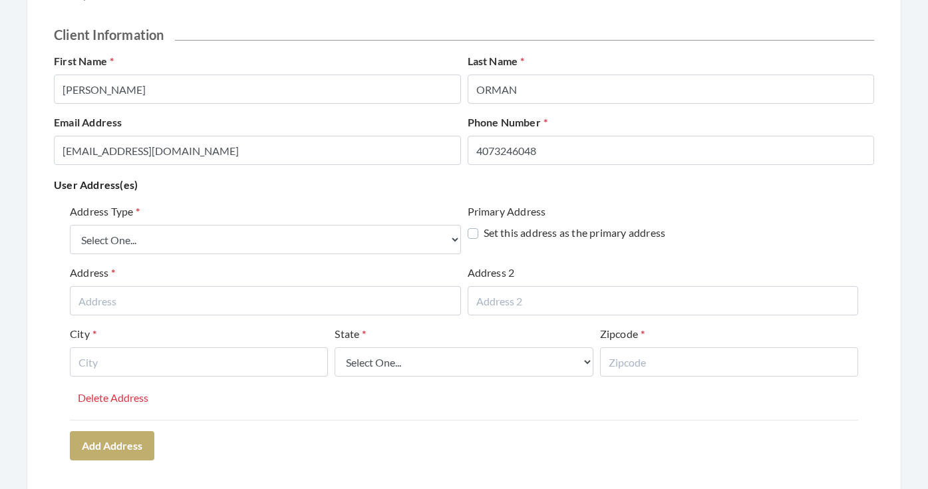
scroll to position [161, 0]
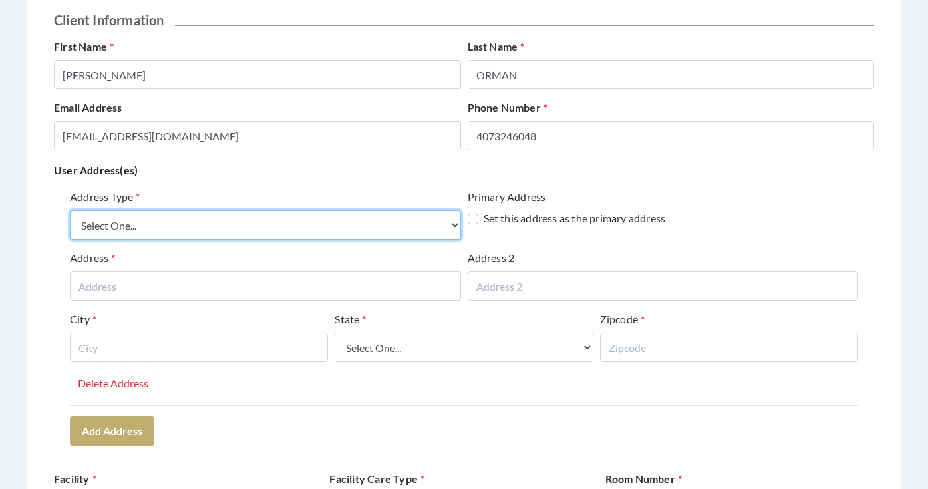
select select "billing"
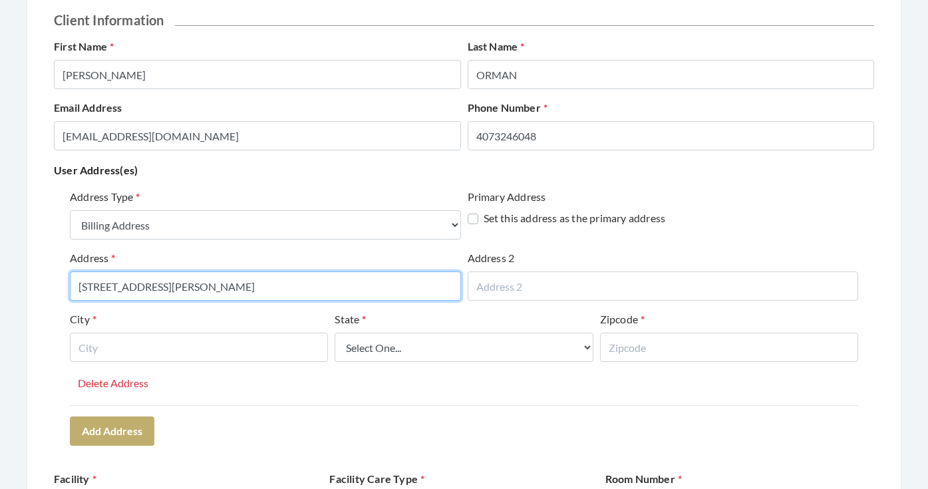
type input "[STREET_ADDRESS][PERSON_NAME]"
drag, startPoint x: 210, startPoint y: 287, endPoint x: 43, endPoint y: 289, distance: 167.0
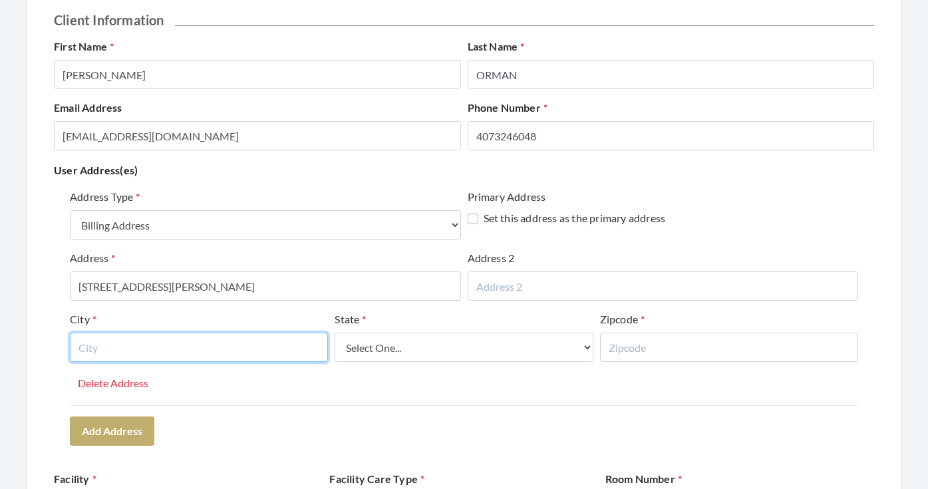
click at [194, 351] on input "text" at bounding box center [199, 347] width 258 height 29
type input "[PERSON_NAME]"
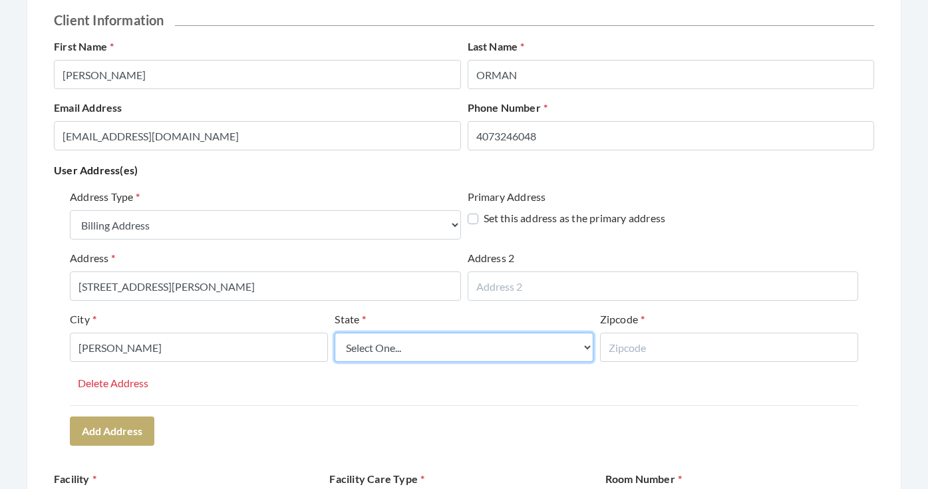
select select "al"
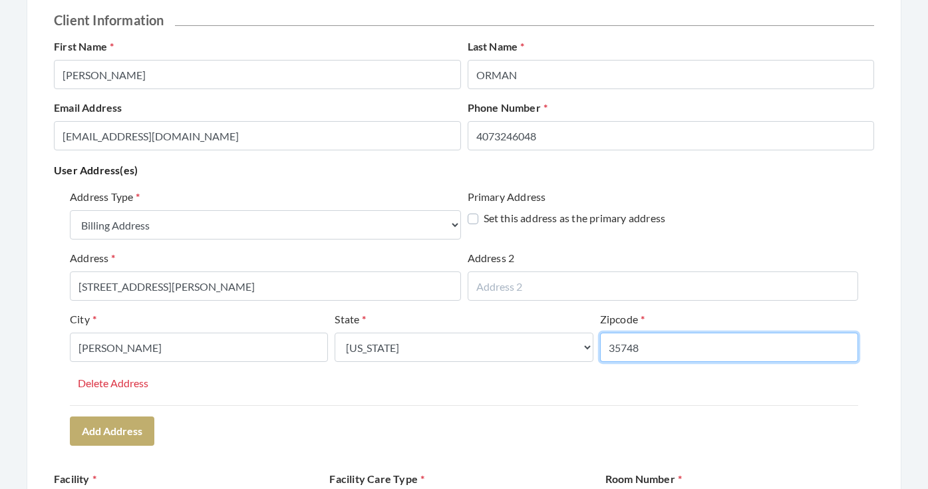
type input "35748"
click at [250, 425] on div "Address Type Select One... Office Address Home Address Billing Address Primary …" at bounding box center [464, 317] width 820 height 267
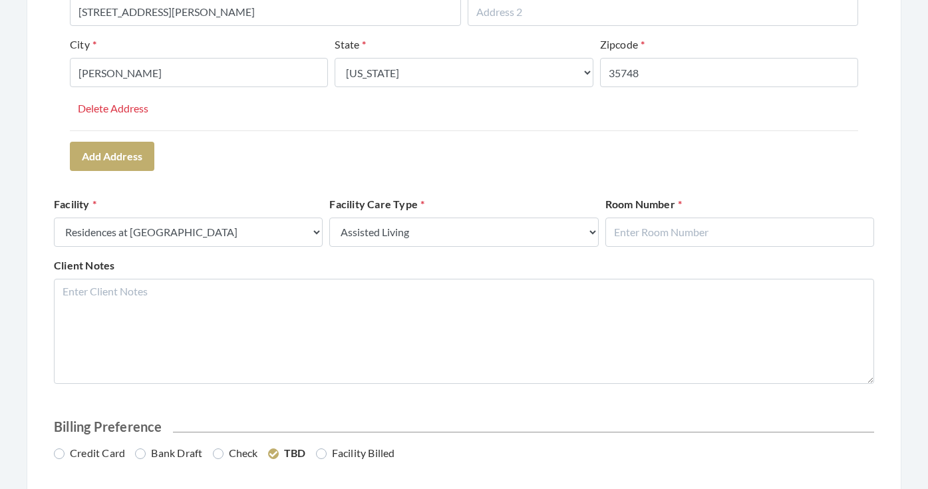
scroll to position [437, 0]
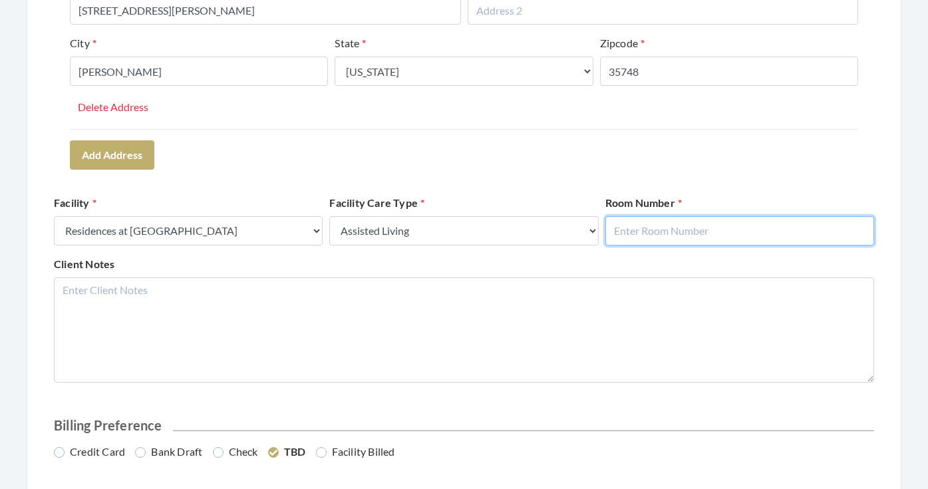
click at [699, 234] on input "text" at bounding box center [739, 230] width 269 height 29
type input "216"
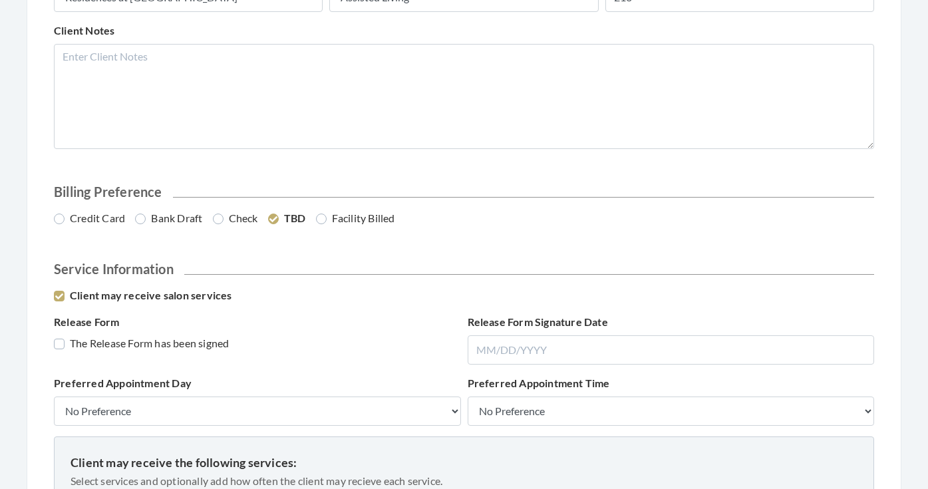
scroll to position [675, 0]
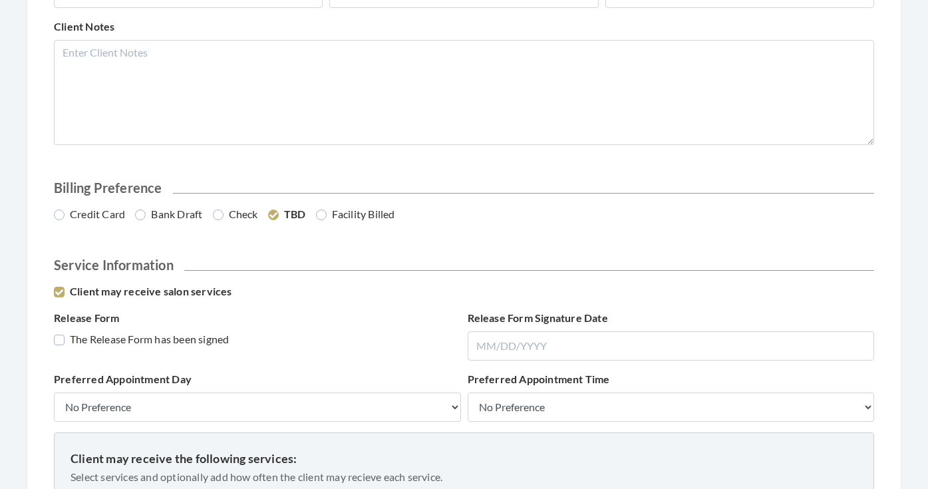
click at [116, 215] on label "Credit Card" at bounding box center [89, 214] width 71 height 16
radio input "true"
click at [136, 332] on label "The Release Form has been signed" at bounding box center [141, 339] width 175 height 16
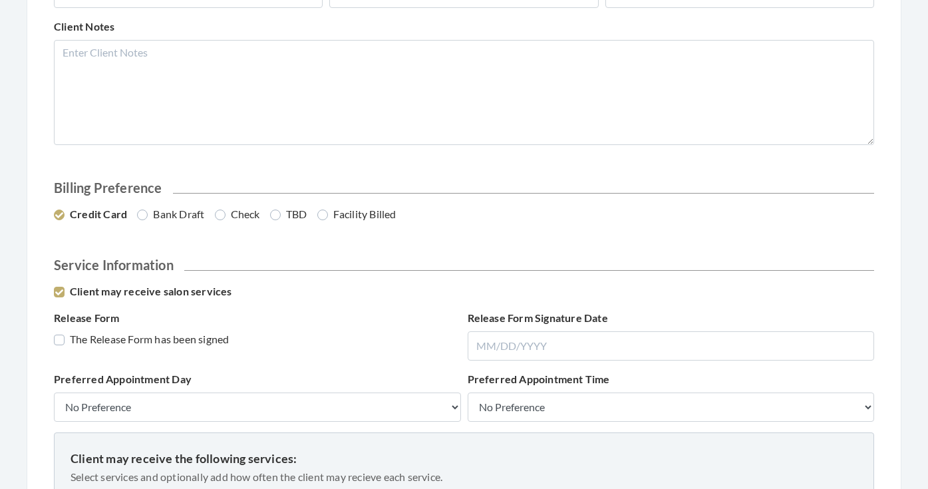
checkbox input "true"
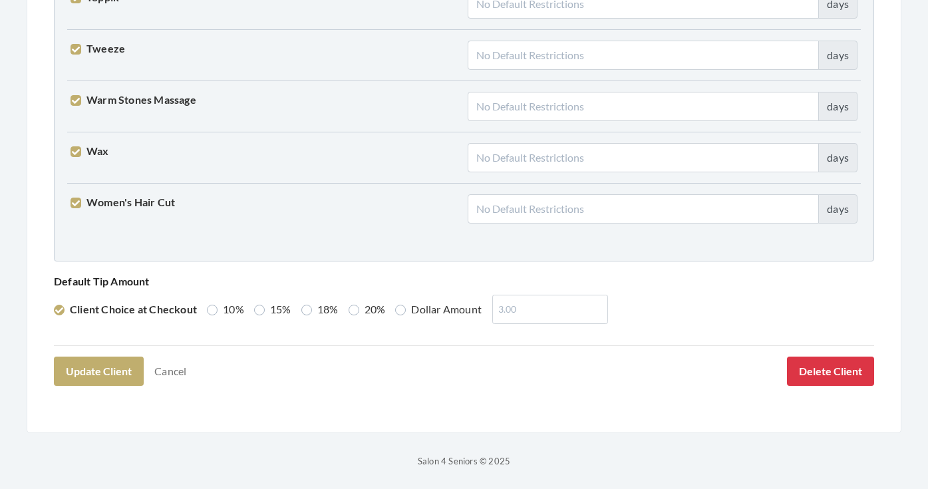
scroll to position [3416, 0]
click at [92, 375] on button "Update Client" at bounding box center [99, 371] width 90 height 29
